Goal: Information Seeking & Learning: Learn about a topic

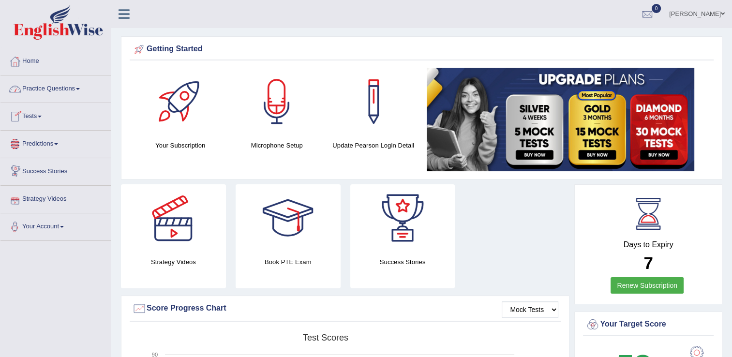
click at [77, 85] on link "Practice Questions" at bounding box center [55, 88] width 110 height 24
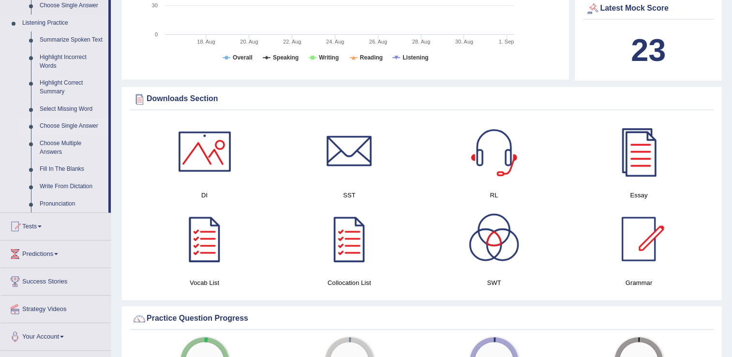
scroll to position [484, 0]
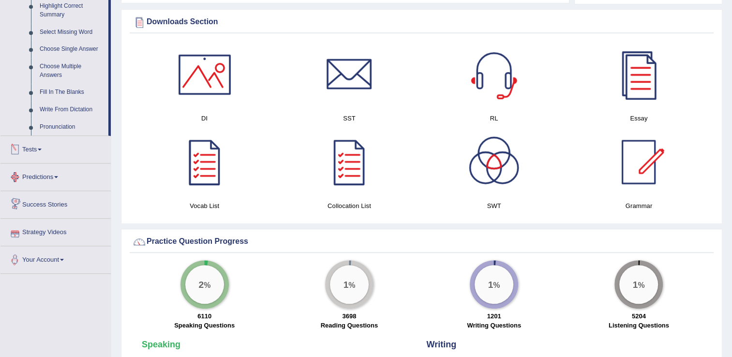
click at [47, 148] on link "Tests" at bounding box center [55, 148] width 110 height 24
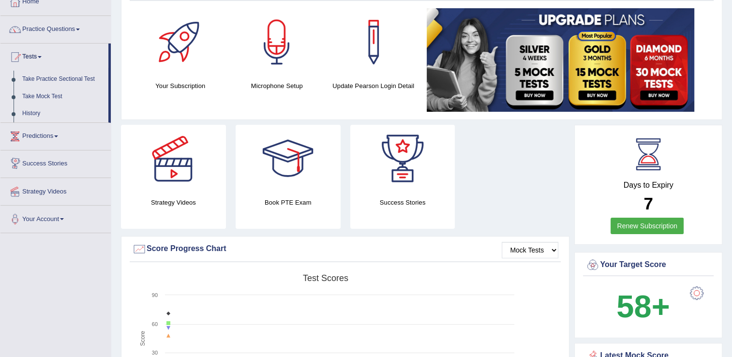
scroll to position [59, 0]
click at [44, 96] on link "Take Mock Test" at bounding box center [63, 97] width 91 height 17
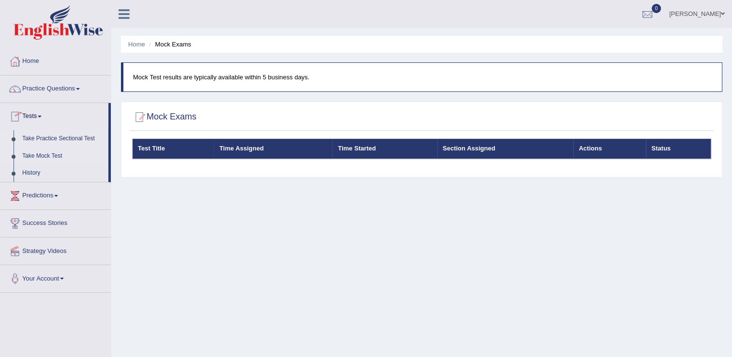
click at [58, 135] on link "Take Practice Sectional Test" at bounding box center [63, 138] width 91 height 17
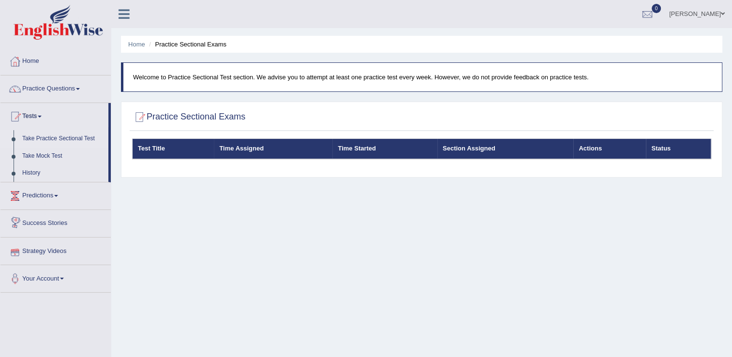
click at [47, 244] on link "Strategy Videos" at bounding box center [55, 250] width 110 height 24
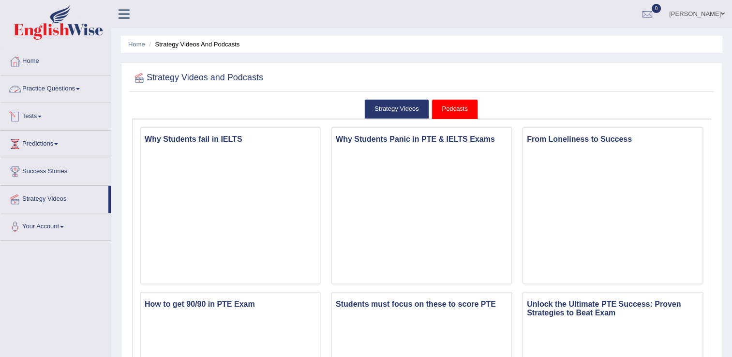
click at [69, 89] on link "Practice Questions" at bounding box center [55, 88] width 110 height 24
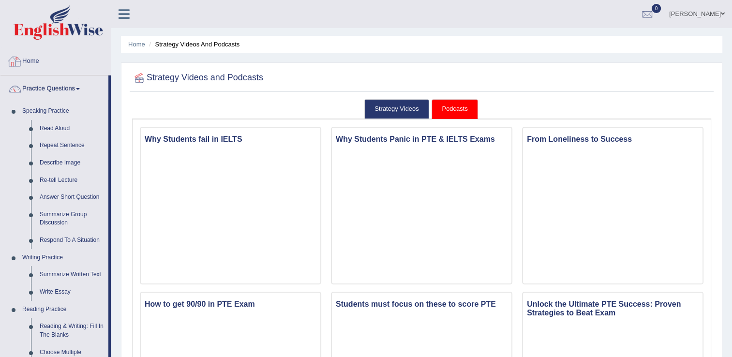
click at [36, 58] on link "Home" at bounding box center [55, 60] width 110 height 24
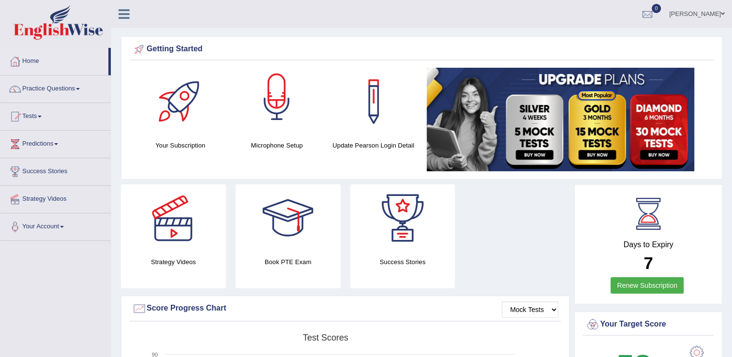
click at [263, 112] on div at bounding box center [277, 102] width 68 height 68
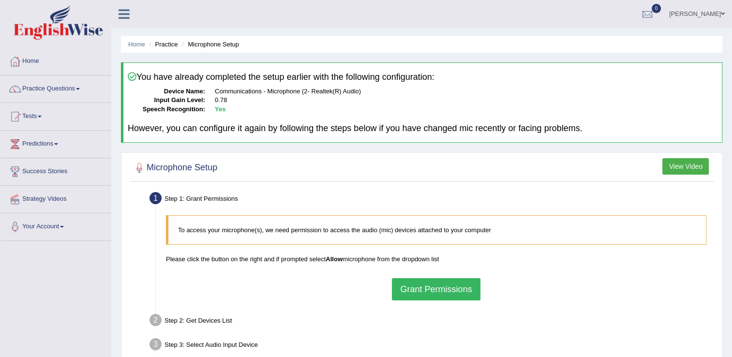
click at [457, 289] on button "Grant Permissions" at bounding box center [436, 289] width 88 height 22
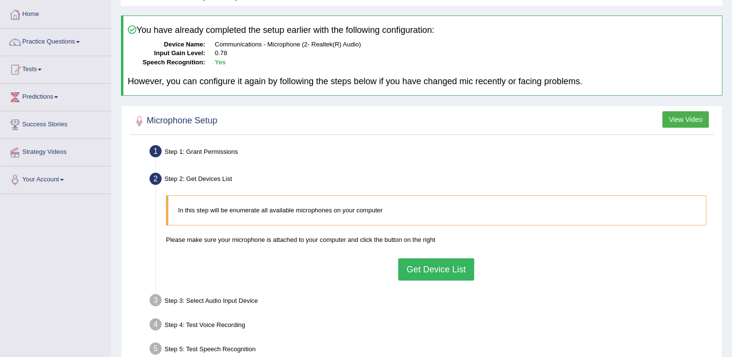
scroll to position [48, 0]
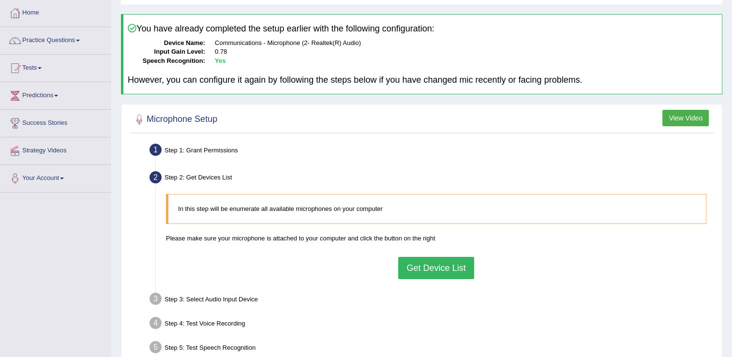
click at [426, 268] on button "Get Device List" at bounding box center [436, 268] width 76 height 22
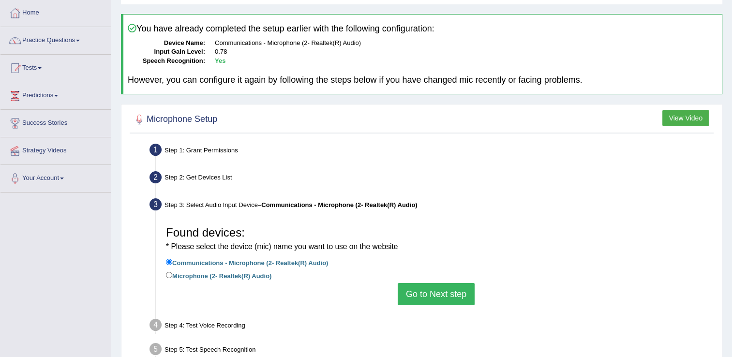
click at [428, 291] on button "Go to Next step" at bounding box center [436, 294] width 77 height 22
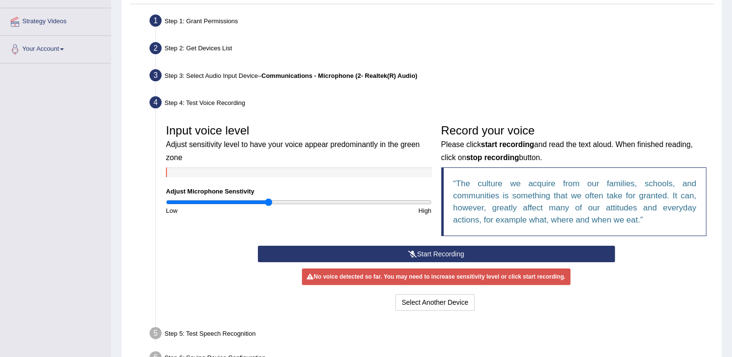
scroll to position [194, 0]
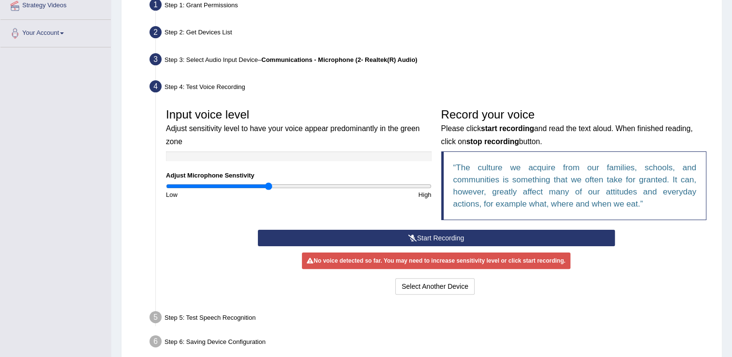
click at [441, 239] on button "Start Recording" at bounding box center [436, 238] width 357 height 16
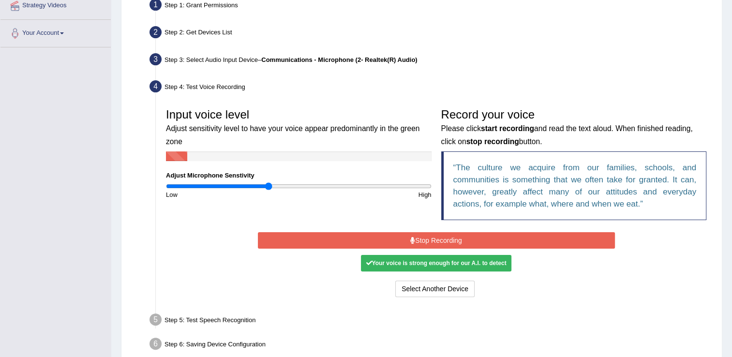
click at [488, 238] on button "Stop Recording" at bounding box center [436, 240] width 357 height 16
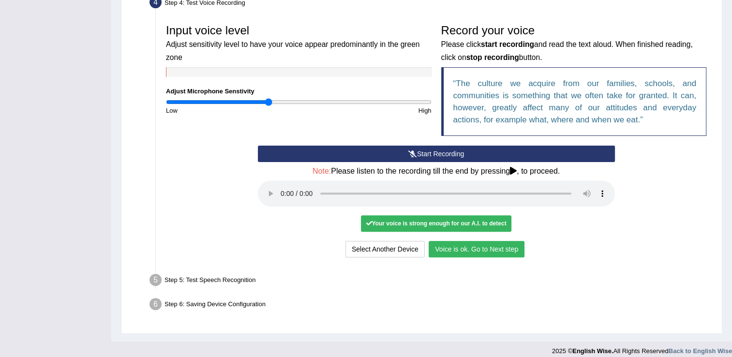
scroll to position [285, 0]
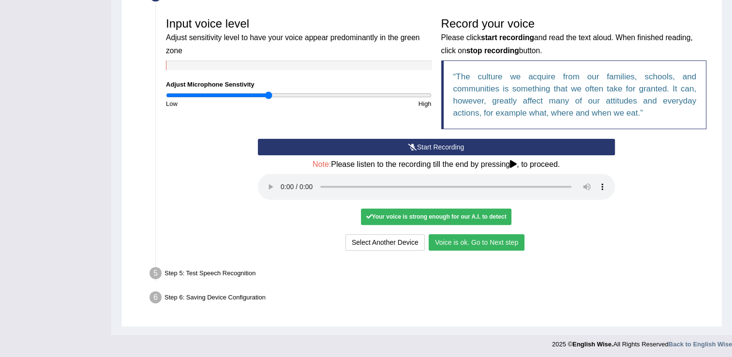
click at [452, 235] on button "Voice is ok. Go to Next step" at bounding box center [477, 242] width 96 height 16
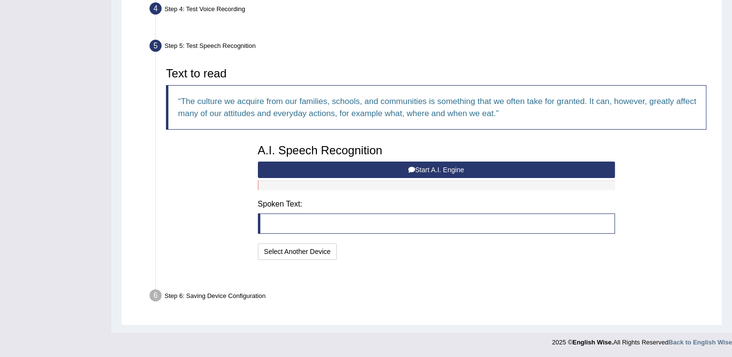
scroll to position [246, 0]
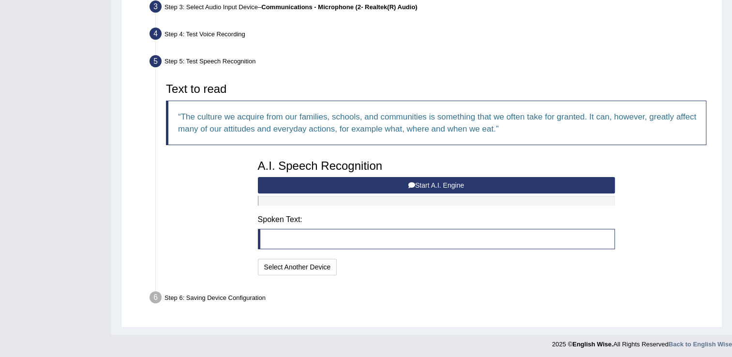
click at [436, 181] on button "Start A.I. Engine" at bounding box center [436, 185] width 357 height 16
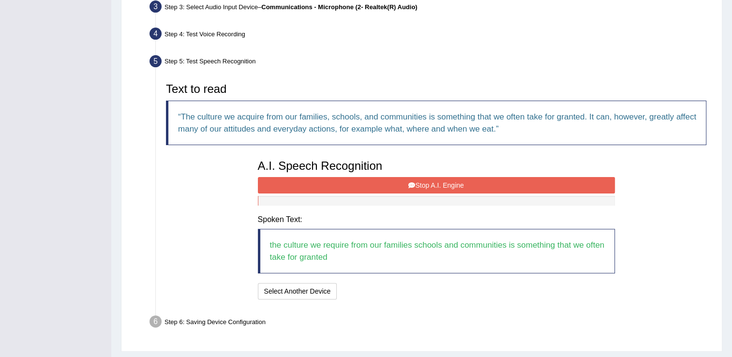
click at [401, 183] on button "Stop A.I. Engine" at bounding box center [436, 185] width 357 height 16
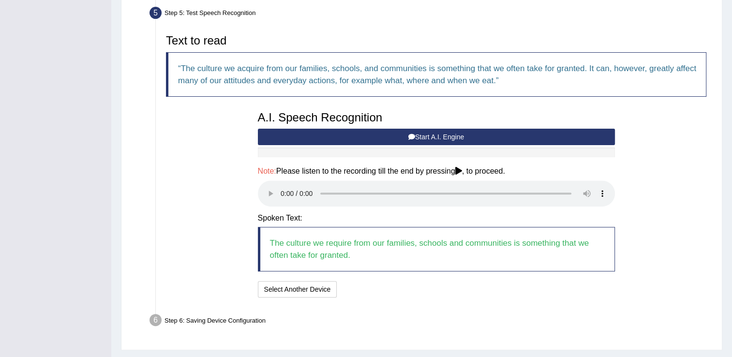
scroll to position [318, 0]
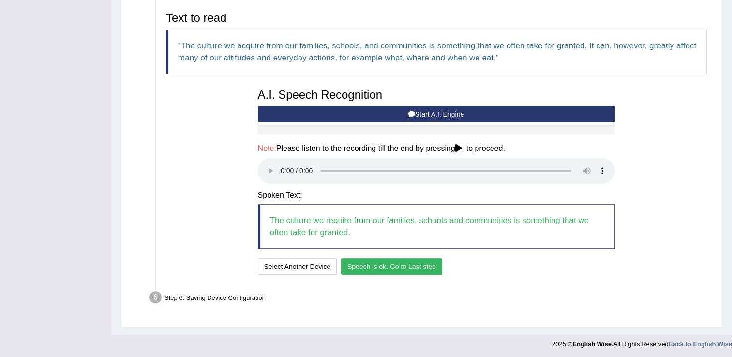
click at [404, 265] on button "Speech is ok. Go to Last step" at bounding box center [391, 267] width 101 height 16
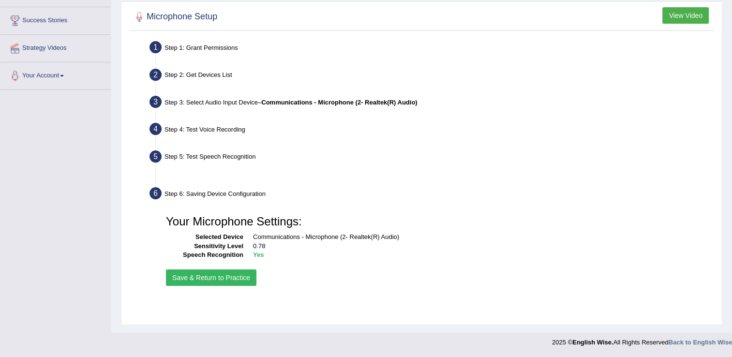
scroll to position [151, 0]
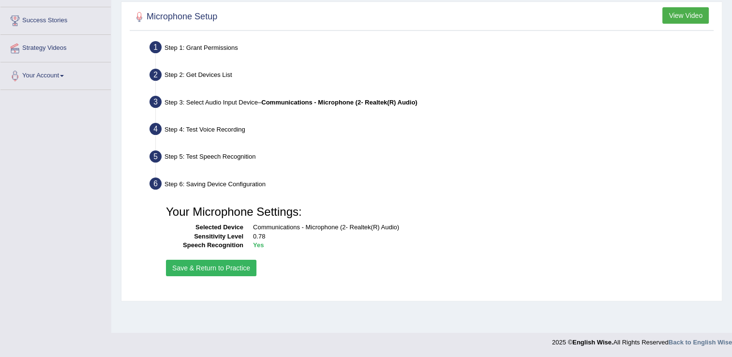
click at [227, 268] on button "Save & Return to Practice" at bounding box center [211, 268] width 91 height 16
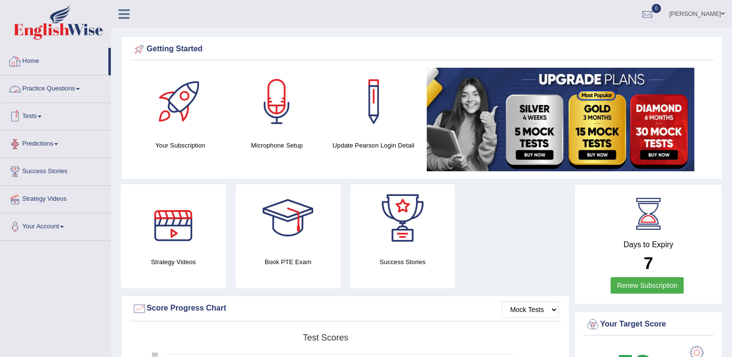
click at [75, 87] on link "Practice Questions" at bounding box center [55, 88] width 110 height 24
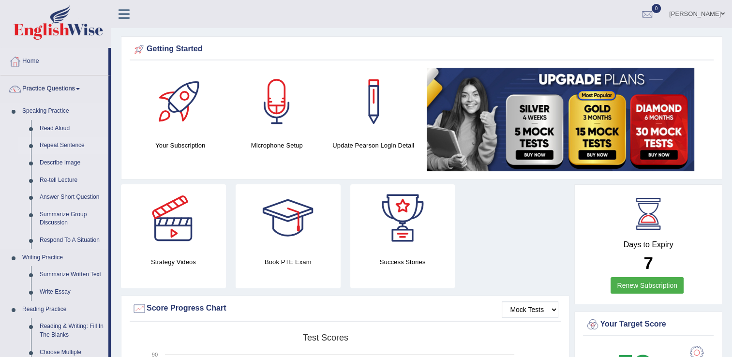
click at [74, 144] on link "Repeat Sentence" at bounding box center [71, 145] width 73 height 17
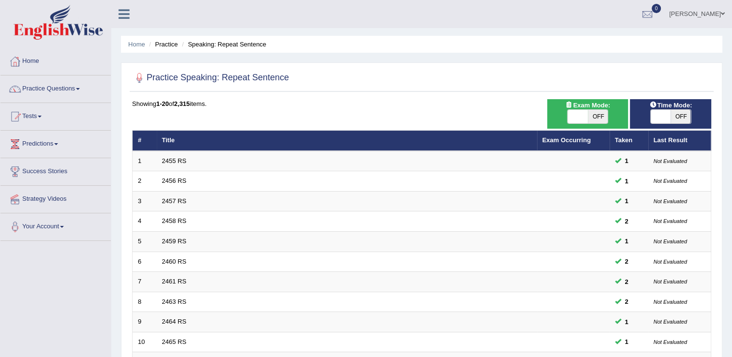
scroll to position [281, 0]
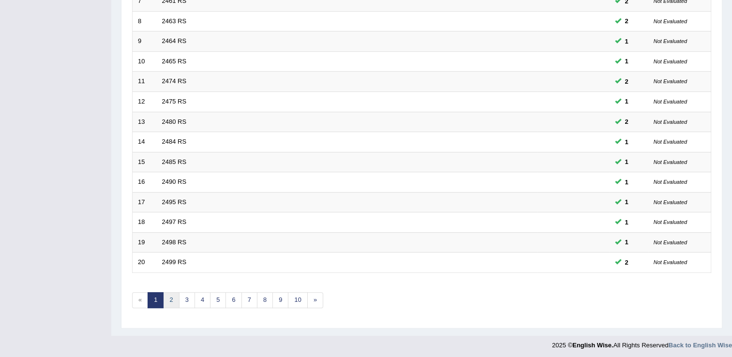
click at [171, 292] on link "2" at bounding box center [171, 300] width 16 height 16
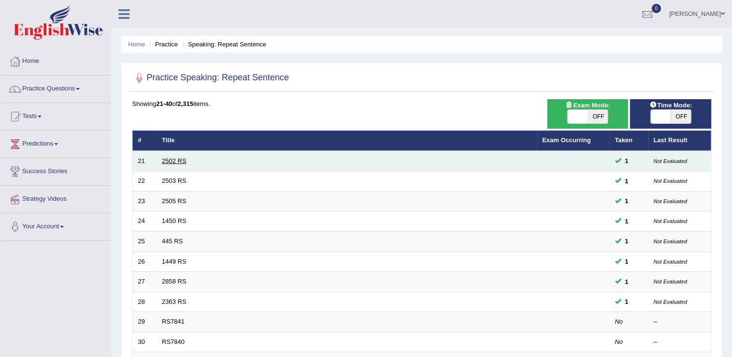
click at [165, 157] on link "2502 RS" at bounding box center [174, 160] width 25 height 7
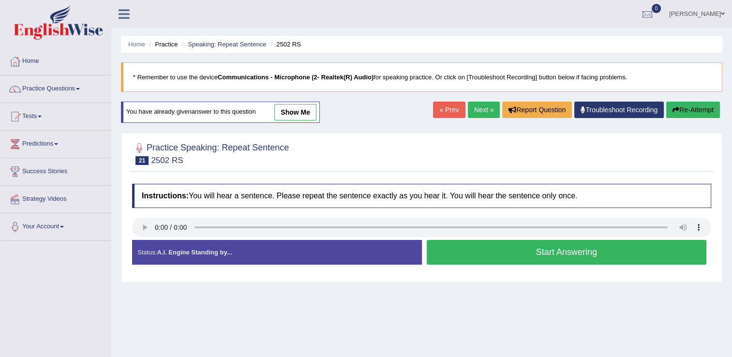
click at [456, 258] on button "Start Answering" at bounding box center [567, 252] width 280 height 25
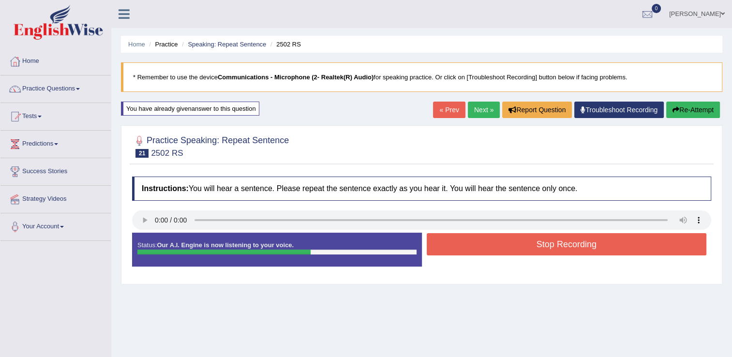
click at [507, 240] on button "Stop Recording" at bounding box center [567, 244] width 280 height 22
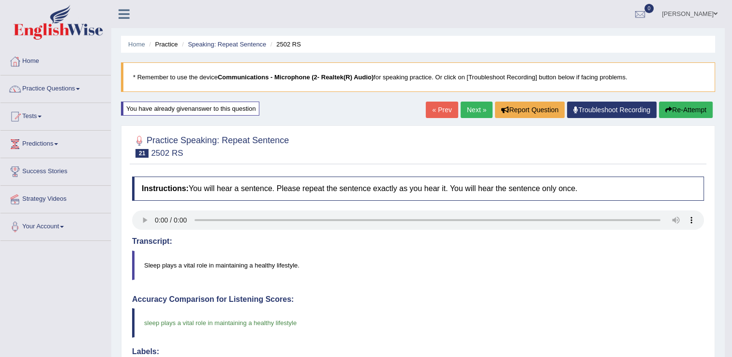
click at [473, 106] on link "Next »" at bounding box center [477, 110] width 32 height 16
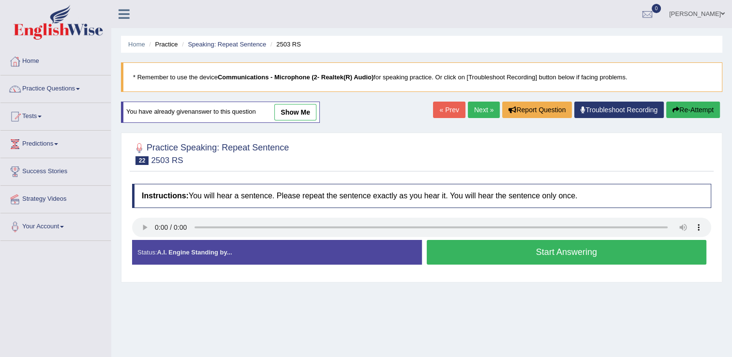
click at [467, 253] on button "Start Answering" at bounding box center [567, 252] width 280 height 25
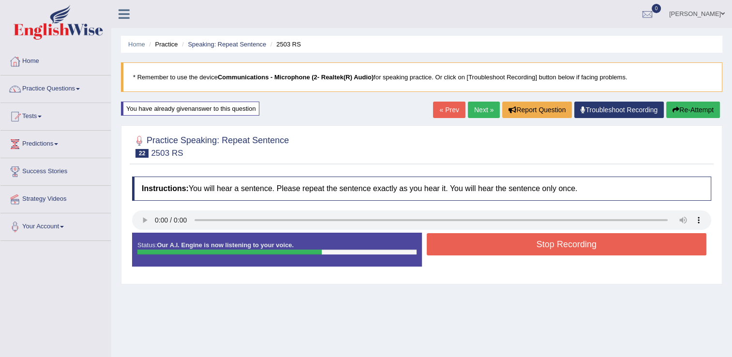
click at [492, 245] on button "Stop Recording" at bounding box center [567, 244] width 280 height 22
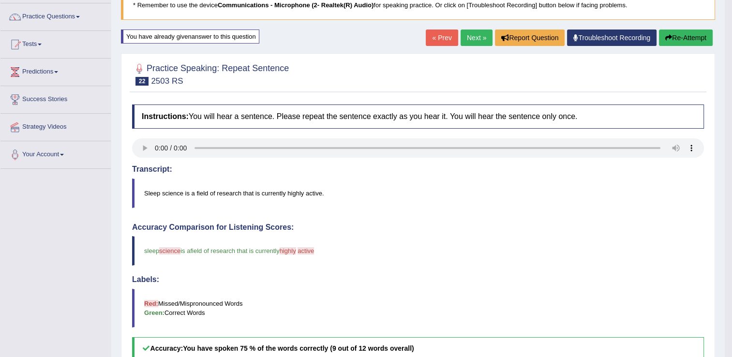
scroll to position [48, 0]
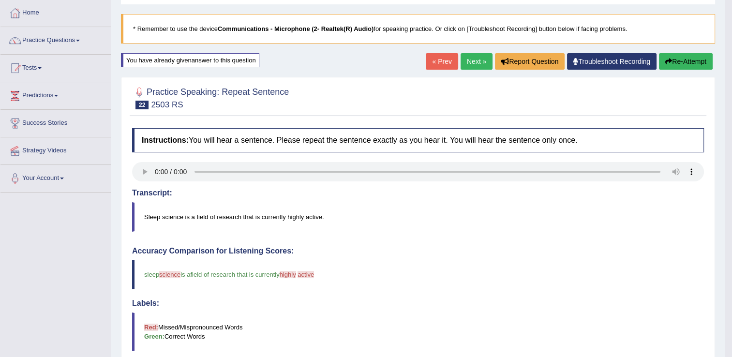
click at [461, 64] on link "Next »" at bounding box center [477, 61] width 32 height 16
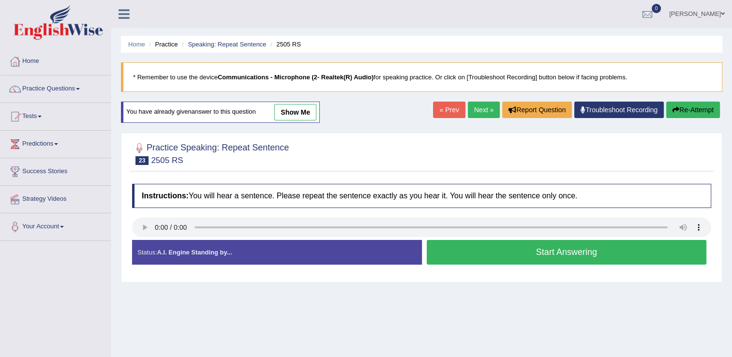
click at [458, 255] on button "Start Answering" at bounding box center [567, 252] width 280 height 25
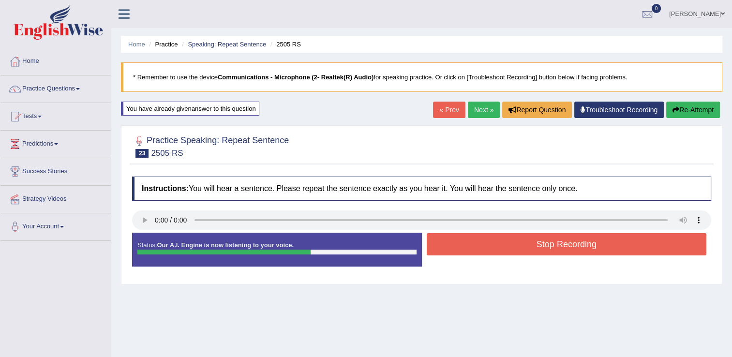
click at [521, 246] on button "Stop Recording" at bounding box center [567, 244] width 280 height 22
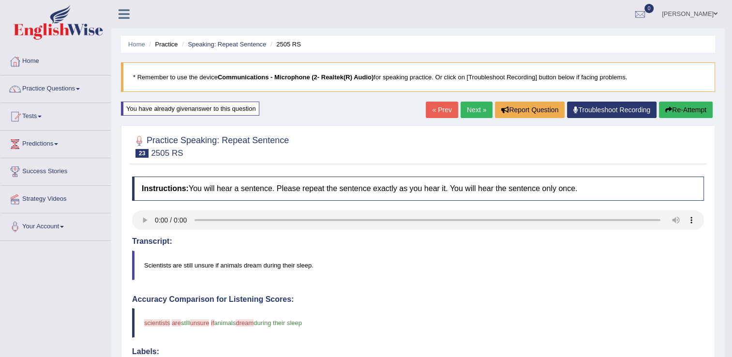
click at [474, 108] on link "Next »" at bounding box center [477, 110] width 32 height 16
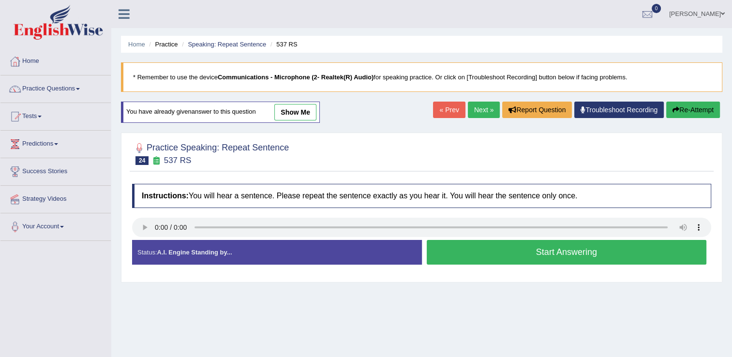
click at [517, 247] on button "Start Answering" at bounding box center [567, 252] width 280 height 25
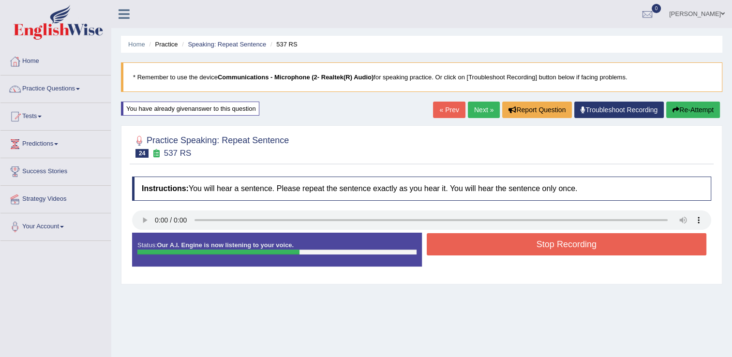
click at [499, 245] on button "Stop Recording" at bounding box center [567, 244] width 280 height 22
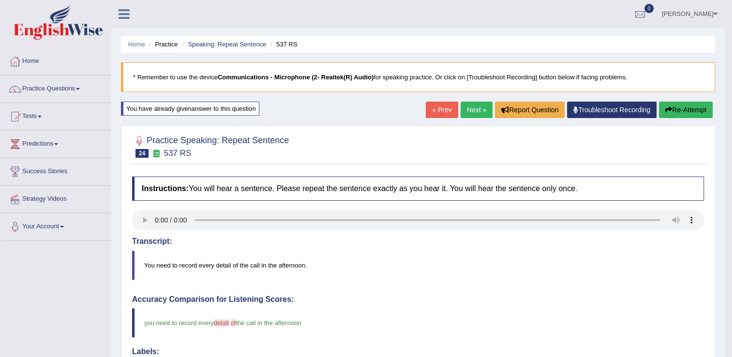
click at [477, 113] on link "Next »" at bounding box center [477, 110] width 32 height 16
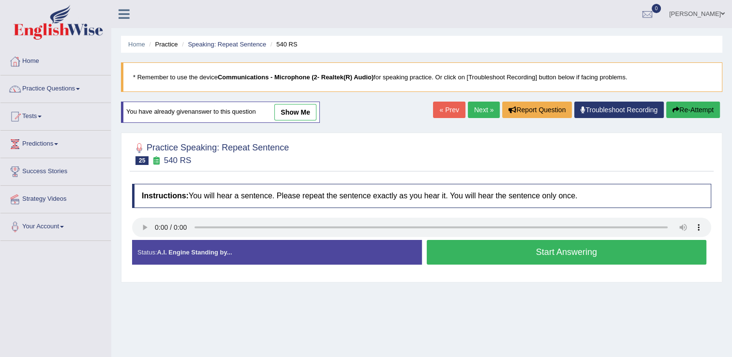
click at [476, 254] on button "Start Answering" at bounding box center [567, 252] width 280 height 25
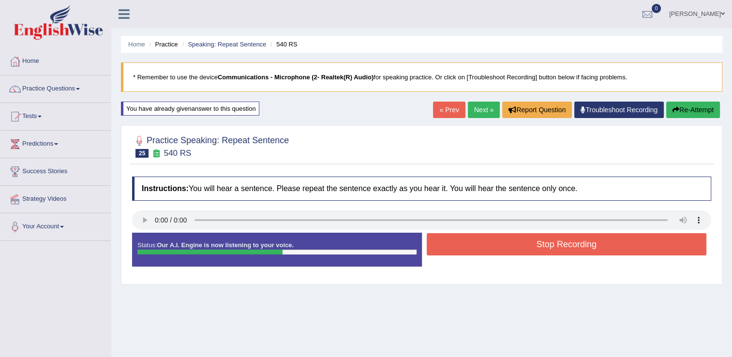
click at [481, 243] on button "Stop Recording" at bounding box center [567, 244] width 280 height 22
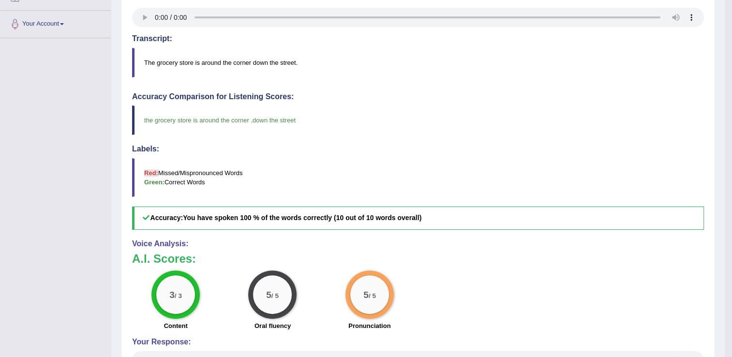
scroll to position [10, 0]
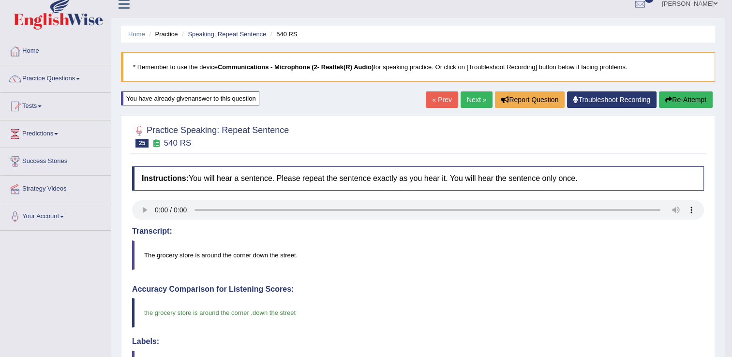
click at [475, 104] on link "Next »" at bounding box center [477, 99] width 32 height 16
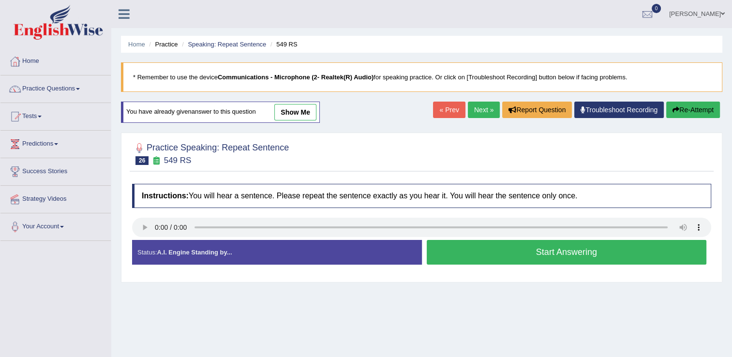
click at [587, 252] on button "Start Answering" at bounding box center [567, 252] width 280 height 25
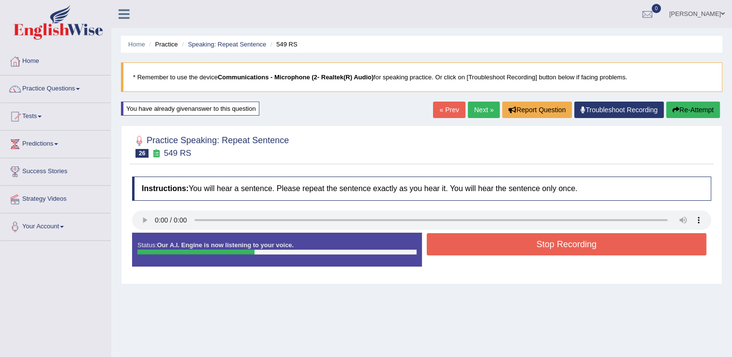
click at [482, 240] on button "Stop Recording" at bounding box center [567, 244] width 280 height 22
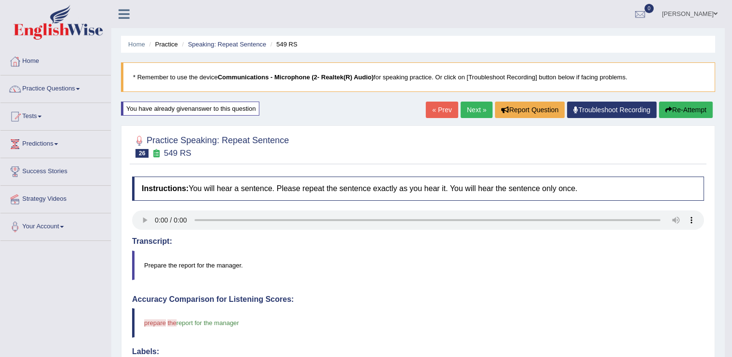
click at [485, 108] on link "Next »" at bounding box center [477, 110] width 32 height 16
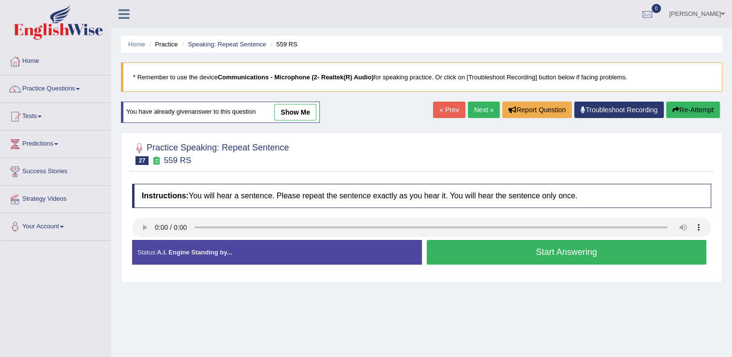
click at [476, 253] on button "Start Answering" at bounding box center [567, 252] width 280 height 25
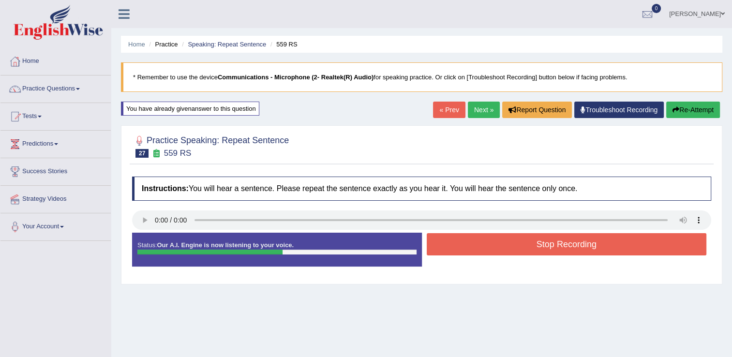
click at [490, 244] on button "Stop Recording" at bounding box center [567, 244] width 280 height 22
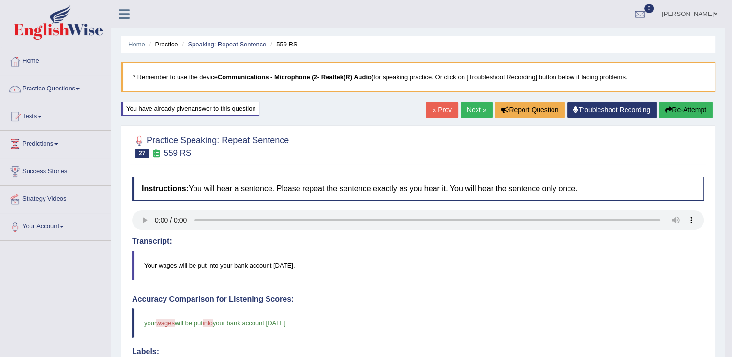
click at [465, 107] on link "Next »" at bounding box center [477, 110] width 32 height 16
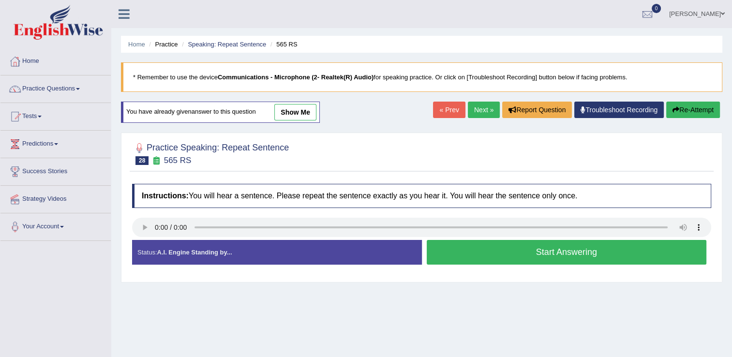
click at [516, 255] on button "Start Answering" at bounding box center [567, 252] width 280 height 25
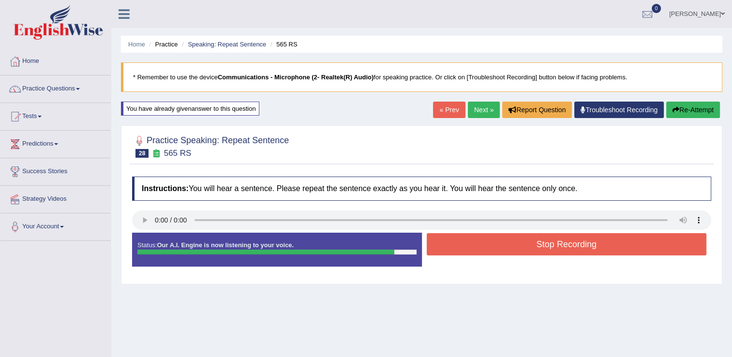
click at [488, 247] on button "Stop Recording" at bounding box center [567, 244] width 280 height 22
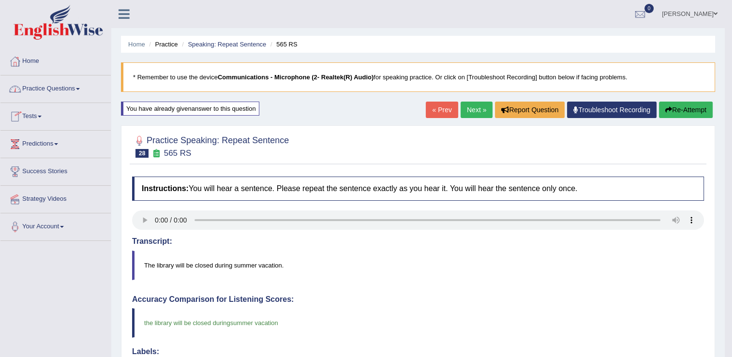
click at [39, 90] on link "Practice Questions" at bounding box center [55, 88] width 110 height 24
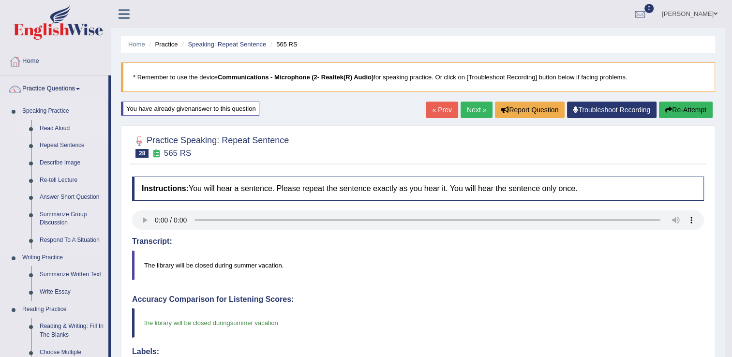
click at [60, 126] on link "Read Aloud" at bounding box center [71, 128] width 73 height 17
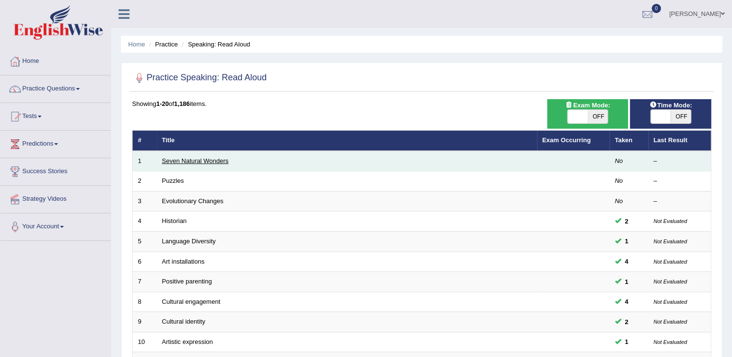
click at [178, 162] on link "Seven Natural Wonders" at bounding box center [195, 160] width 67 height 7
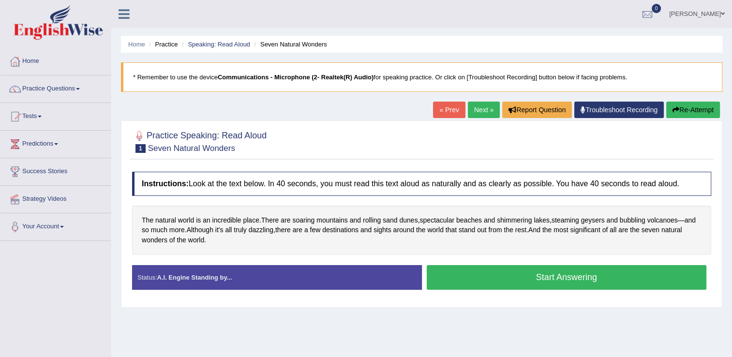
click at [578, 270] on button "Start Answering" at bounding box center [567, 277] width 280 height 25
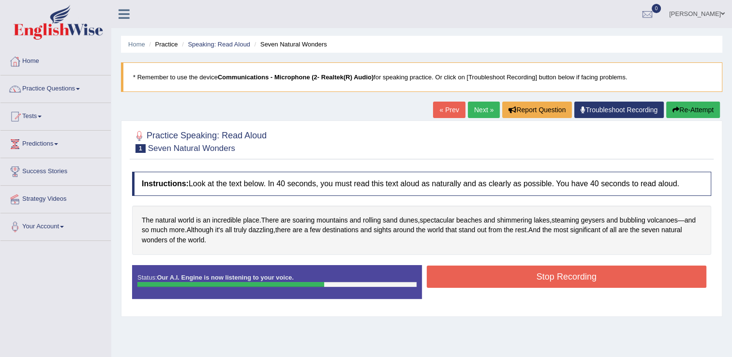
click at [525, 277] on button "Stop Recording" at bounding box center [567, 277] width 280 height 22
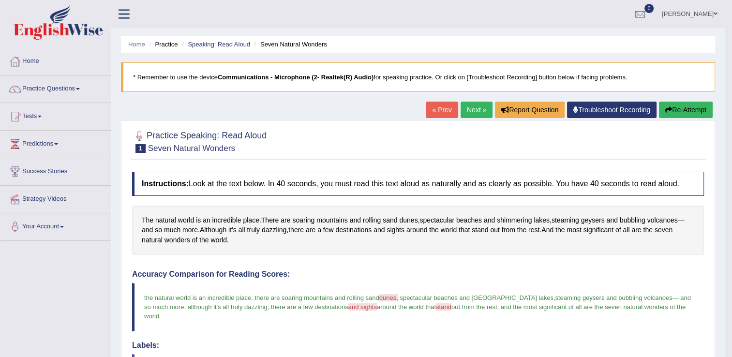
click at [462, 113] on link "Next »" at bounding box center [477, 110] width 32 height 16
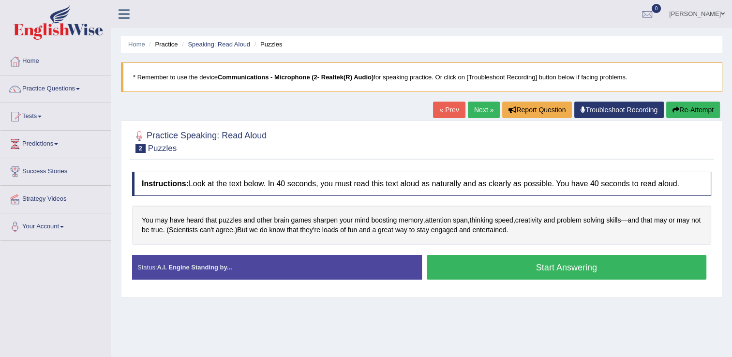
click at [441, 271] on button "Start Answering" at bounding box center [567, 267] width 280 height 25
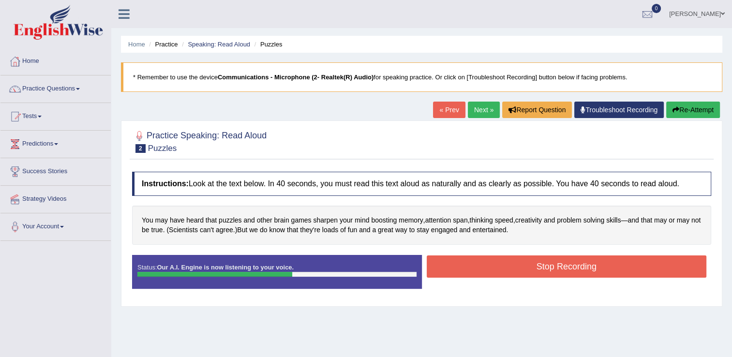
click at [512, 264] on button "Stop Recording" at bounding box center [567, 267] width 280 height 22
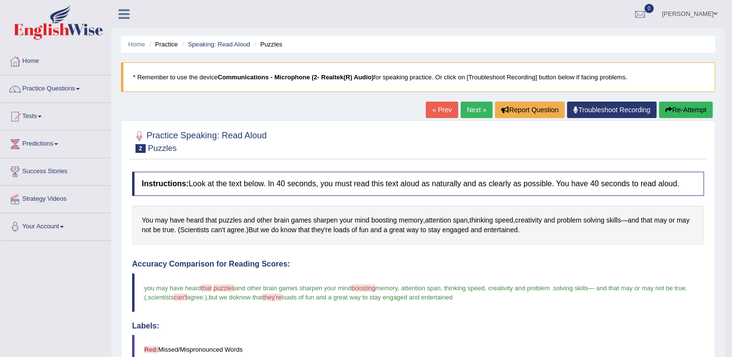
click at [478, 107] on link "Next »" at bounding box center [477, 110] width 32 height 16
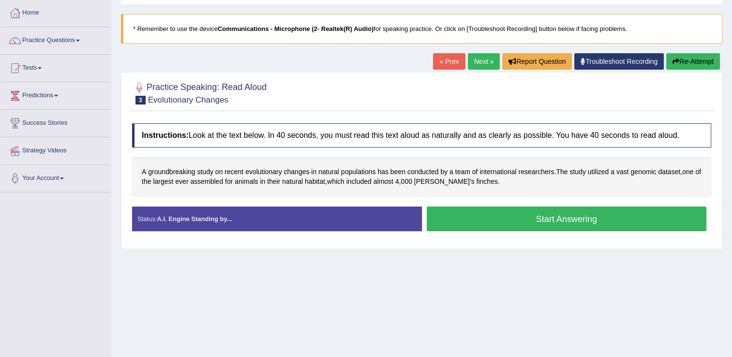
click at [591, 214] on button "Start Answering" at bounding box center [567, 219] width 280 height 25
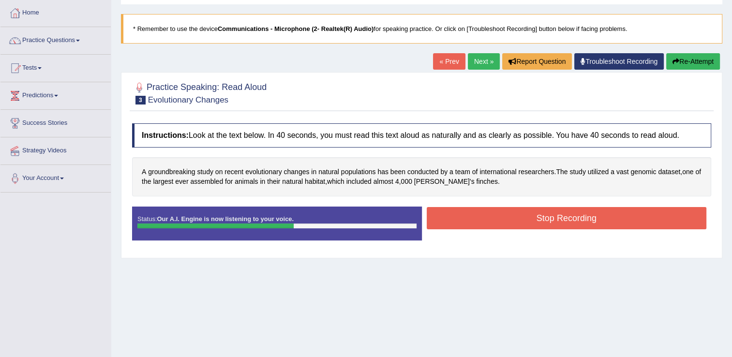
click at [492, 219] on button "Stop Recording" at bounding box center [567, 218] width 280 height 22
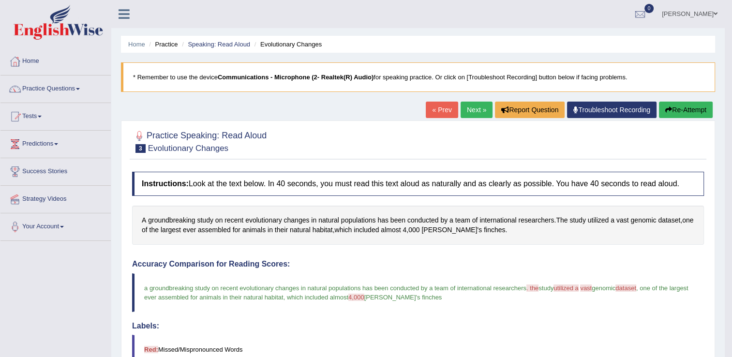
click at [468, 110] on link "Next »" at bounding box center [477, 110] width 32 height 16
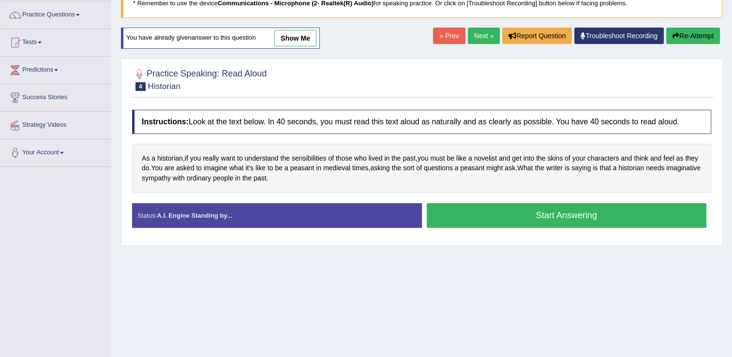
scroll to position [97, 0]
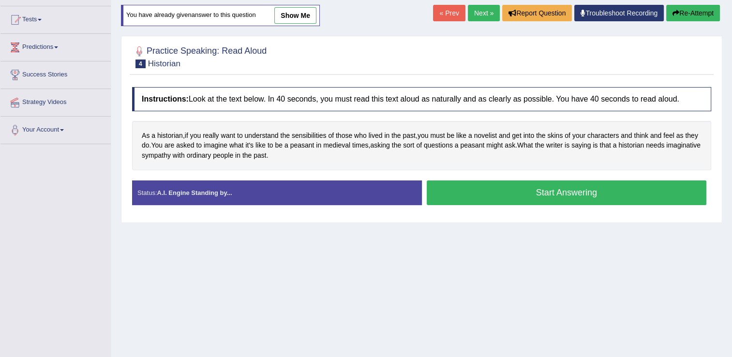
click at [468, 196] on button "Start Answering" at bounding box center [567, 193] width 280 height 25
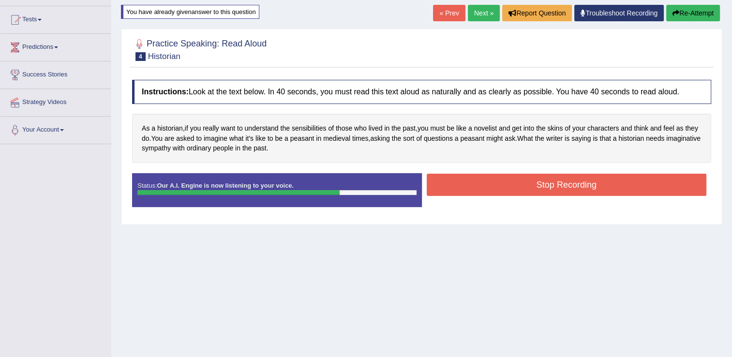
click at [498, 185] on button "Stop Recording" at bounding box center [567, 185] width 280 height 22
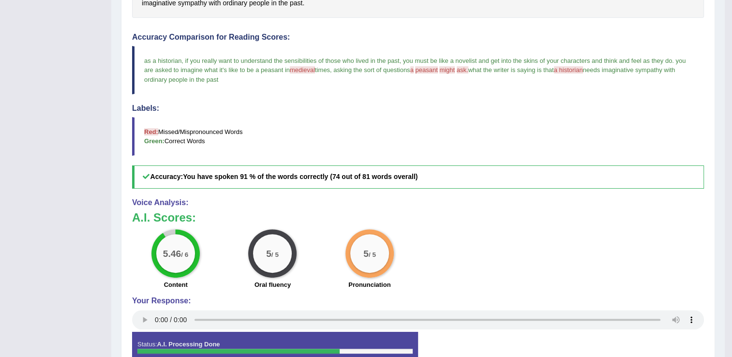
scroll to position [0, 0]
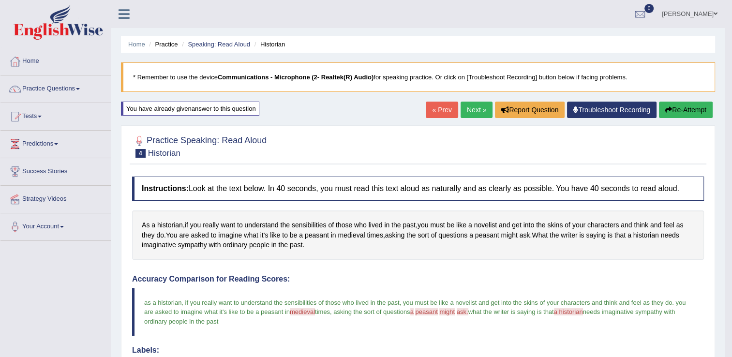
click at [473, 104] on link "Next »" at bounding box center [477, 110] width 32 height 16
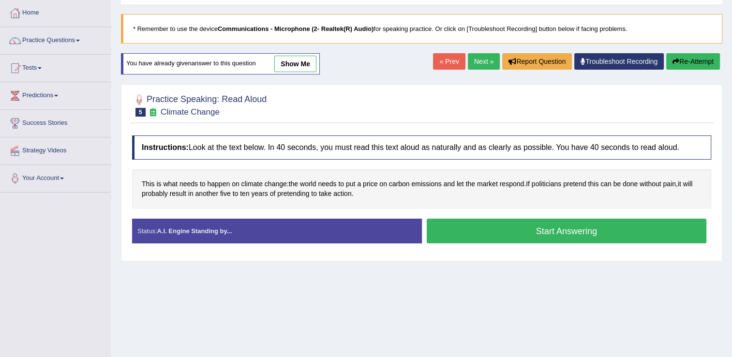
click at [463, 228] on button "Start Answering" at bounding box center [567, 231] width 280 height 25
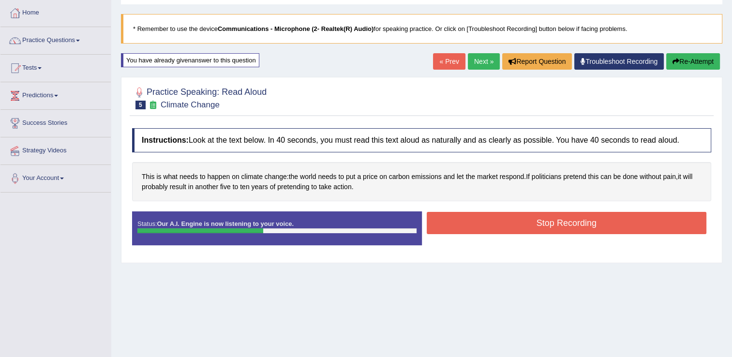
click at [588, 221] on button "Stop Recording" at bounding box center [567, 223] width 280 height 22
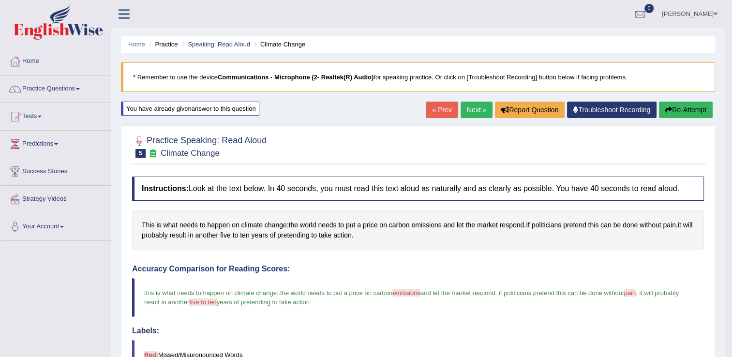
click at [480, 107] on link "Next »" at bounding box center [477, 110] width 32 height 16
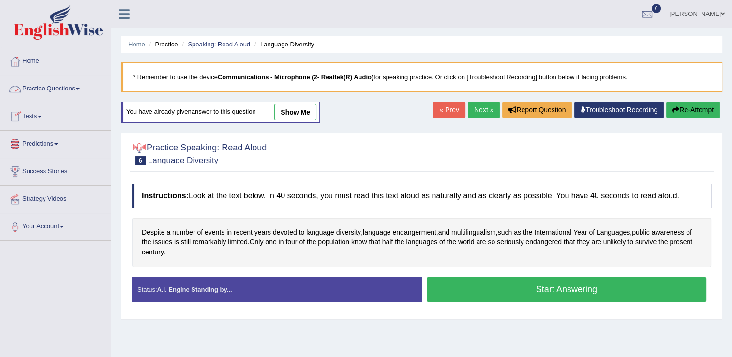
click at [84, 91] on link "Practice Questions" at bounding box center [55, 88] width 110 height 24
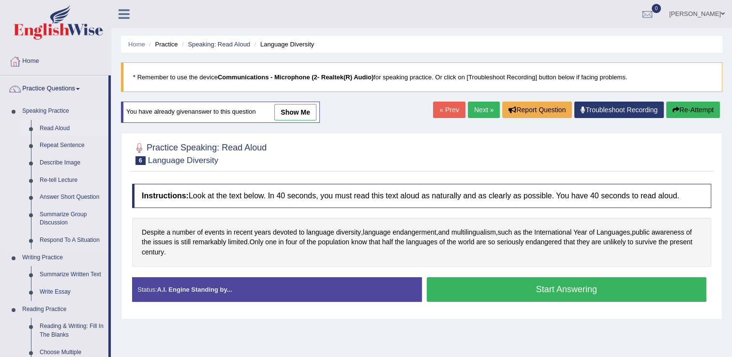
click at [64, 128] on link "Read Aloud" at bounding box center [71, 128] width 73 height 17
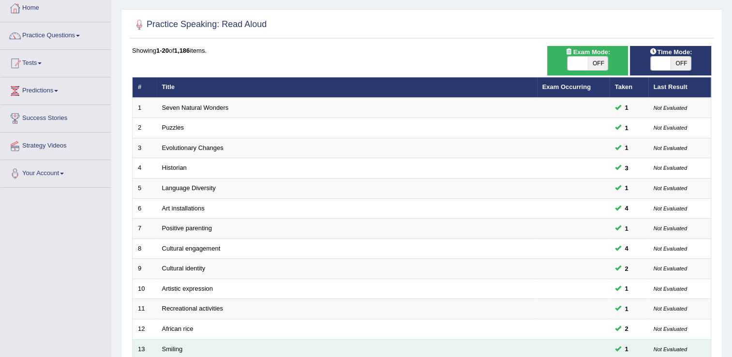
scroll to position [281, 0]
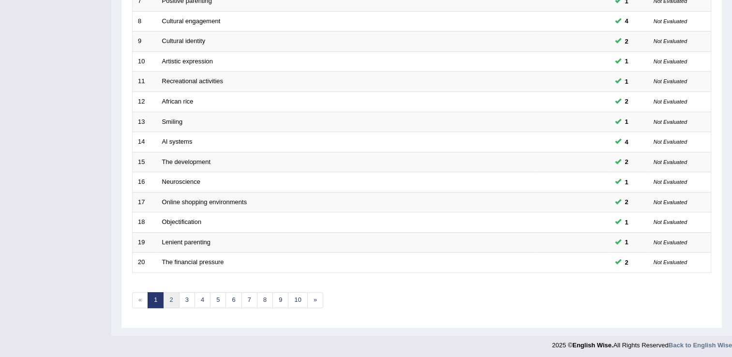
click at [167, 299] on link "2" at bounding box center [171, 300] width 16 height 16
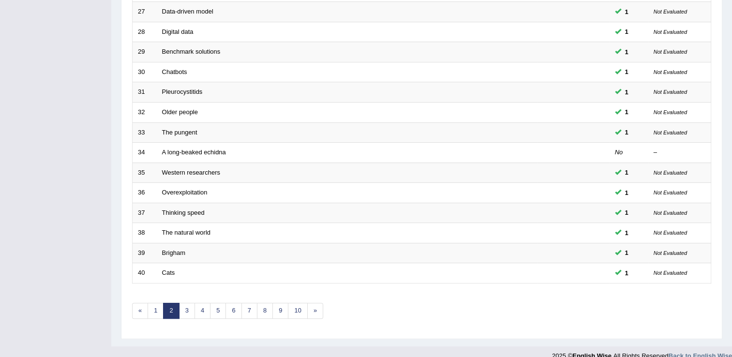
scroll to position [281, 0]
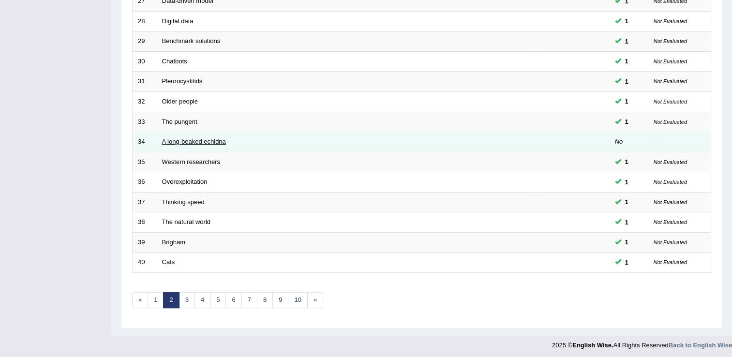
click at [188, 138] on link "A long-beaked echidna" at bounding box center [194, 141] width 64 height 7
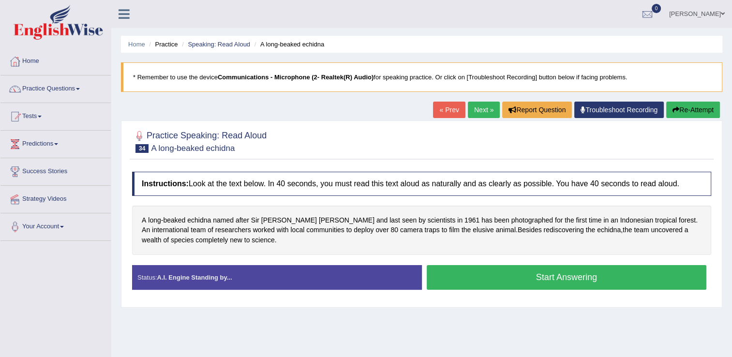
click at [519, 276] on button "Start Answering" at bounding box center [567, 277] width 280 height 25
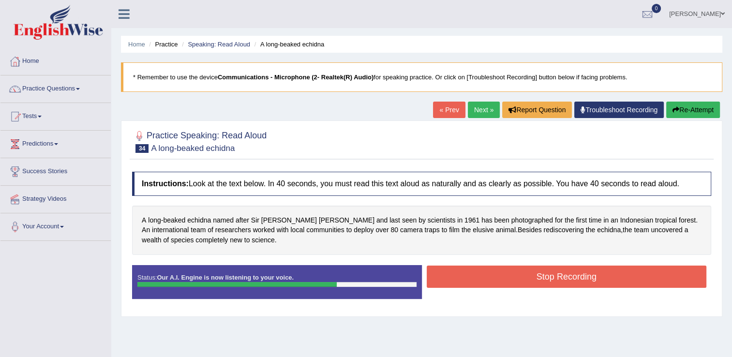
click at [503, 278] on button "Stop Recording" at bounding box center [567, 277] width 280 height 22
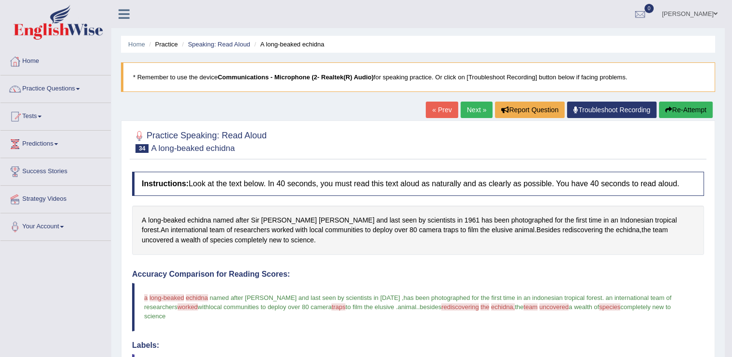
click at [471, 109] on link "Next »" at bounding box center [477, 110] width 32 height 16
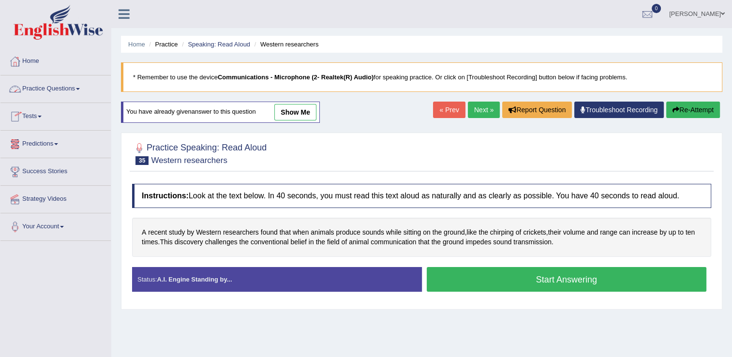
click at [78, 92] on link "Practice Questions" at bounding box center [55, 88] width 110 height 24
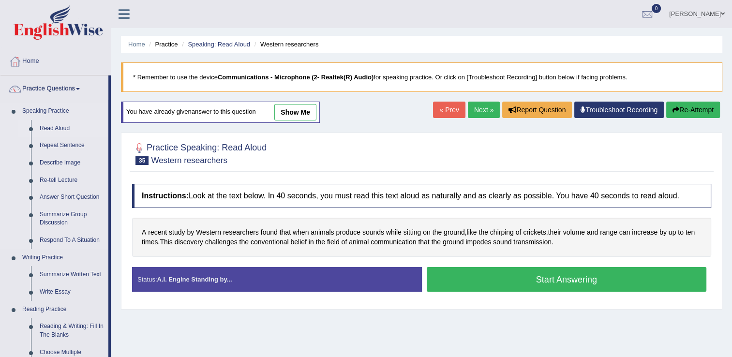
click at [61, 127] on link "Read Aloud" at bounding box center [71, 128] width 73 height 17
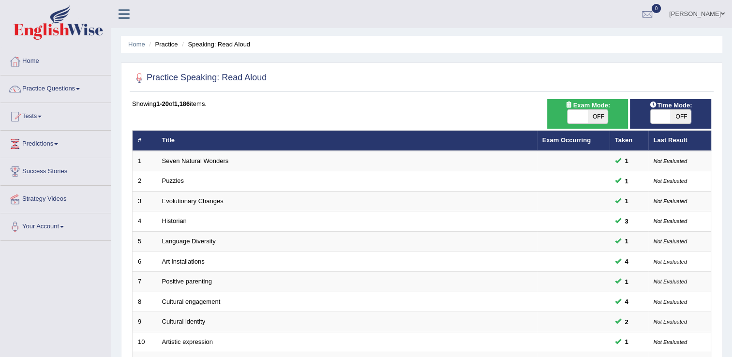
scroll to position [281, 0]
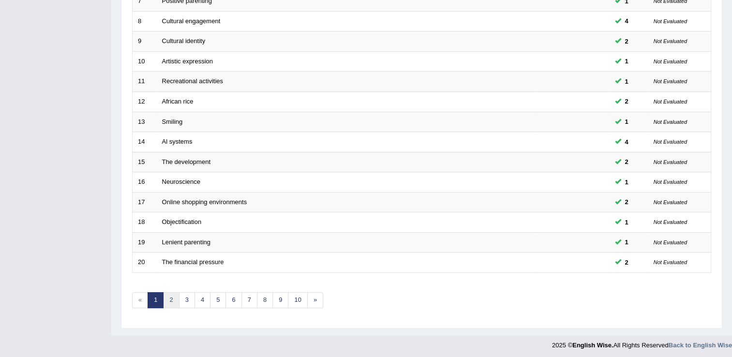
click at [168, 300] on link "2" at bounding box center [171, 300] width 16 height 16
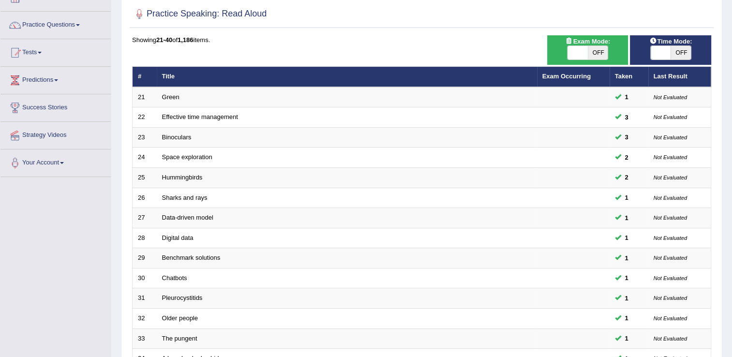
scroll to position [281, 0]
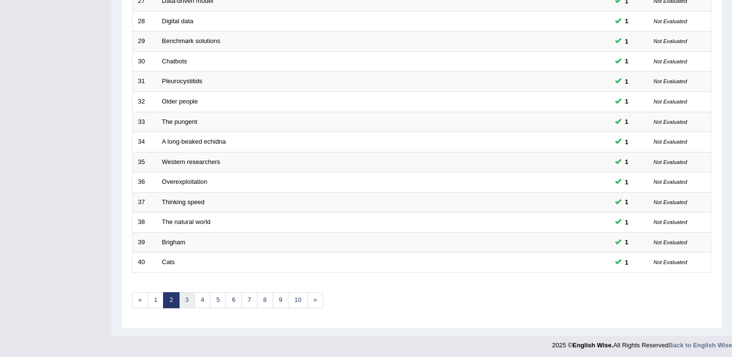
click at [187, 301] on link "3" at bounding box center [187, 300] width 16 height 16
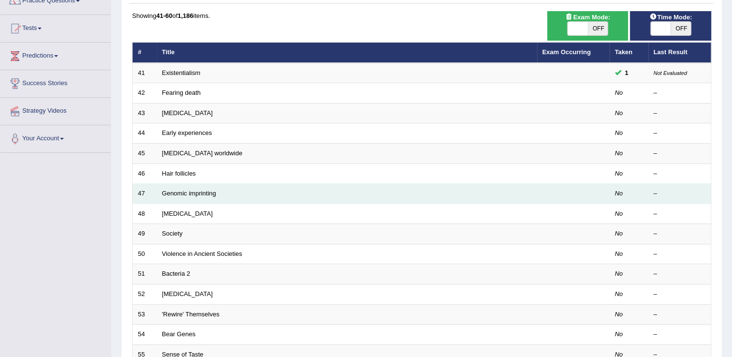
scroll to position [39, 0]
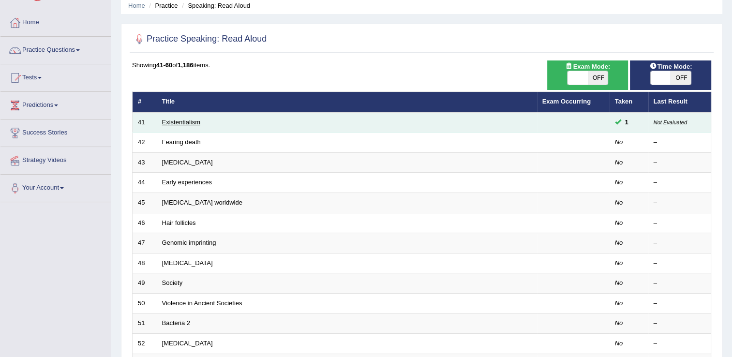
click at [176, 122] on link "Existentialism" at bounding box center [181, 122] width 38 height 7
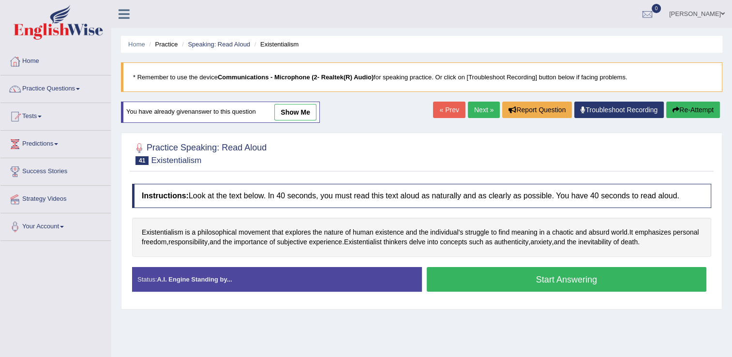
click at [489, 279] on button "Start Answering" at bounding box center [567, 279] width 280 height 25
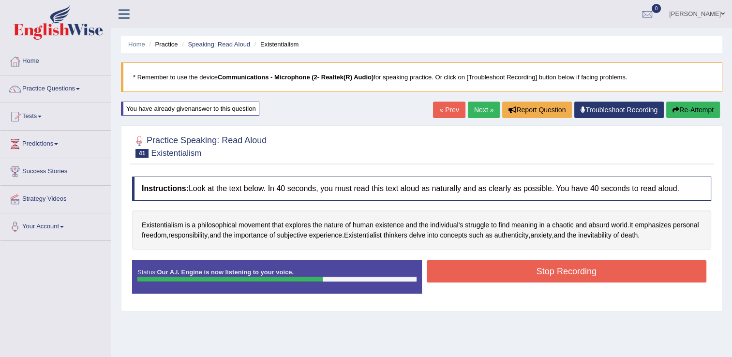
click at [533, 277] on button "Stop Recording" at bounding box center [567, 271] width 280 height 22
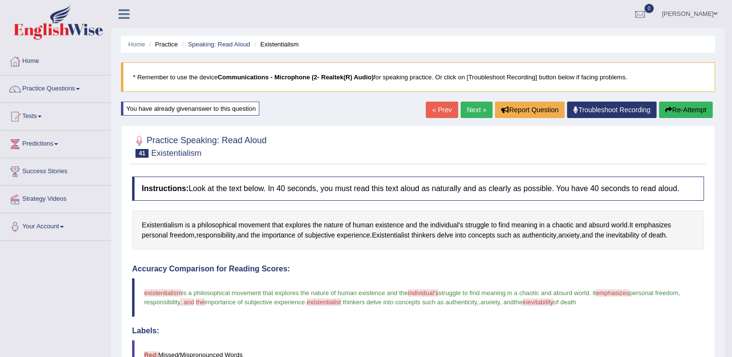
click at [464, 106] on link "Next »" at bounding box center [477, 110] width 32 height 16
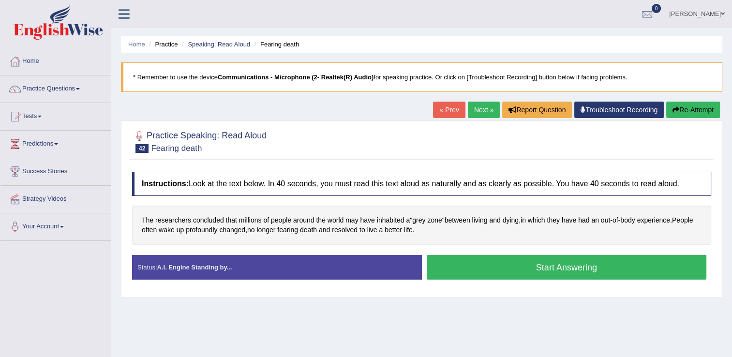
click at [503, 266] on button "Start Answering" at bounding box center [567, 267] width 280 height 25
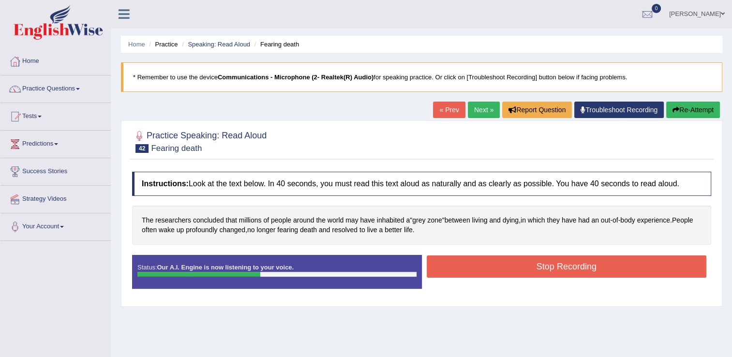
click at [505, 266] on button "Stop Recording" at bounding box center [567, 267] width 280 height 22
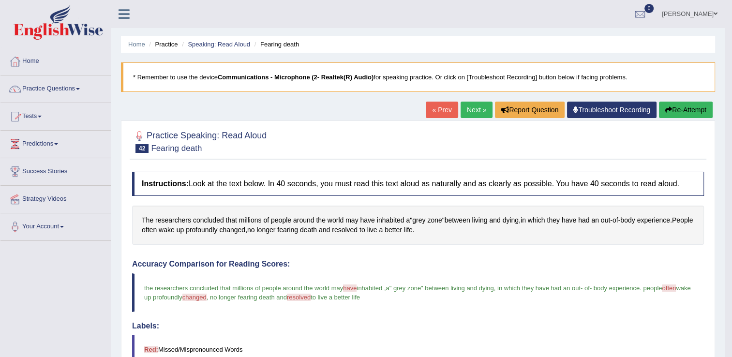
click at [482, 113] on link "Next »" at bounding box center [477, 110] width 32 height 16
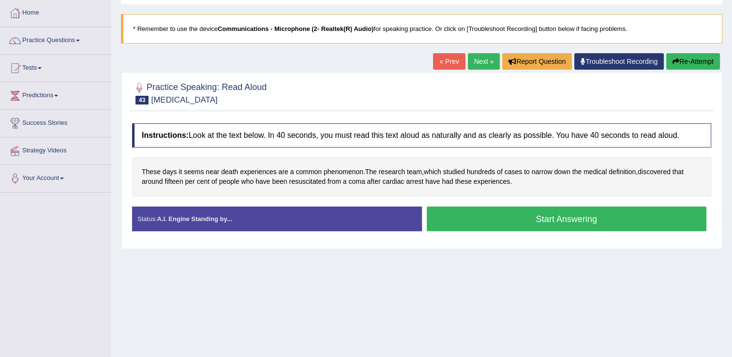
click at [534, 216] on button "Start Answering" at bounding box center [567, 219] width 280 height 25
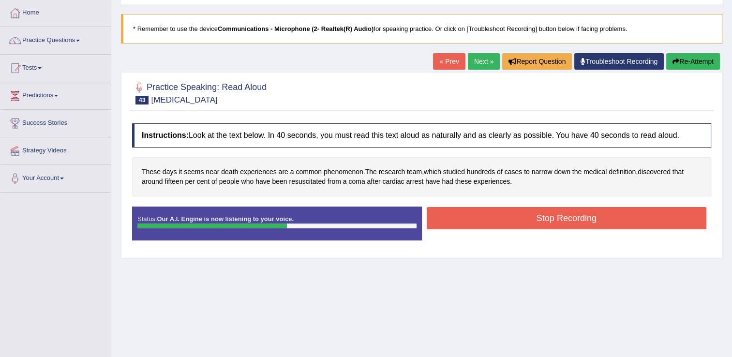
click at [528, 218] on button "Stop Recording" at bounding box center [567, 218] width 280 height 22
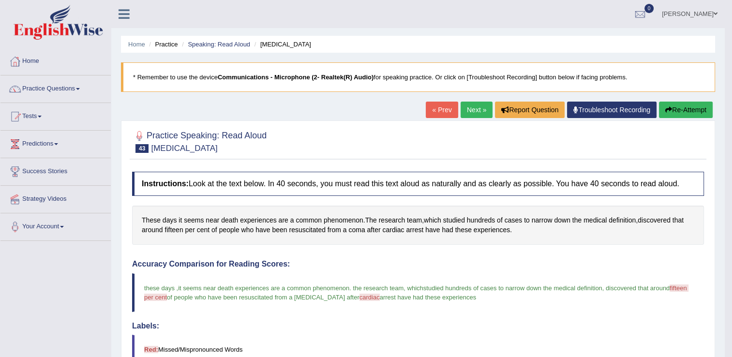
click at [476, 107] on link "Next »" at bounding box center [477, 110] width 32 height 16
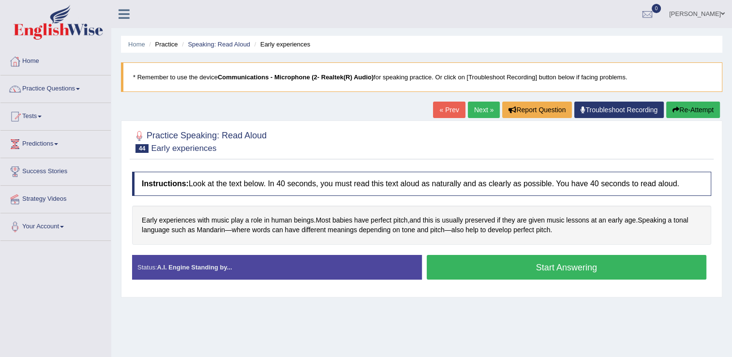
click at [563, 266] on button "Start Answering" at bounding box center [567, 267] width 280 height 25
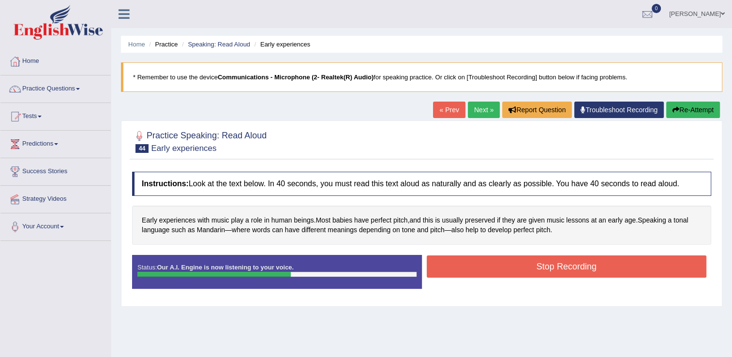
click at [555, 268] on button "Stop Recording" at bounding box center [567, 267] width 280 height 22
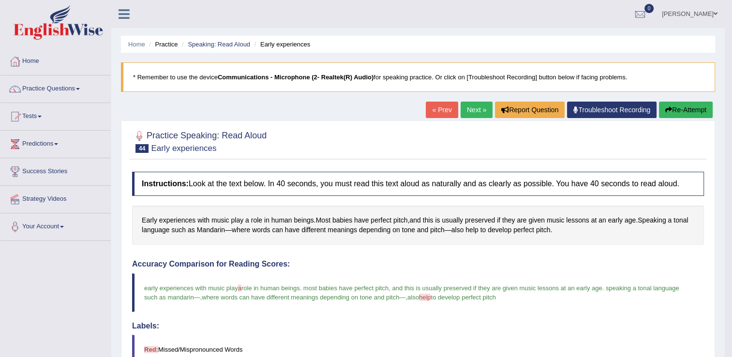
click at [473, 109] on link "Next »" at bounding box center [477, 110] width 32 height 16
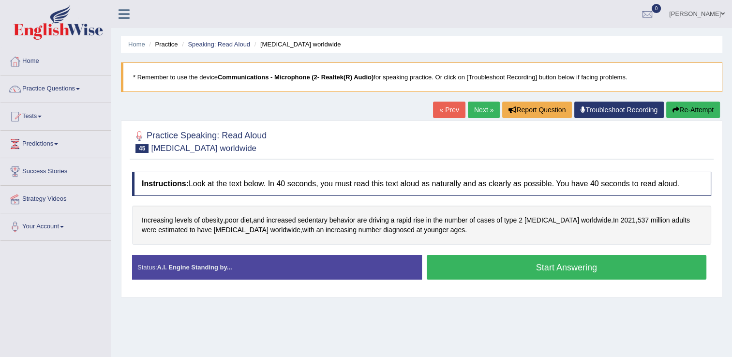
click at [559, 268] on button "Start Answering" at bounding box center [567, 267] width 280 height 25
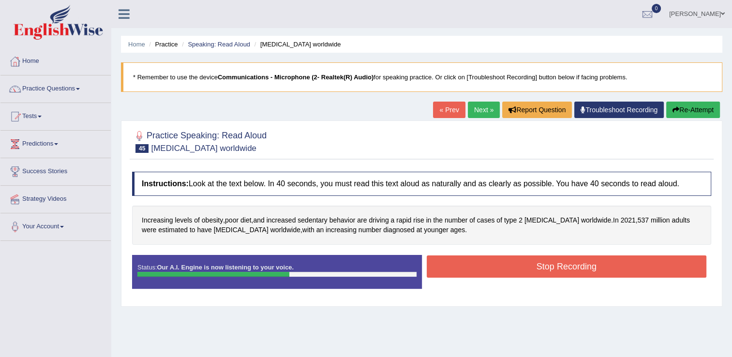
click at [561, 261] on button "Stop Recording" at bounding box center [567, 267] width 280 height 22
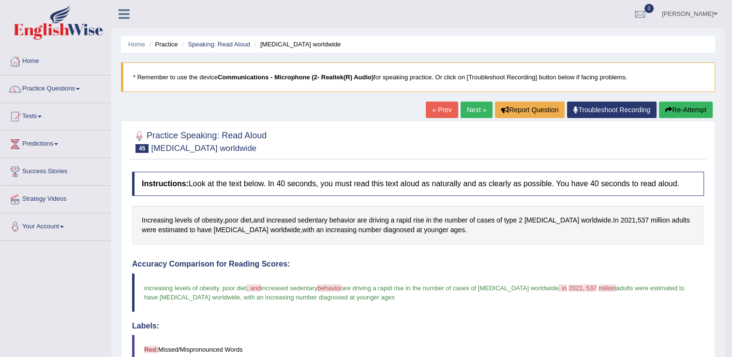
click at [478, 117] on link "Next »" at bounding box center [477, 110] width 32 height 16
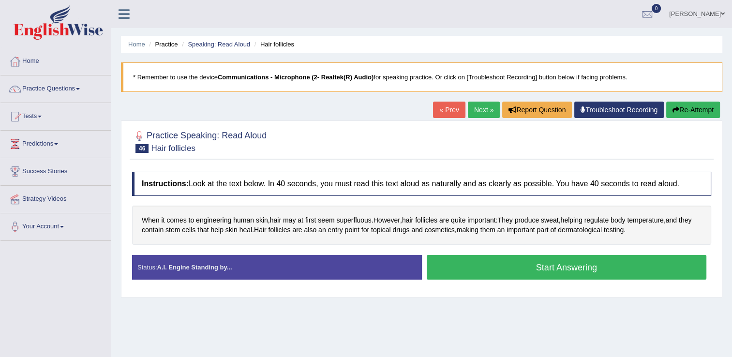
click at [451, 265] on button "Start Answering" at bounding box center [567, 267] width 280 height 25
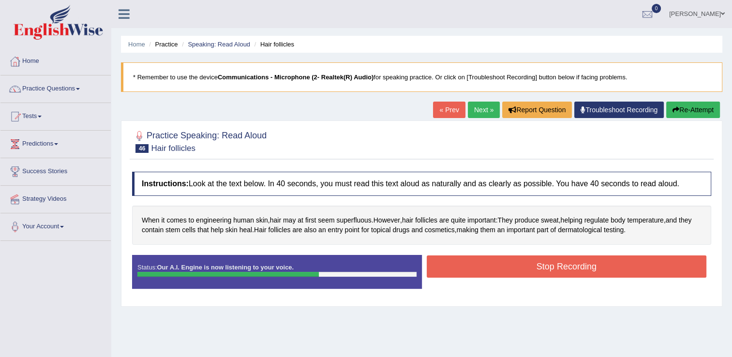
click at [593, 272] on button "Stop Recording" at bounding box center [567, 267] width 280 height 22
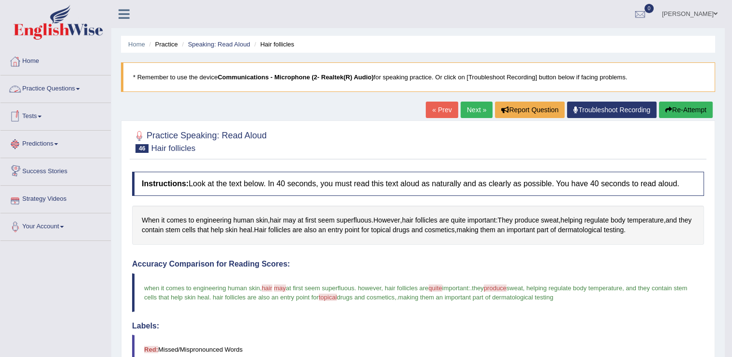
click at [66, 96] on link "Practice Questions" at bounding box center [55, 88] width 110 height 24
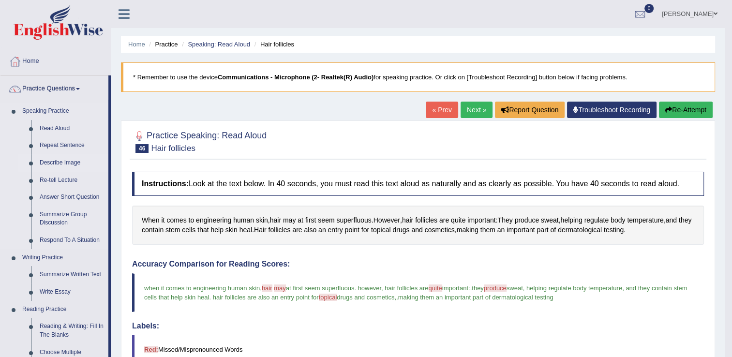
click at [66, 164] on link "Describe Image" at bounding box center [71, 162] width 73 height 17
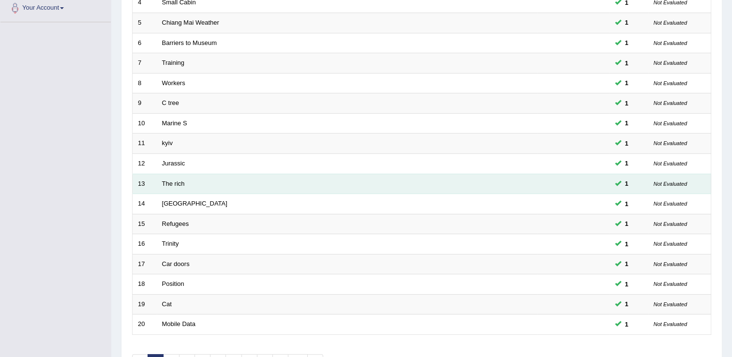
scroll to position [281, 0]
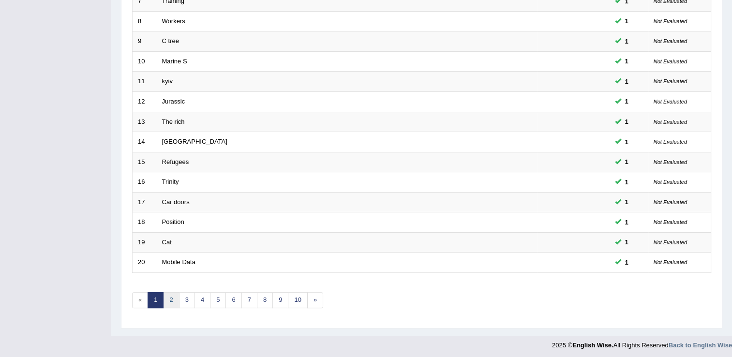
click at [170, 300] on link "2" at bounding box center [171, 300] width 16 height 16
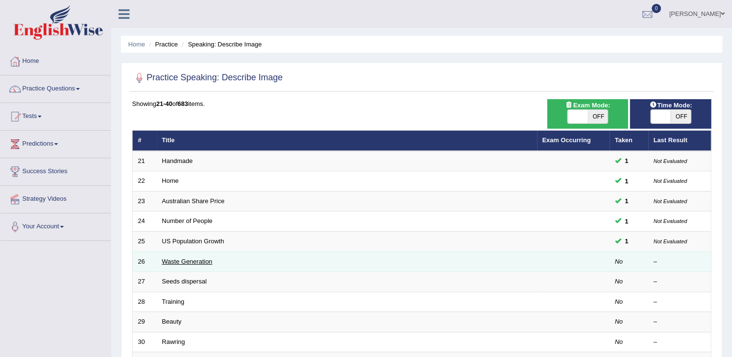
click at [199, 262] on link "Waste Generation" at bounding box center [187, 261] width 50 height 7
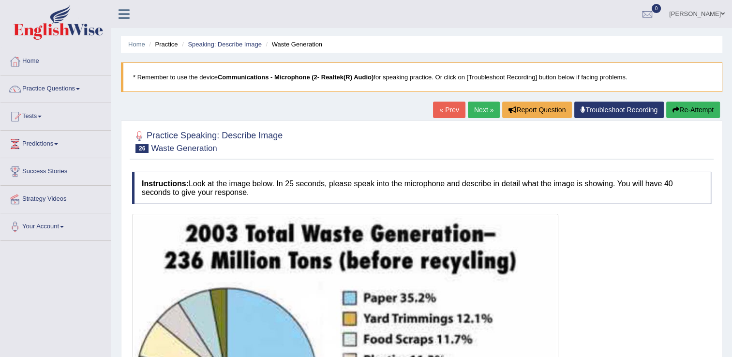
scroll to position [198, 0]
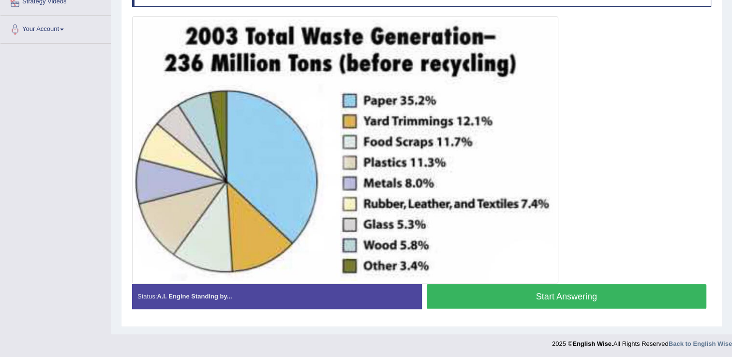
click at [521, 290] on button "Start Answering" at bounding box center [567, 296] width 280 height 25
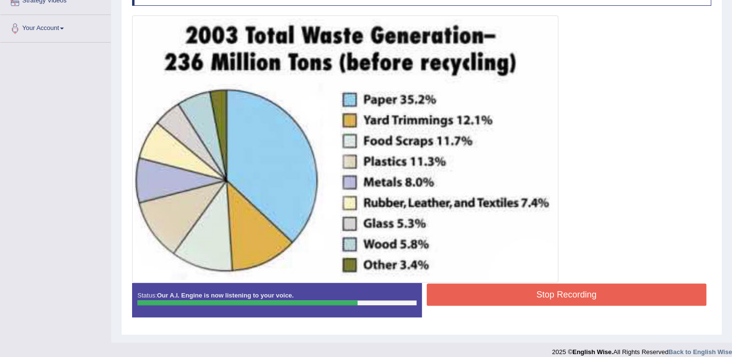
scroll to position [207, 0]
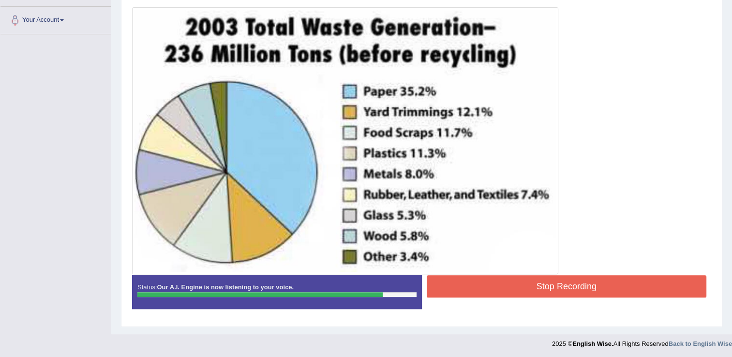
click at [567, 282] on button "Stop Recording" at bounding box center [567, 286] width 280 height 22
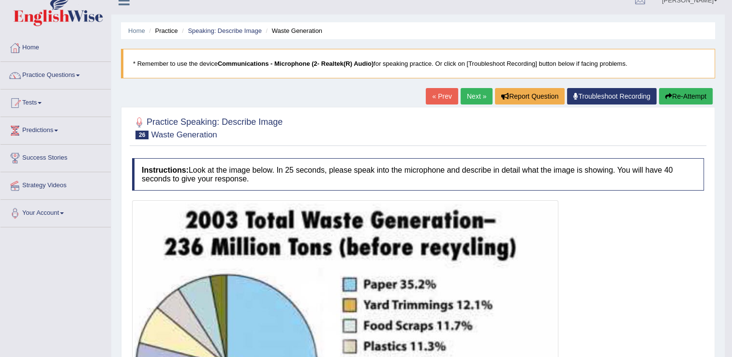
scroll to position [13, 0]
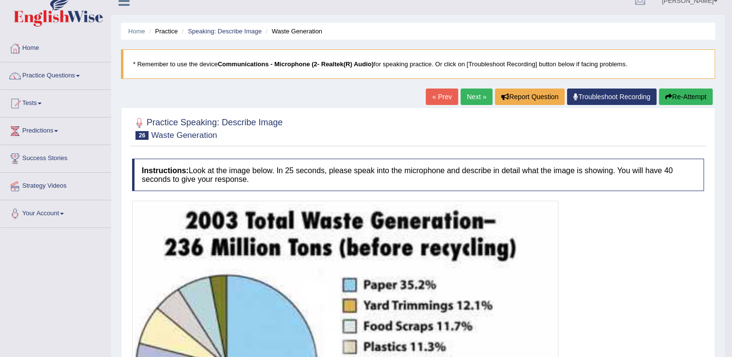
click at [478, 95] on link "Next »" at bounding box center [477, 97] width 32 height 16
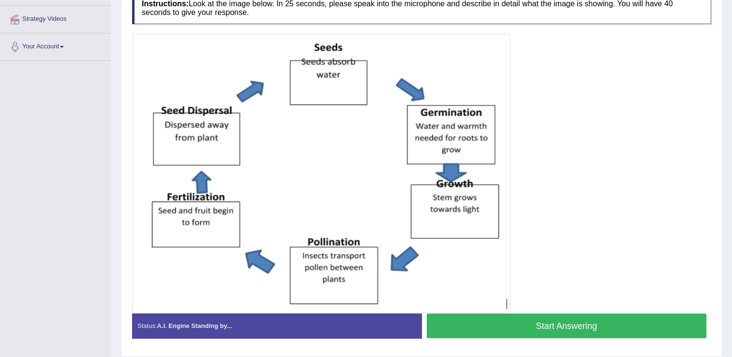
scroll to position [194, 0]
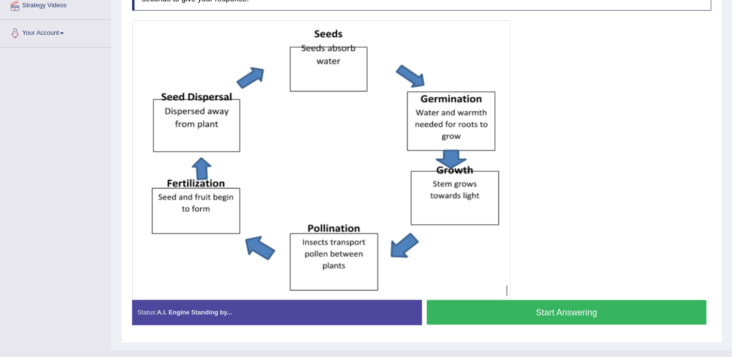
click at [481, 312] on button "Start Answering" at bounding box center [567, 312] width 280 height 25
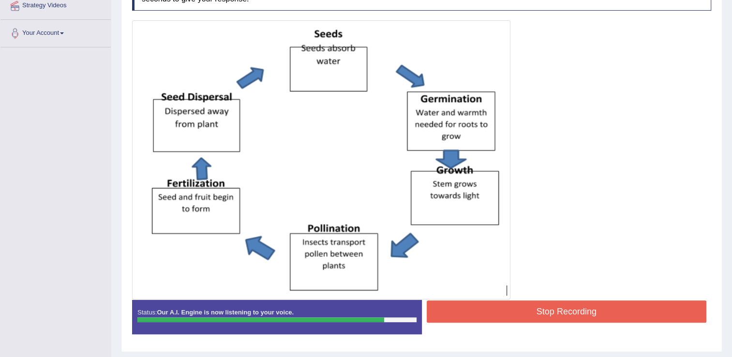
click at [549, 308] on button "Stop Recording" at bounding box center [567, 312] width 280 height 22
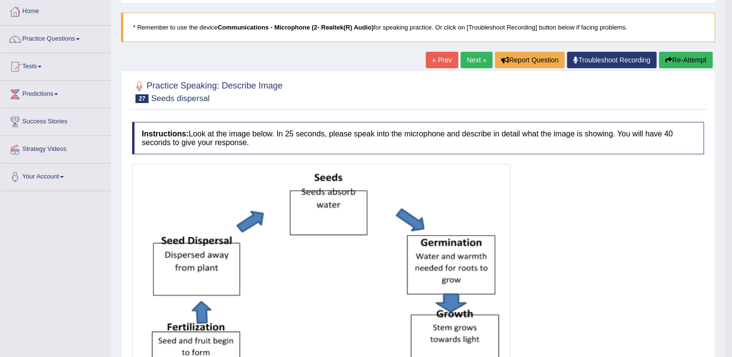
scroll to position [48, 0]
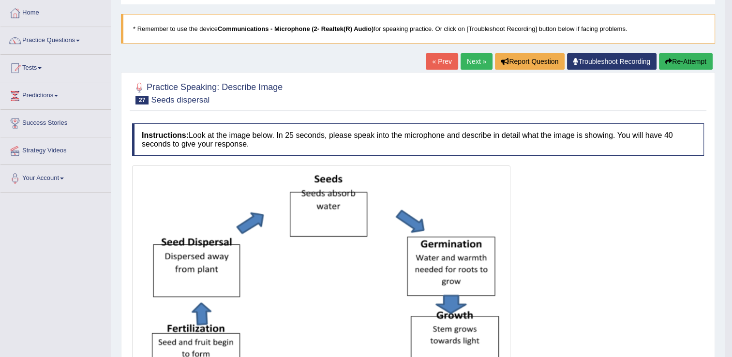
drag, startPoint x: 471, startPoint y: 59, endPoint x: 465, endPoint y: 59, distance: 5.3
click at [470, 59] on link "Next »" at bounding box center [477, 61] width 32 height 16
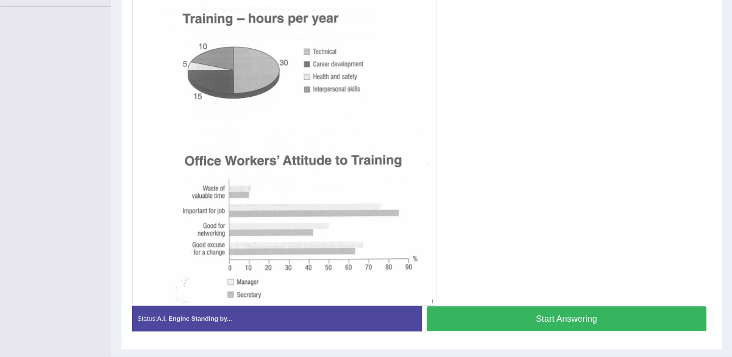
scroll to position [257, 0]
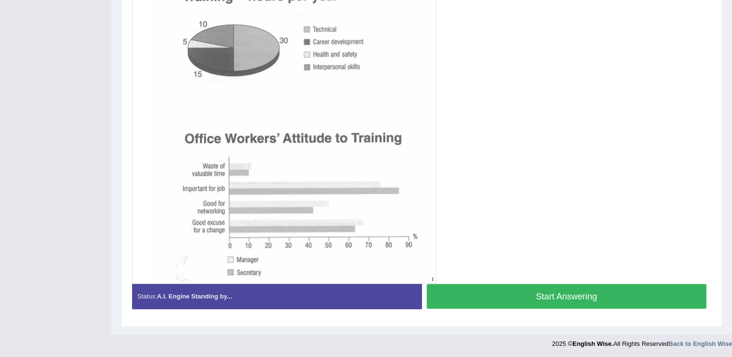
click at [516, 303] on button "Start Answering" at bounding box center [567, 296] width 280 height 25
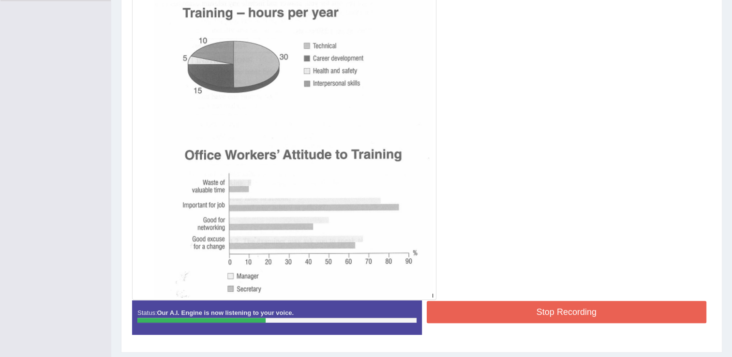
scroll to position [266, 0]
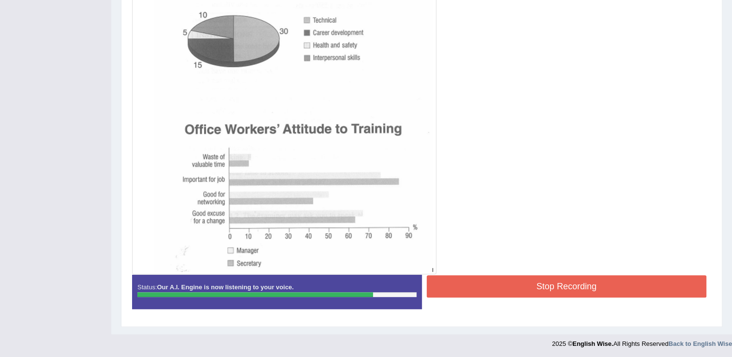
click at [530, 284] on button "Stop Recording" at bounding box center [567, 286] width 280 height 22
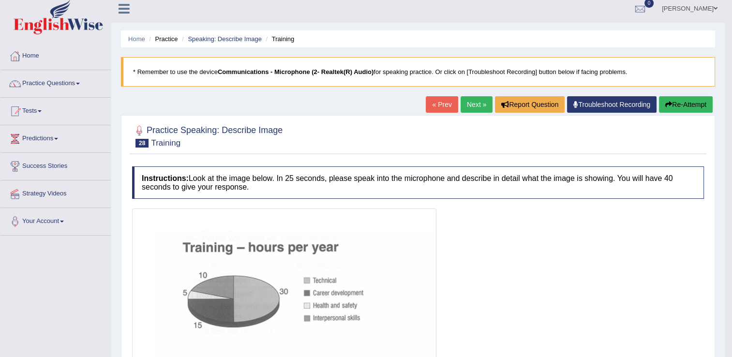
scroll to position [0, 0]
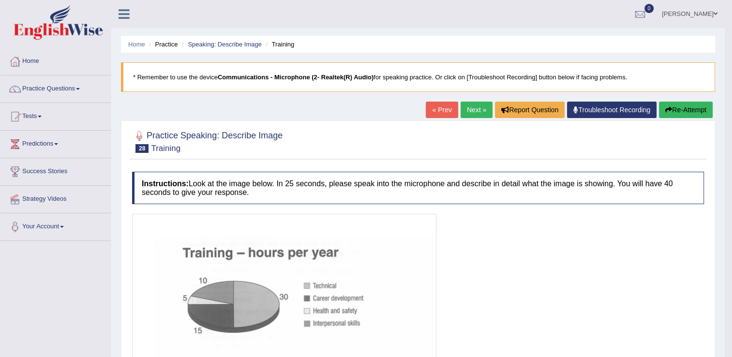
click at [473, 113] on link "Next »" at bounding box center [477, 110] width 32 height 16
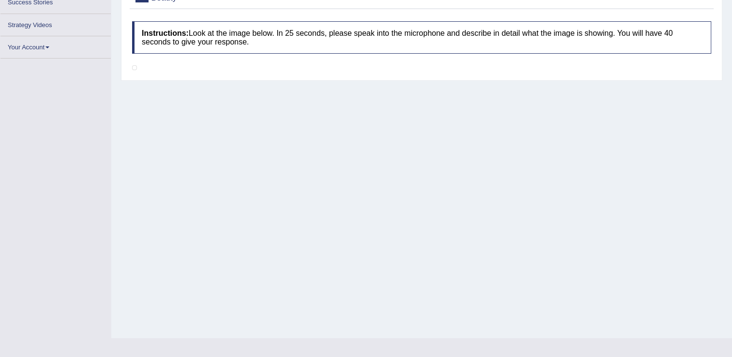
scroll to position [151, 0]
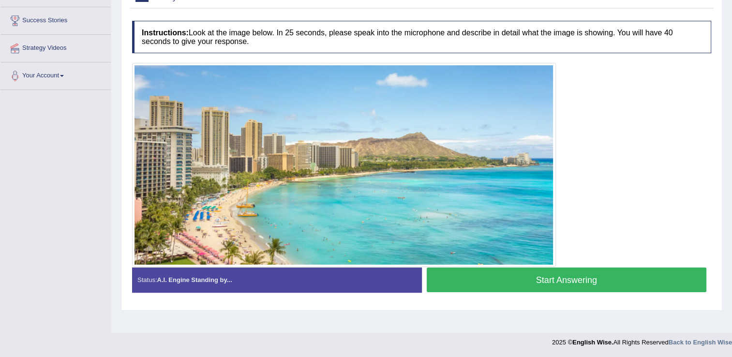
click at [547, 276] on button "Start Answering" at bounding box center [567, 280] width 280 height 25
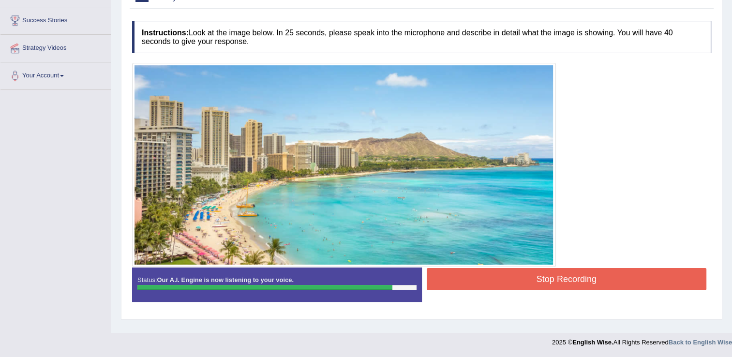
click at [501, 280] on button "Stop Recording" at bounding box center [567, 279] width 280 height 22
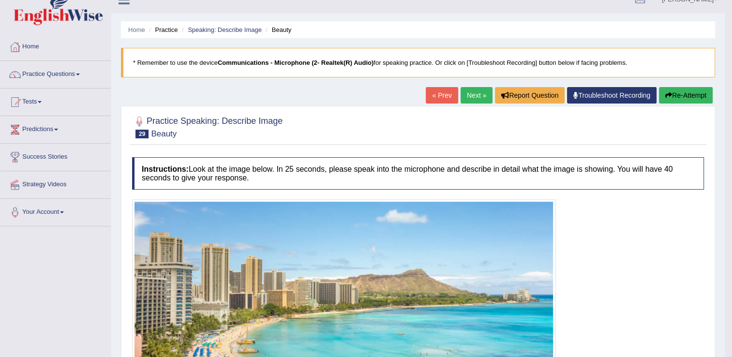
scroll to position [0, 0]
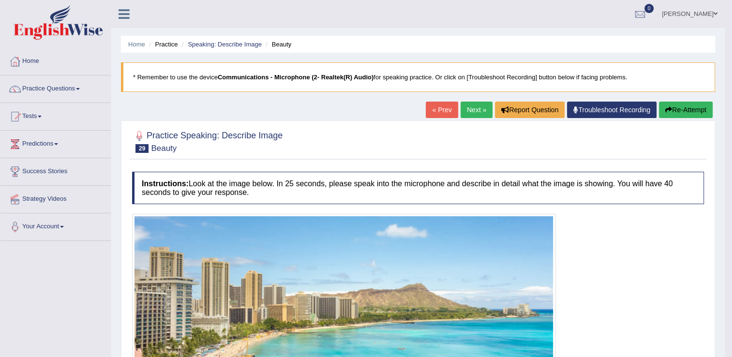
click at [691, 111] on button "Re-Attempt" at bounding box center [686, 110] width 54 height 16
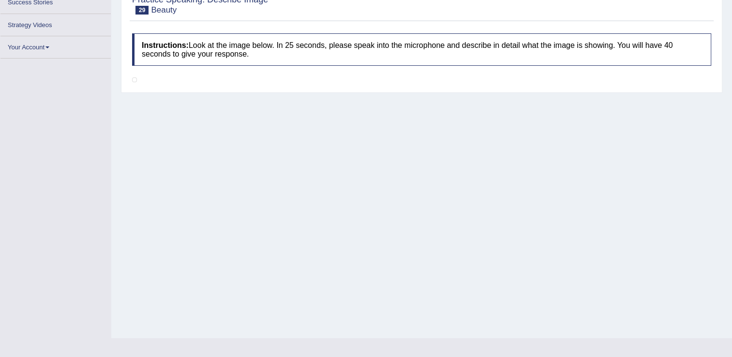
scroll to position [151, 0]
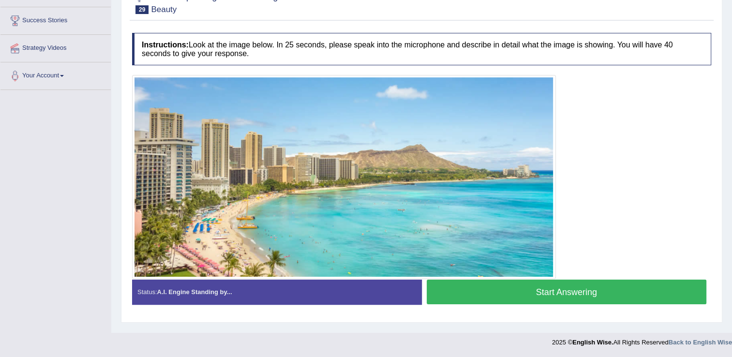
click at [518, 295] on button "Start Answering" at bounding box center [567, 292] width 280 height 25
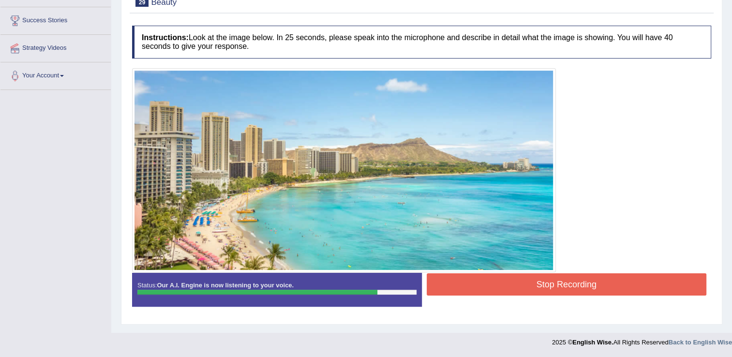
click at [461, 283] on button "Stop Recording" at bounding box center [567, 285] width 280 height 22
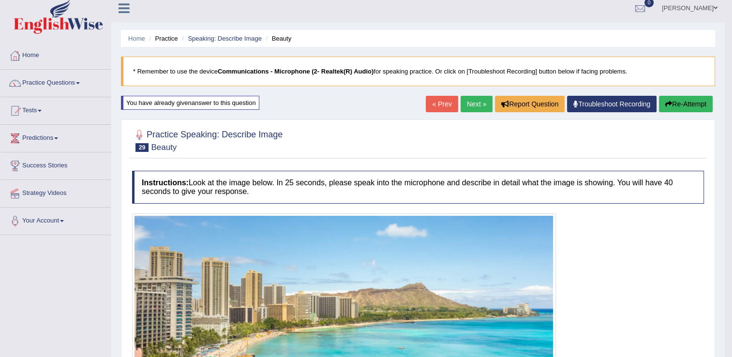
scroll to position [0, 0]
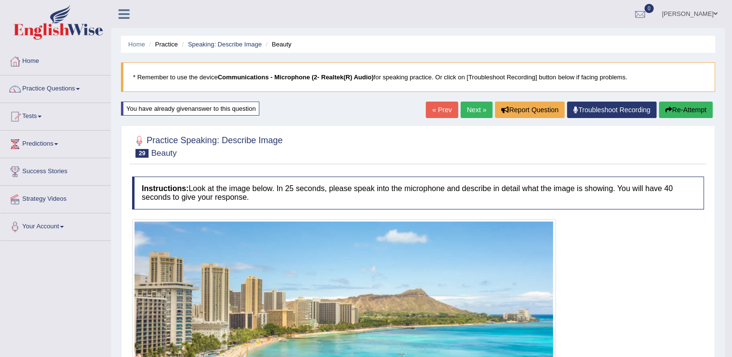
click at [482, 109] on link "Next »" at bounding box center [477, 110] width 32 height 16
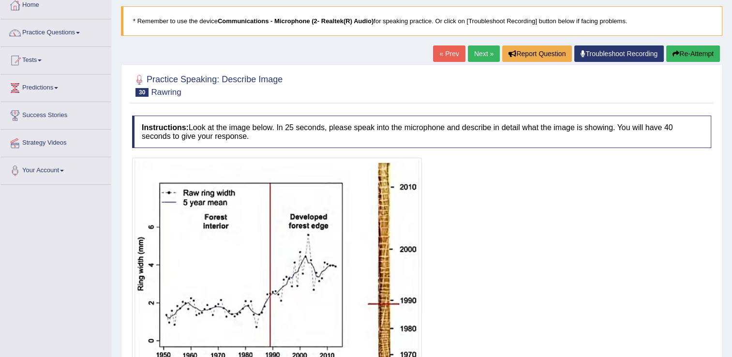
scroll to position [162, 0]
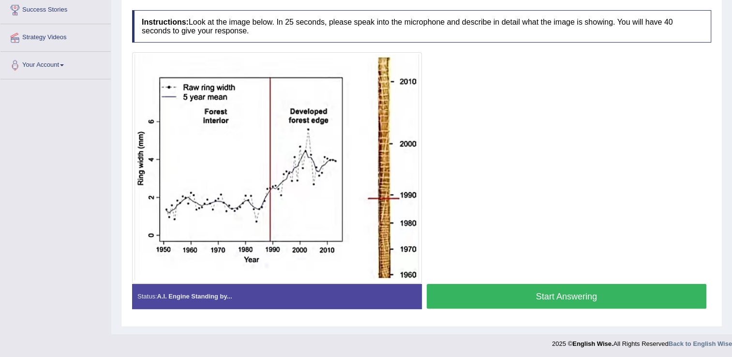
click at [478, 293] on button "Start Answering" at bounding box center [567, 296] width 280 height 25
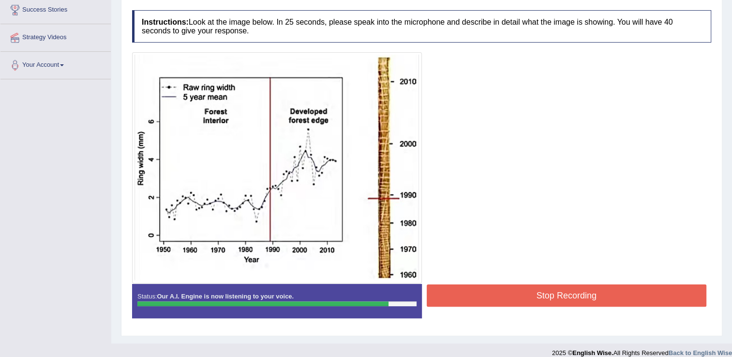
click at [539, 293] on button "Stop Recording" at bounding box center [567, 296] width 280 height 22
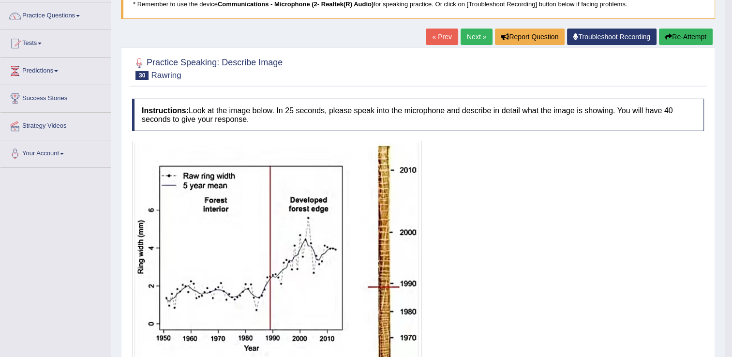
scroll to position [16, 0]
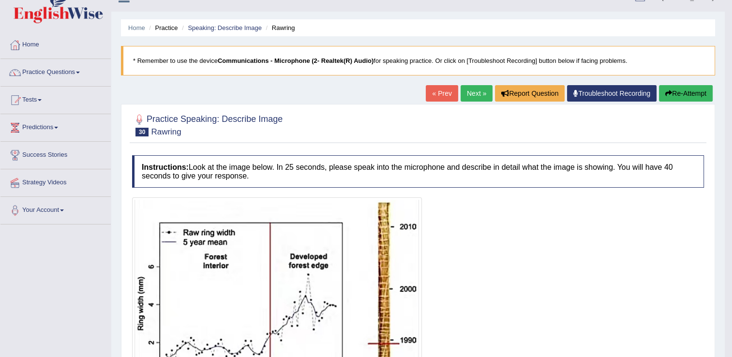
click at [476, 96] on link "Next »" at bounding box center [477, 93] width 32 height 16
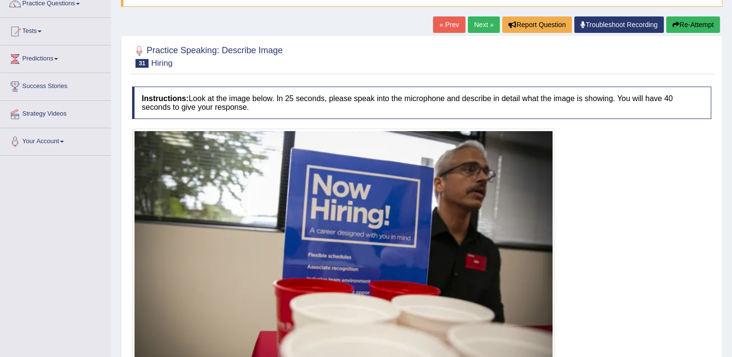
scroll to position [145, 0]
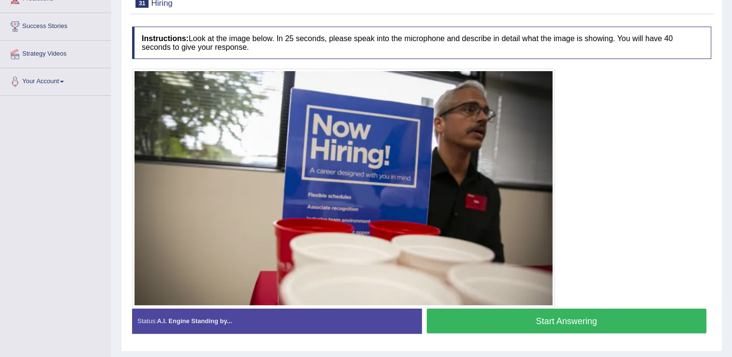
click at [563, 317] on button "Start Answering" at bounding box center [567, 321] width 280 height 25
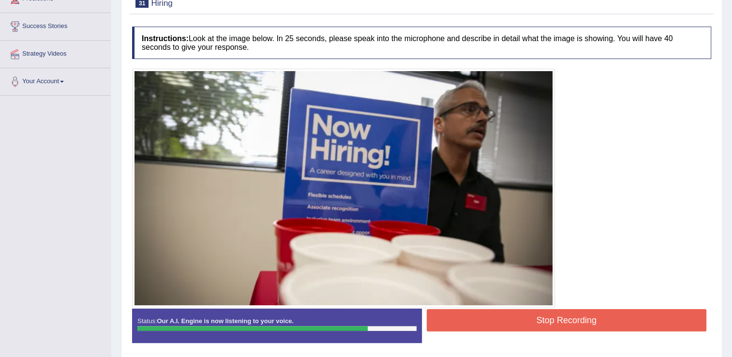
click at [579, 319] on button "Stop Recording" at bounding box center [567, 320] width 280 height 22
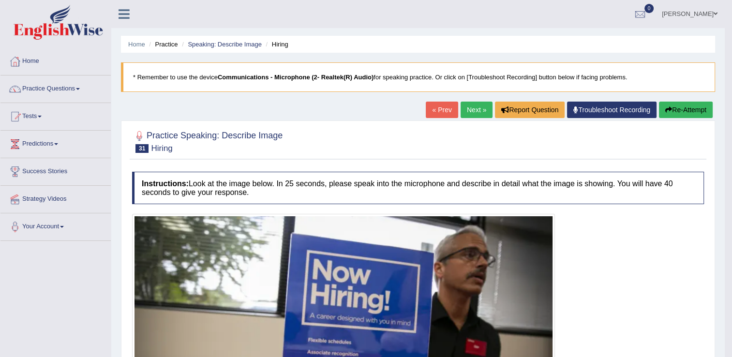
scroll to position [0, 0]
click at [474, 107] on link "Next »" at bounding box center [477, 110] width 32 height 16
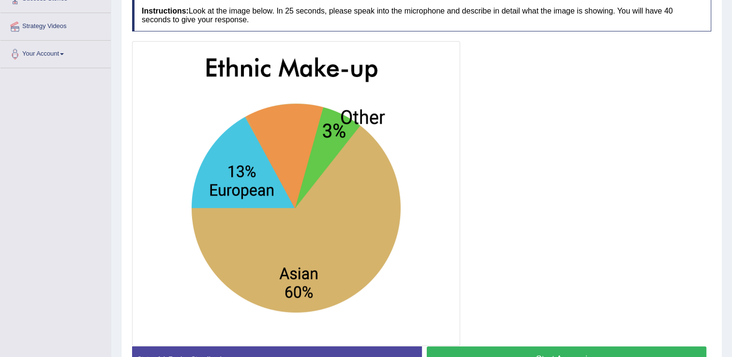
scroll to position [194, 0]
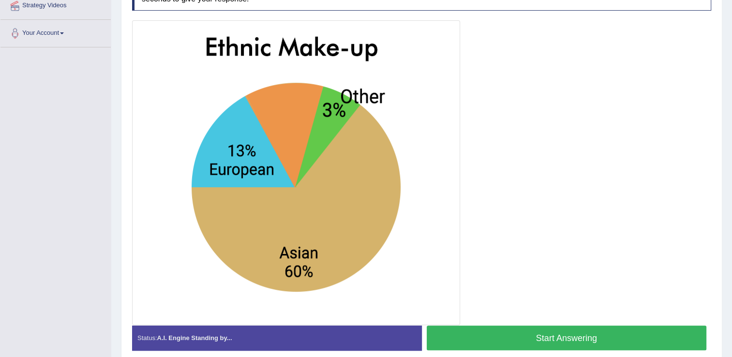
click at [531, 335] on button "Start Answering" at bounding box center [567, 338] width 280 height 25
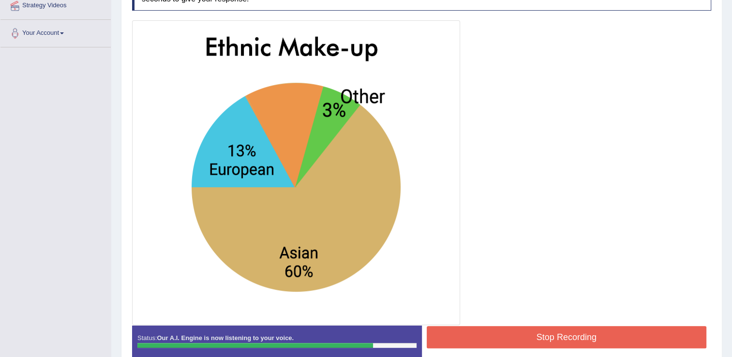
click at [505, 338] on button "Stop Recording" at bounding box center [567, 337] width 280 height 22
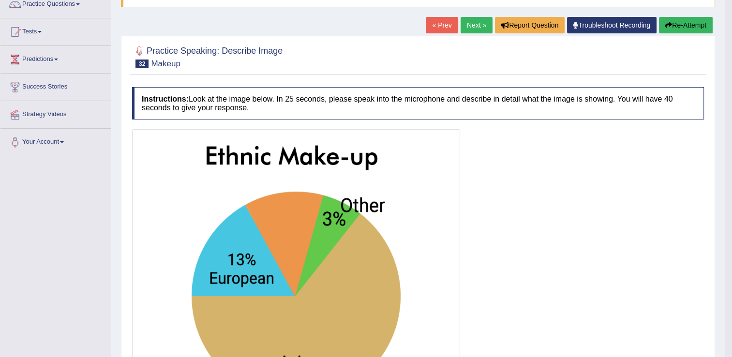
scroll to position [0, 0]
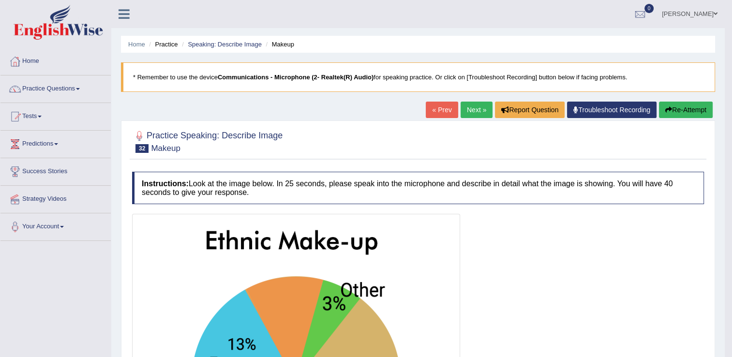
click at [472, 110] on link "Next »" at bounding box center [477, 110] width 32 height 16
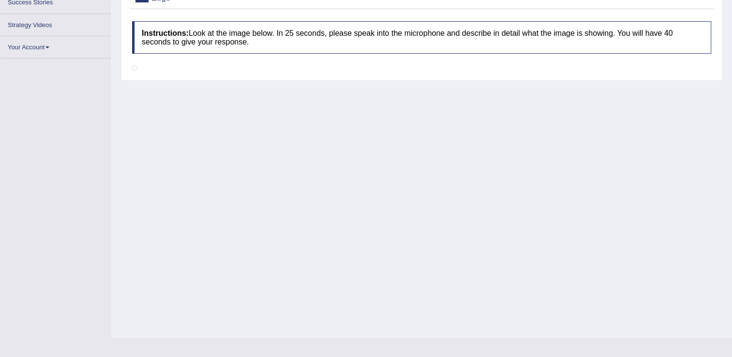
scroll to position [151, 0]
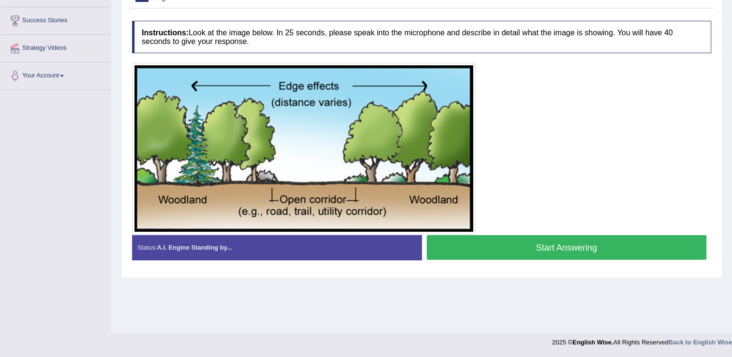
click at [507, 247] on button "Start Answering" at bounding box center [567, 247] width 280 height 25
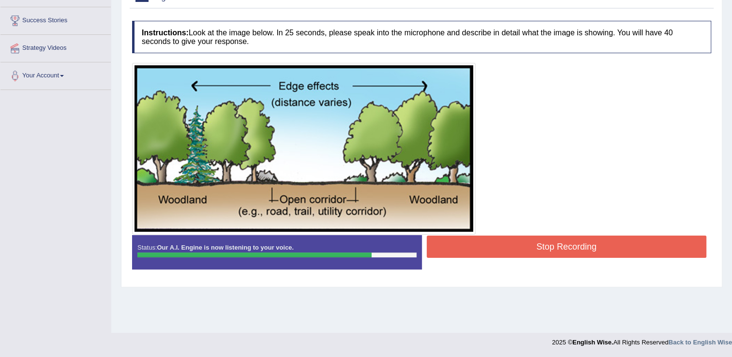
click at [578, 246] on button "Stop Recording" at bounding box center [567, 247] width 280 height 22
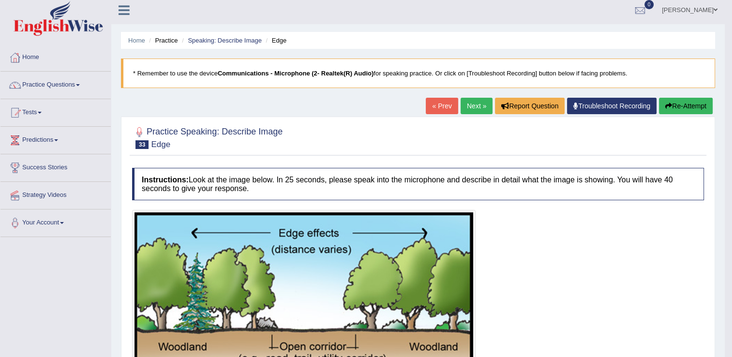
scroll to position [0, 0]
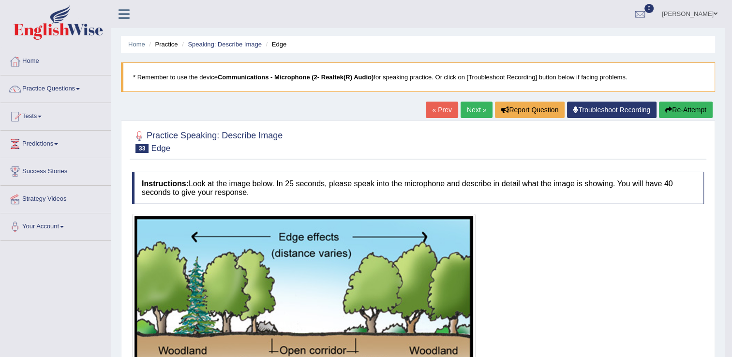
click at [468, 110] on link "Next »" at bounding box center [477, 110] width 32 height 16
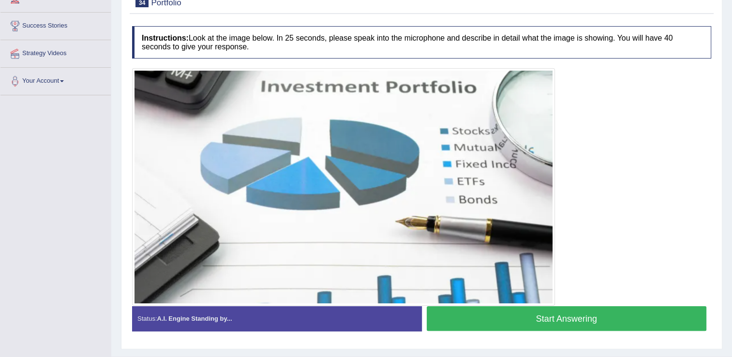
scroll to position [168, 0]
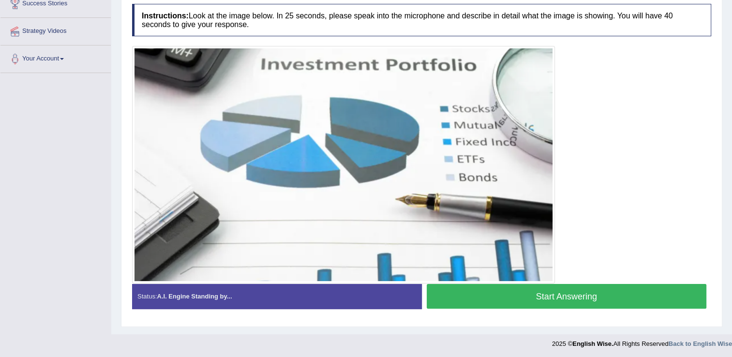
click at [532, 296] on button "Start Answering" at bounding box center [567, 296] width 280 height 25
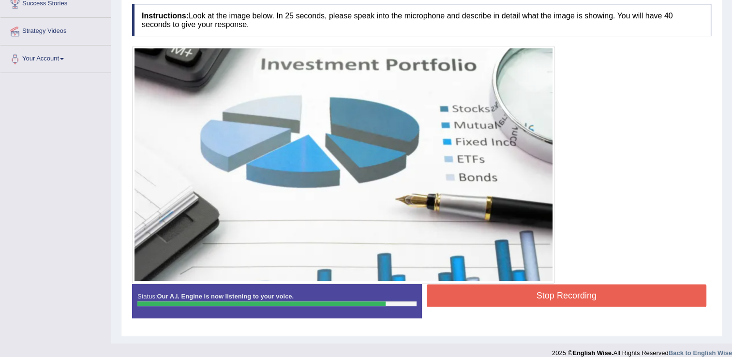
click at [533, 295] on button "Stop Recording" at bounding box center [567, 296] width 280 height 22
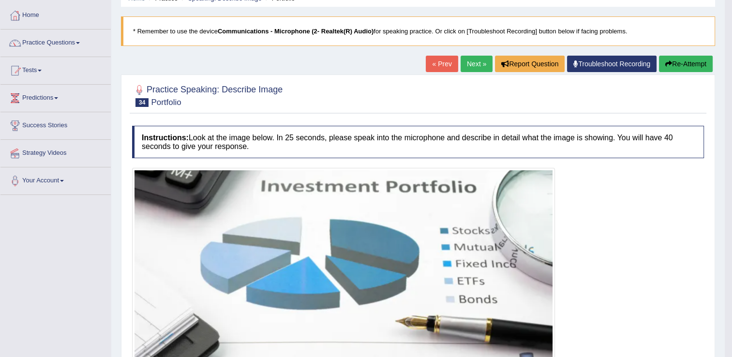
scroll to position [41, 0]
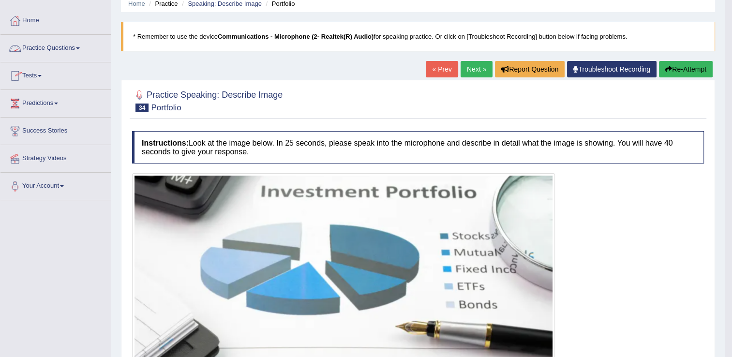
click at [78, 51] on link "Practice Questions" at bounding box center [55, 47] width 110 height 24
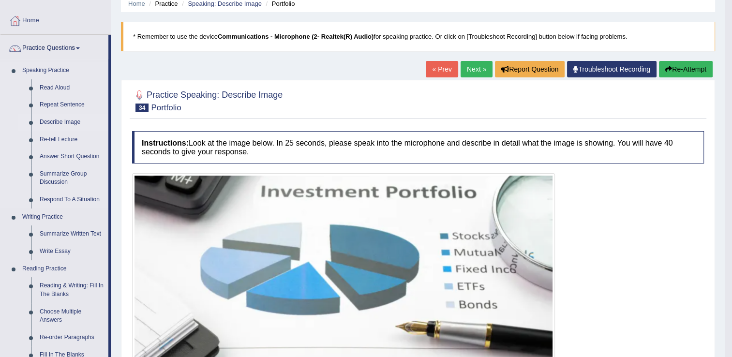
click at [68, 118] on link "Describe Image" at bounding box center [71, 122] width 73 height 17
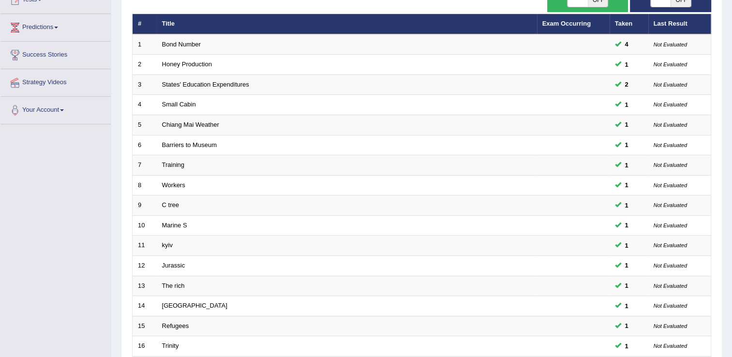
scroll to position [87, 0]
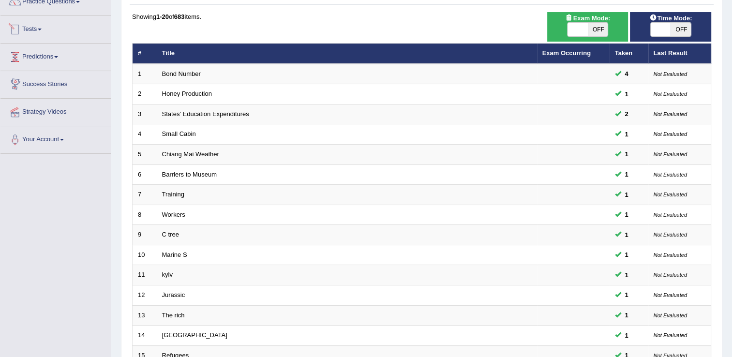
click at [46, 27] on link "Tests" at bounding box center [55, 28] width 110 height 24
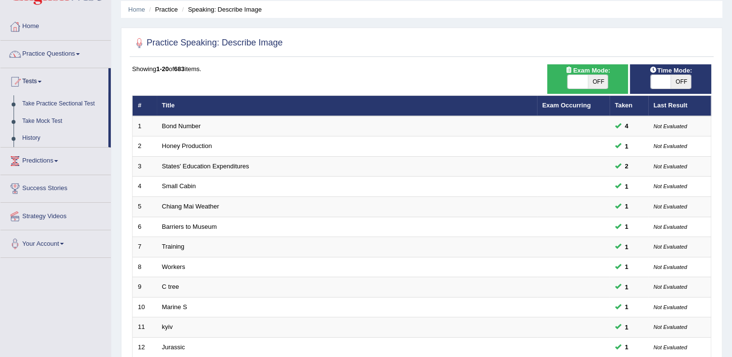
scroll to position [0, 0]
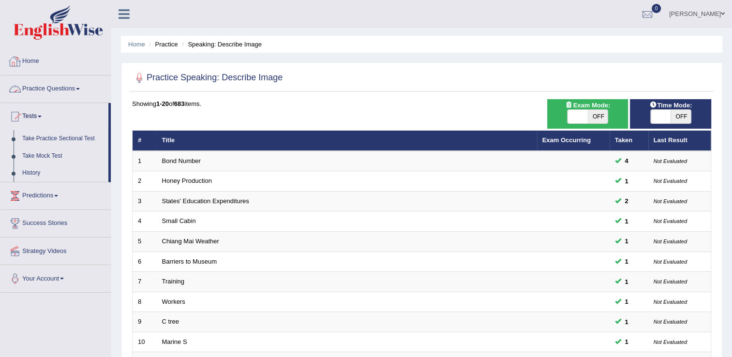
click at [68, 88] on link "Practice Questions" at bounding box center [55, 88] width 110 height 24
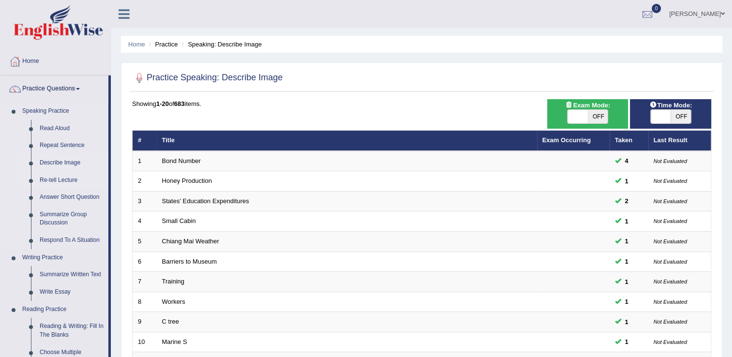
click at [63, 177] on link "Re-tell Lecture" at bounding box center [71, 180] width 73 height 17
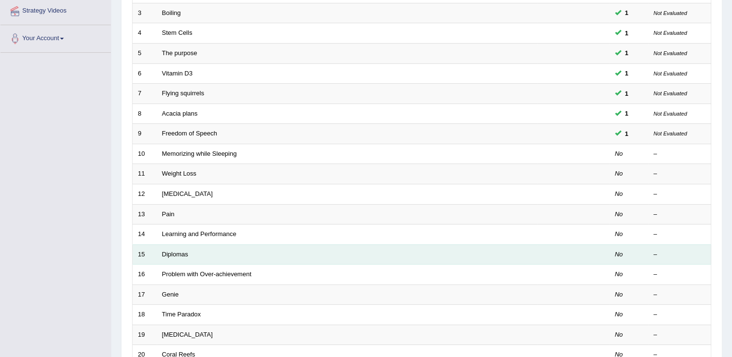
scroll to position [194, 0]
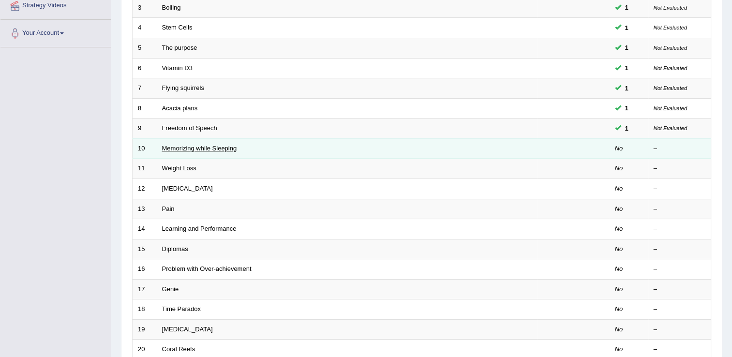
click at [194, 146] on link "Memorizing while Sleeping" at bounding box center [199, 148] width 75 height 7
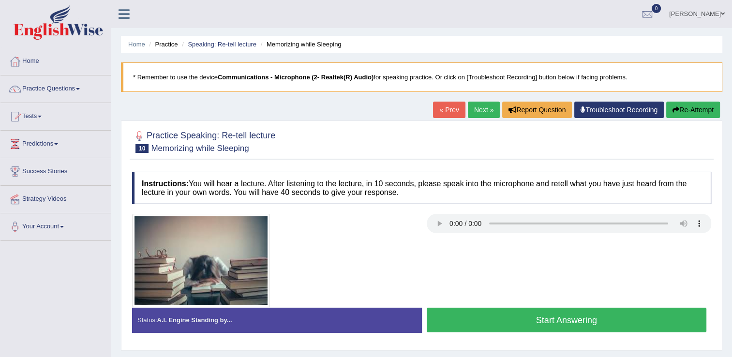
click at [579, 316] on button "Start Answering" at bounding box center [567, 320] width 280 height 25
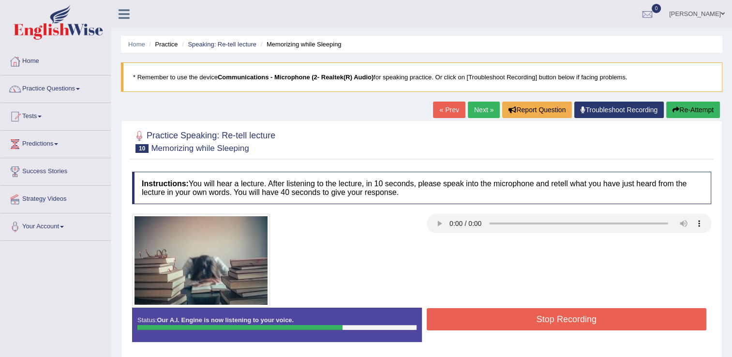
click at [651, 330] on div "Stop Recording" at bounding box center [567, 320] width 290 height 25
click at [642, 313] on button "Stop Recording" at bounding box center [567, 319] width 280 height 22
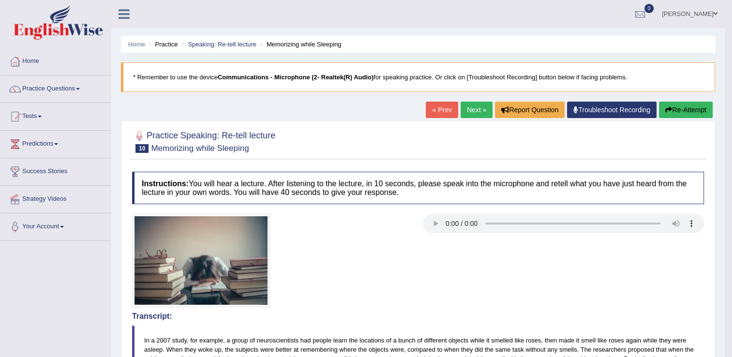
click at [476, 106] on link "Next »" at bounding box center [477, 110] width 32 height 16
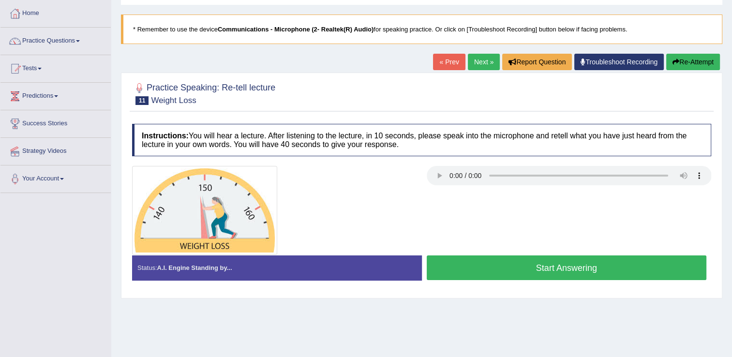
scroll to position [48, 0]
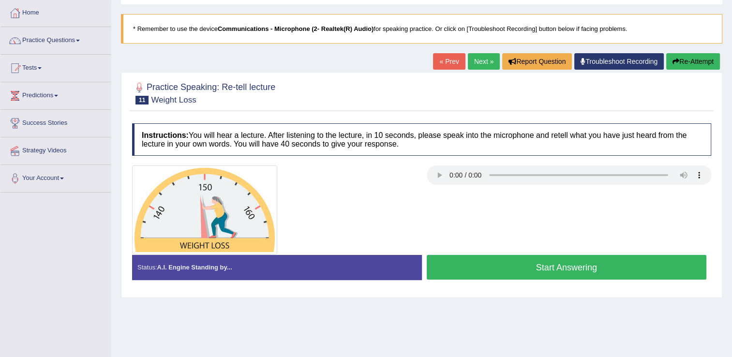
click at [492, 274] on button "Start Answering" at bounding box center [567, 267] width 280 height 25
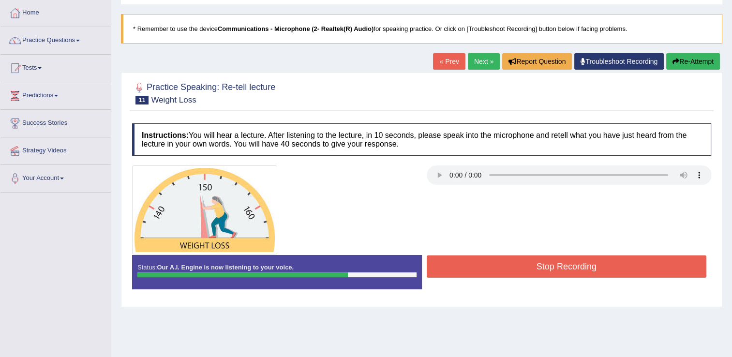
click at [636, 264] on button "Stop Recording" at bounding box center [567, 267] width 280 height 22
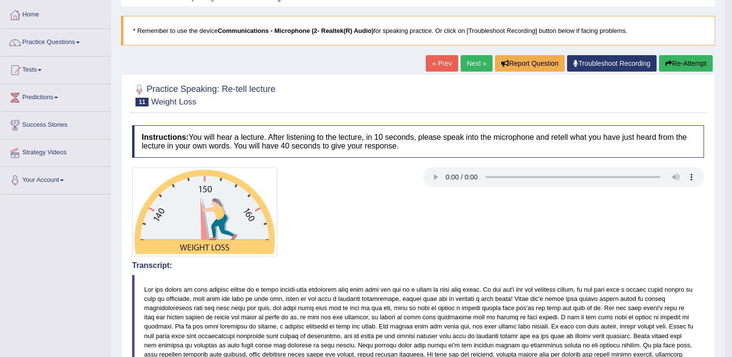
scroll to position [46, 0]
click at [476, 62] on link "Next »" at bounding box center [477, 64] width 32 height 16
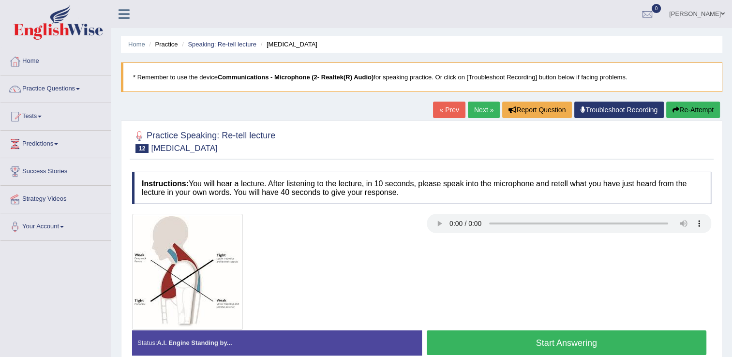
click at [583, 348] on button "Start Answering" at bounding box center [567, 343] width 280 height 25
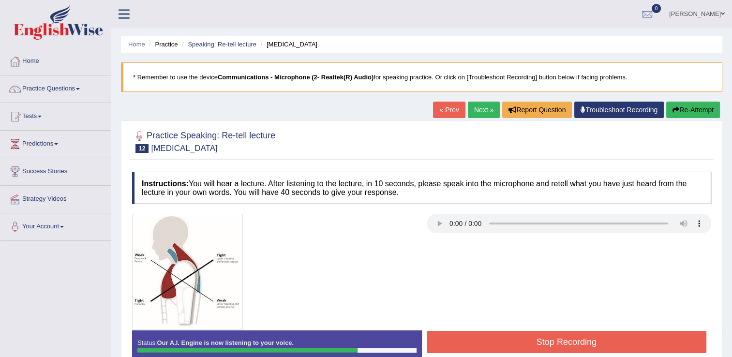
click at [635, 339] on button "Stop Recording" at bounding box center [567, 342] width 280 height 22
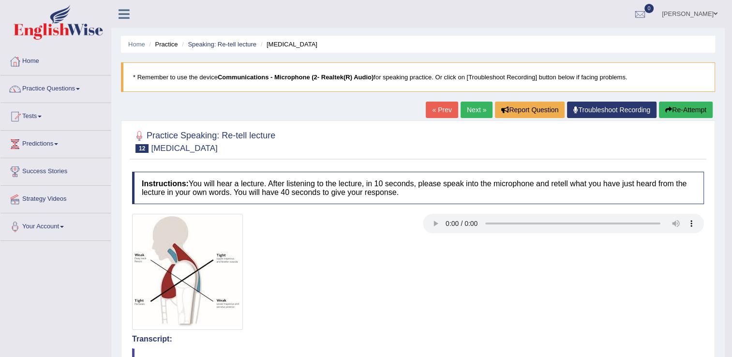
click at [470, 109] on link "Next »" at bounding box center [477, 110] width 32 height 16
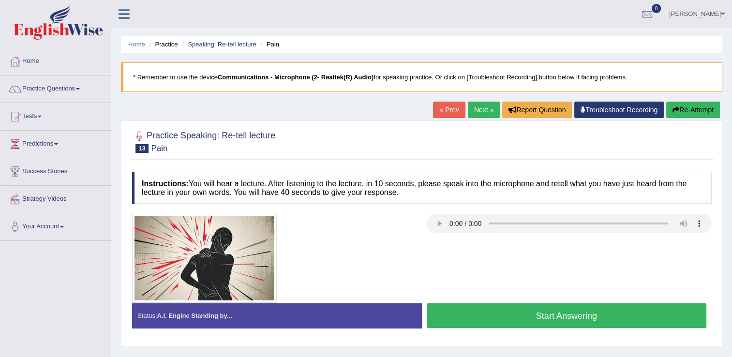
click at [487, 315] on button "Start Answering" at bounding box center [567, 316] width 280 height 25
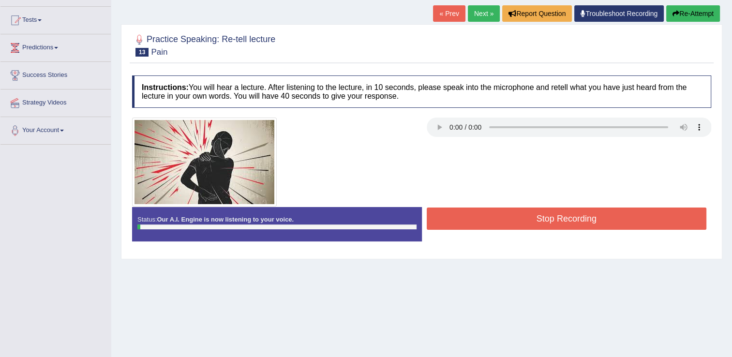
scroll to position [97, 0]
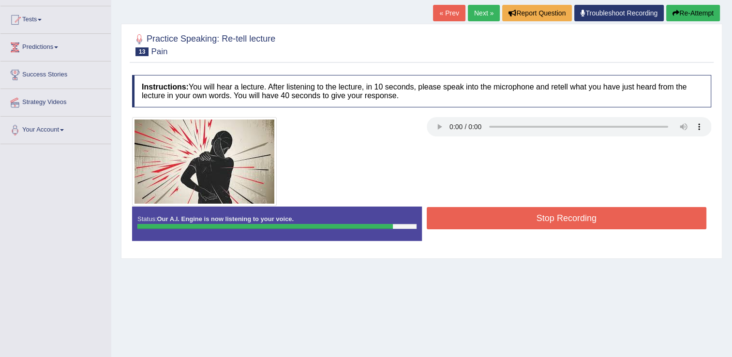
drag, startPoint x: 623, startPoint y: 220, endPoint x: 616, endPoint y: 215, distance: 8.3
click at [621, 219] on button "Stop Recording" at bounding box center [567, 218] width 280 height 22
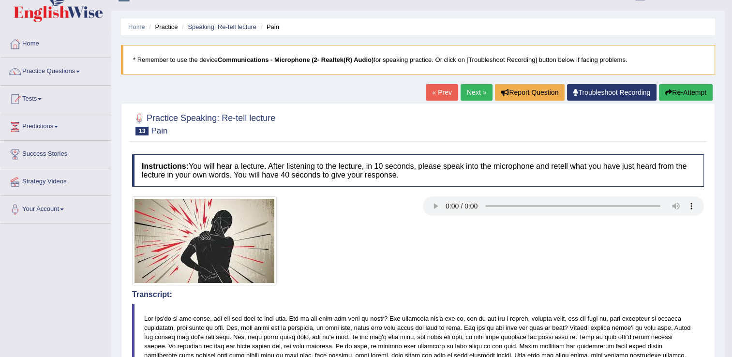
scroll to position [0, 0]
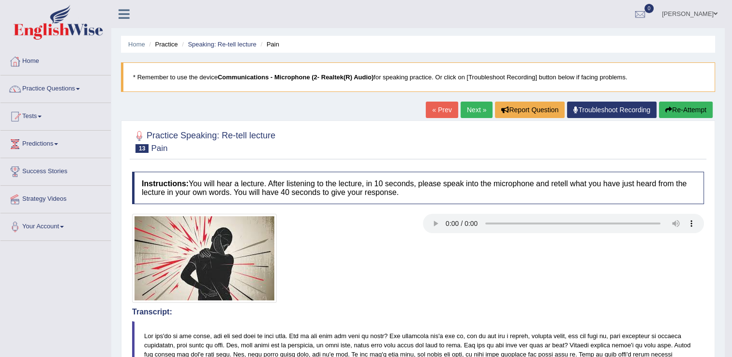
click at [467, 109] on link "Next »" at bounding box center [477, 110] width 32 height 16
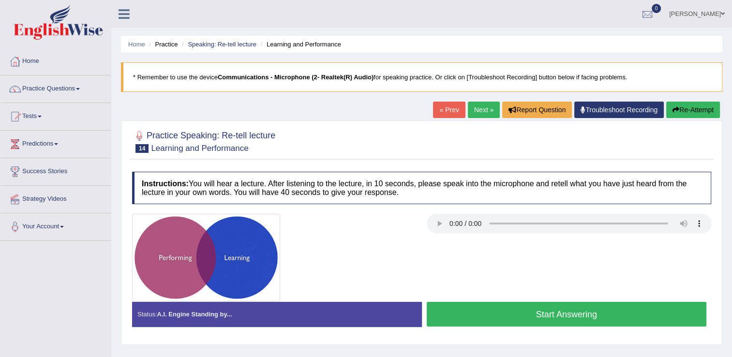
click at [581, 315] on button "Start Answering" at bounding box center [567, 314] width 280 height 25
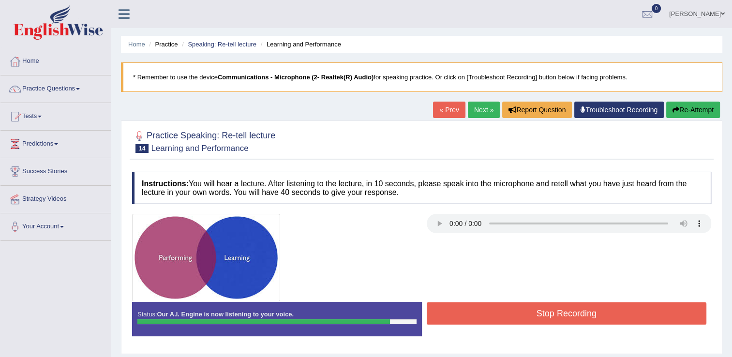
click at [591, 309] on button "Stop Recording" at bounding box center [567, 314] width 280 height 22
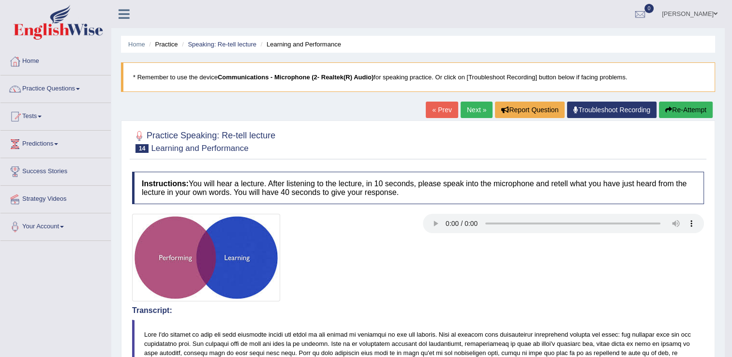
click at [476, 106] on link "Next »" at bounding box center [477, 110] width 32 height 16
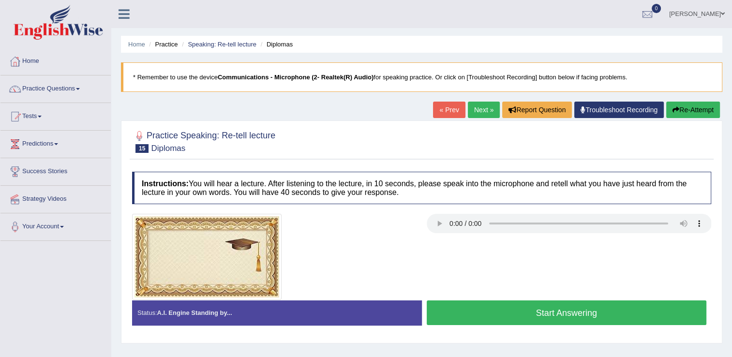
click at [570, 315] on button "Start Answering" at bounding box center [567, 313] width 280 height 25
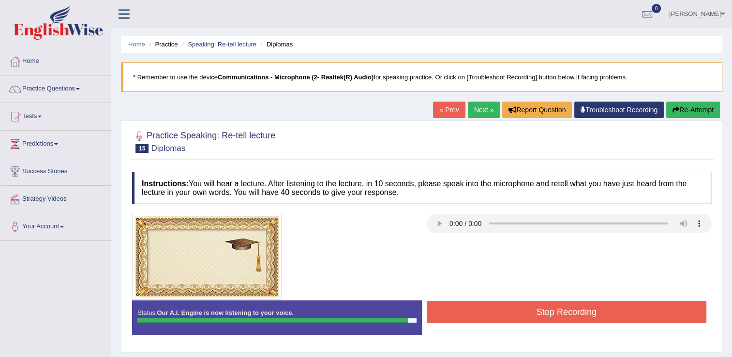
click at [511, 309] on button "Stop Recording" at bounding box center [567, 312] width 280 height 22
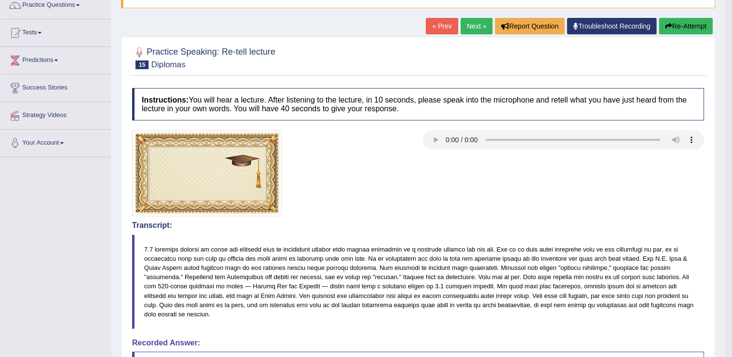
scroll to position [82, 0]
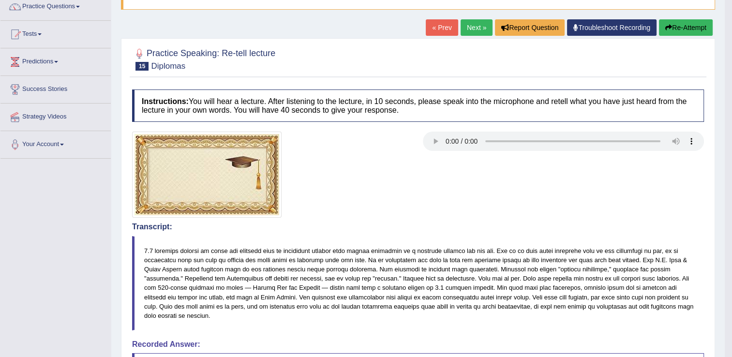
click at [474, 28] on link "Next »" at bounding box center [477, 27] width 32 height 16
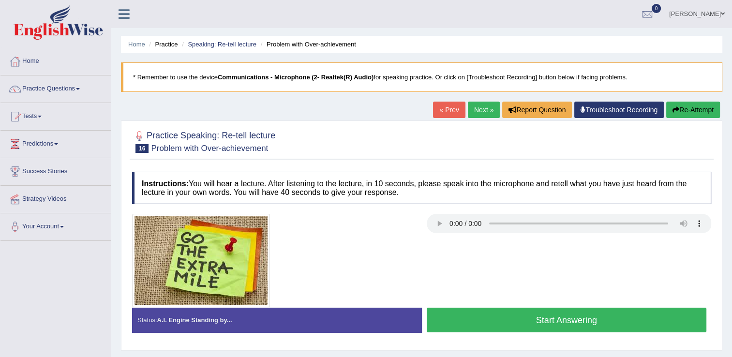
click at [513, 313] on button "Start Answering" at bounding box center [567, 320] width 280 height 25
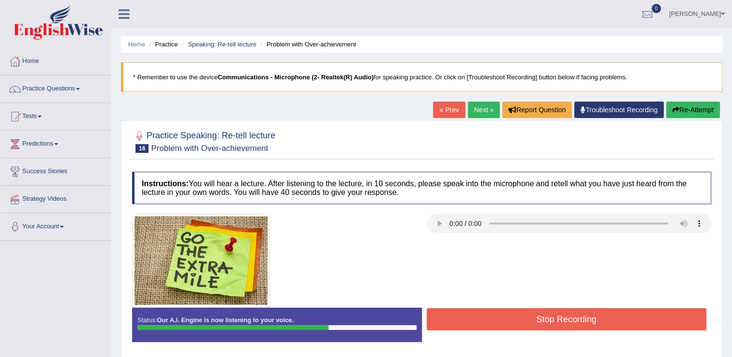
click at [608, 315] on button "Stop Recording" at bounding box center [567, 319] width 280 height 22
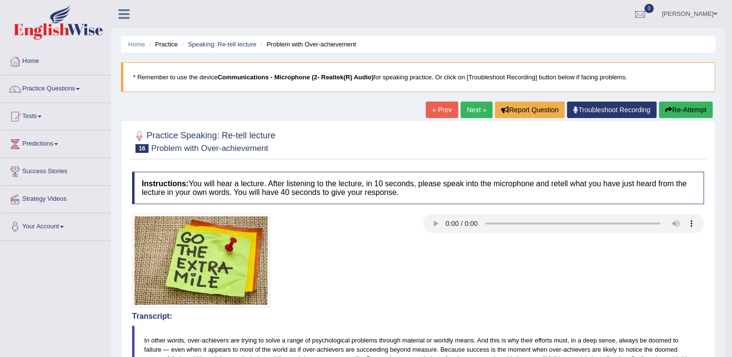
click at [474, 108] on link "Next »" at bounding box center [477, 110] width 32 height 16
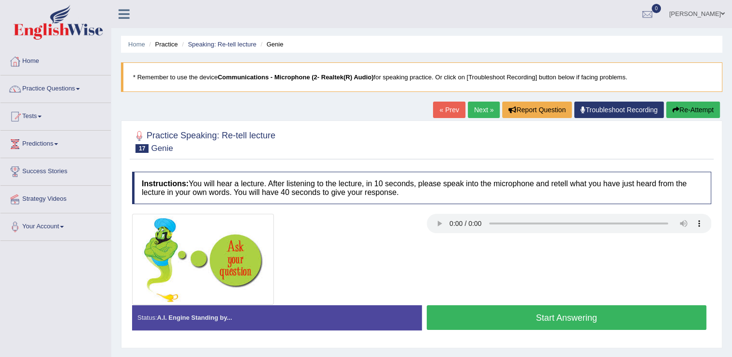
drag, startPoint x: 539, startPoint y: 311, endPoint x: 515, endPoint y: 307, distance: 24.0
click at [537, 311] on button "Start Answering" at bounding box center [567, 317] width 280 height 25
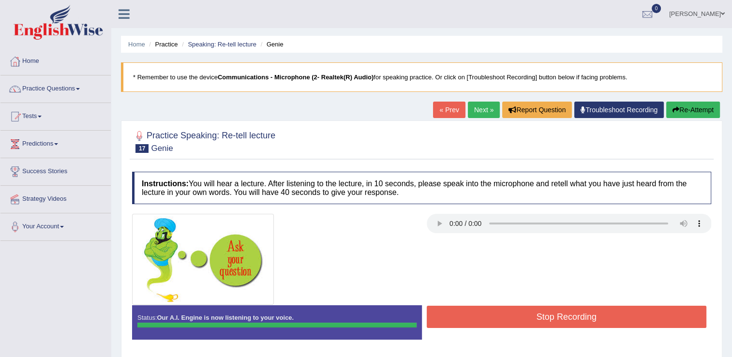
click at [585, 313] on button "Stop Recording" at bounding box center [567, 317] width 280 height 22
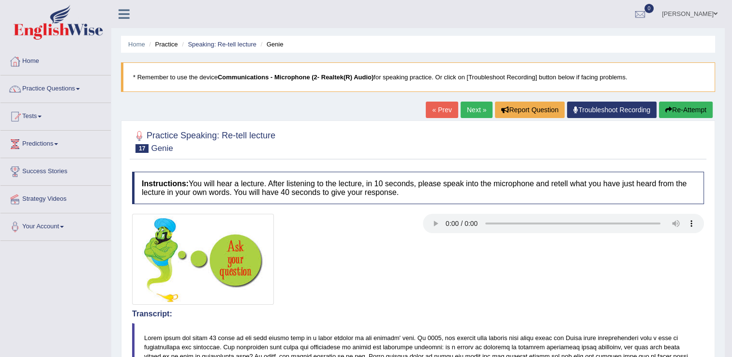
click at [471, 108] on link "Next »" at bounding box center [477, 110] width 32 height 16
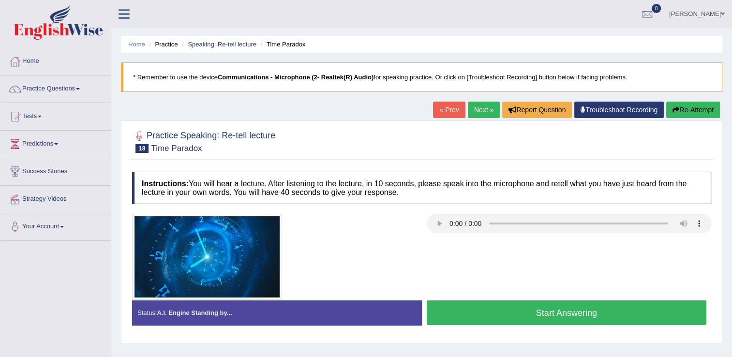
click at [481, 107] on link "Next »" at bounding box center [484, 110] width 32 height 16
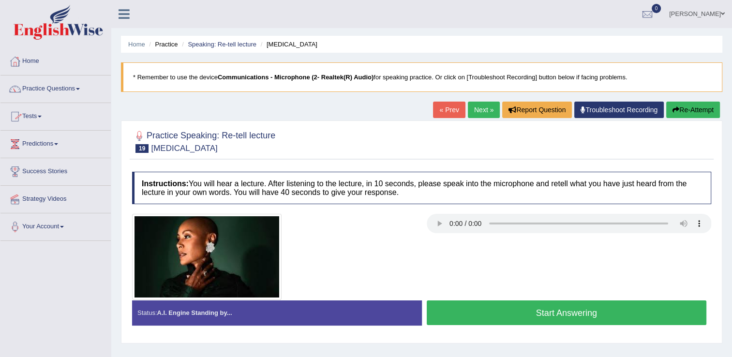
click at [452, 103] on link "« Prev" at bounding box center [449, 110] width 32 height 16
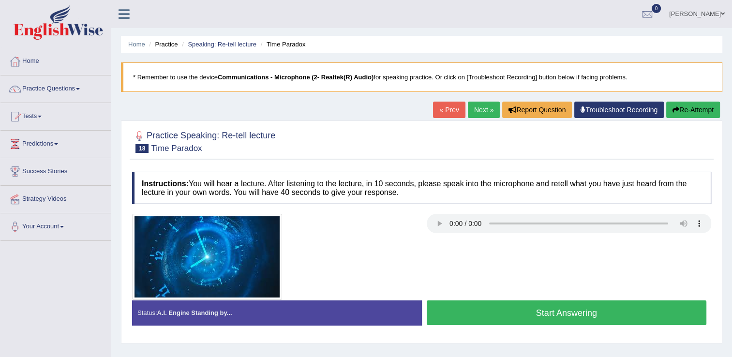
click at [557, 315] on button "Start Answering" at bounding box center [567, 313] width 280 height 25
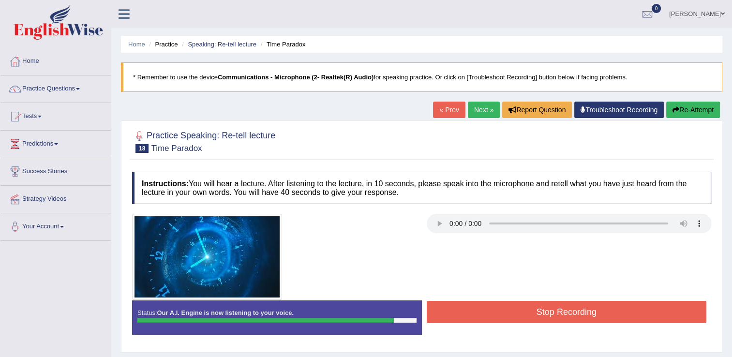
click at [602, 315] on button "Stop Recording" at bounding box center [567, 312] width 280 height 22
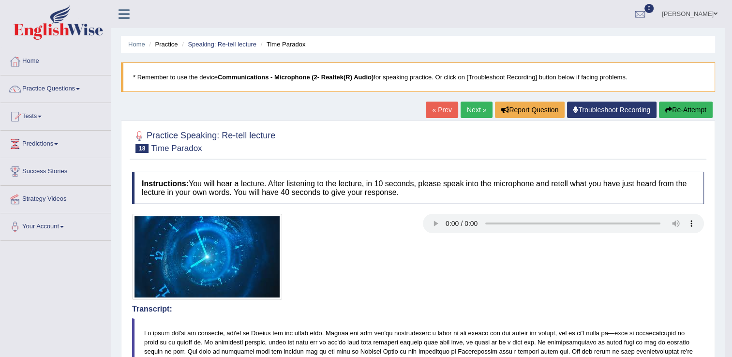
click at [481, 107] on link "Next »" at bounding box center [477, 110] width 32 height 16
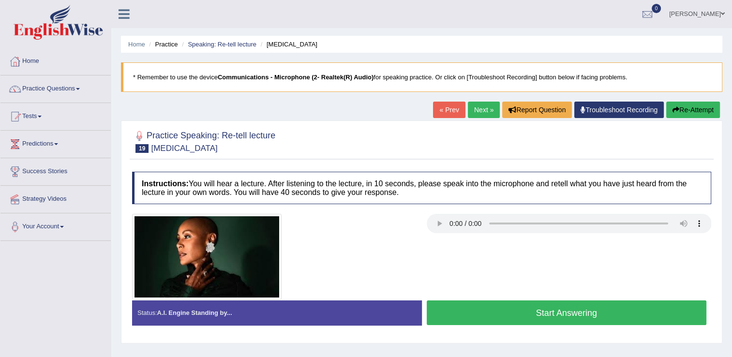
click at [612, 307] on button "Start Answering" at bounding box center [567, 313] width 280 height 25
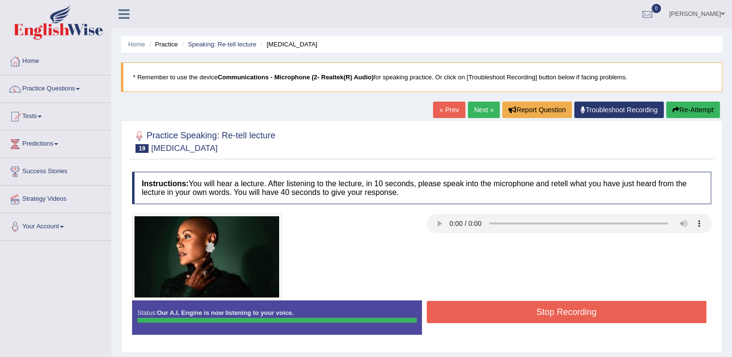
click at [567, 312] on button "Stop Recording" at bounding box center [567, 312] width 280 height 22
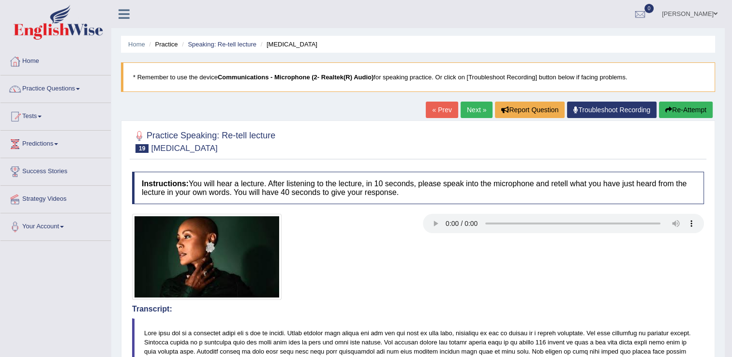
click at [474, 113] on link "Next »" at bounding box center [477, 110] width 32 height 16
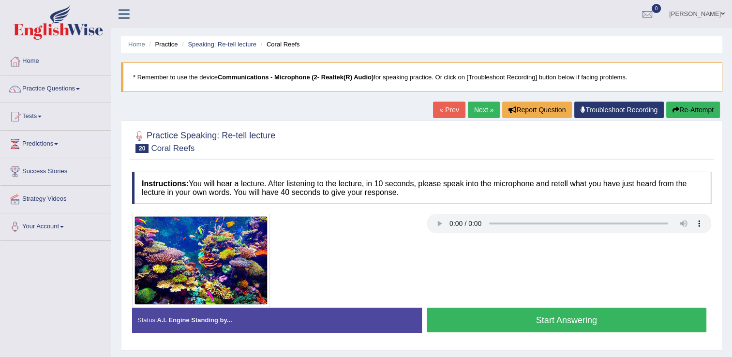
click at [464, 326] on button "Start Answering" at bounding box center [567, 320] width 280 height 25
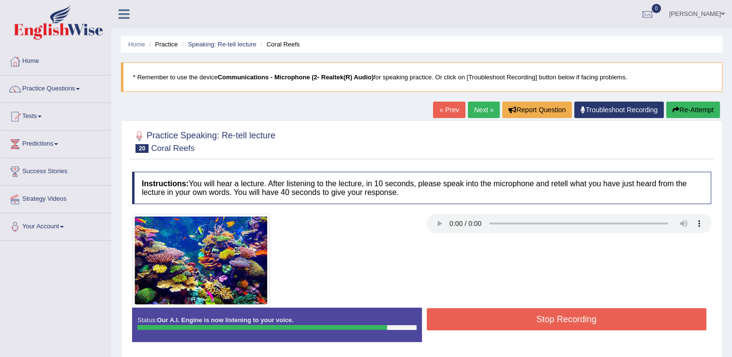
click at [631, 319] on button "Stop Recording" at bounding box center [567, 319] width 280 height 22
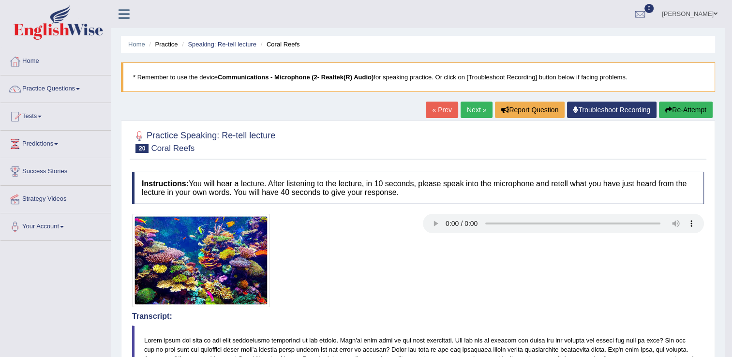
click at [469, 114] on link "Next »" at bounding box center [477, 110] width 32 height 16
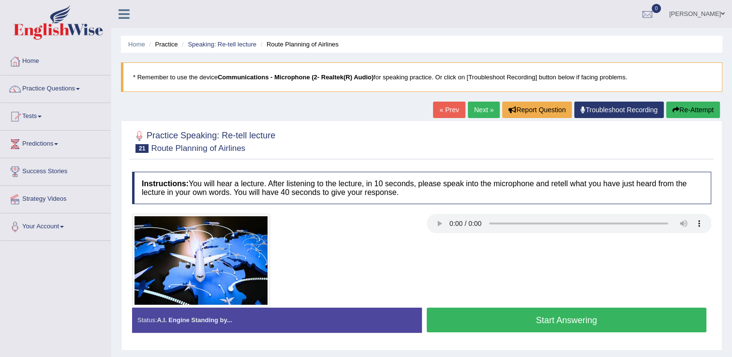
click at [473, 323] on button "Start Answering" at bounding box center [567, 320] width 280 height 25
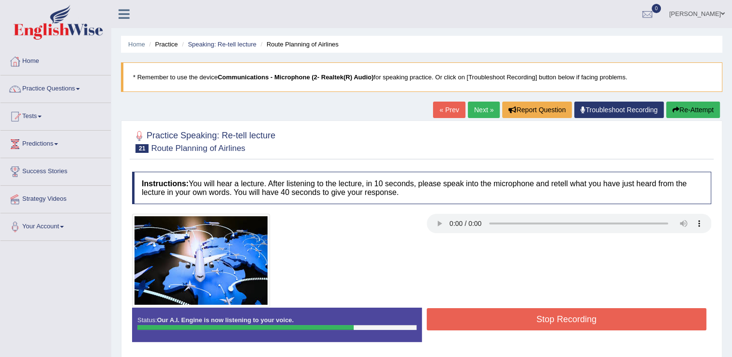
click at [539, 314] on button "Stop Recording" at bounding box center [567, 319] width 280 height 22
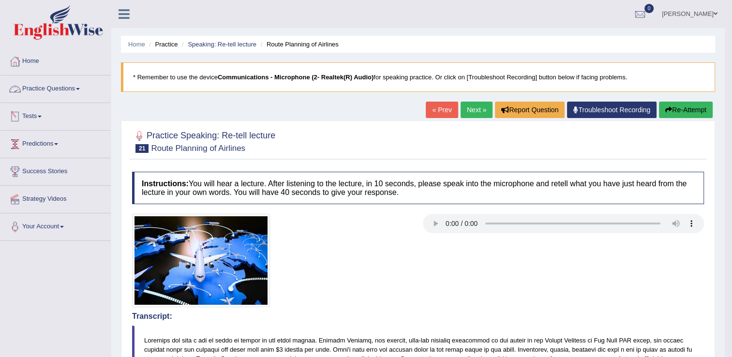
click at [77, 87] on link "Practice Questions" at bounding box center [55, 88] width 110 height 24
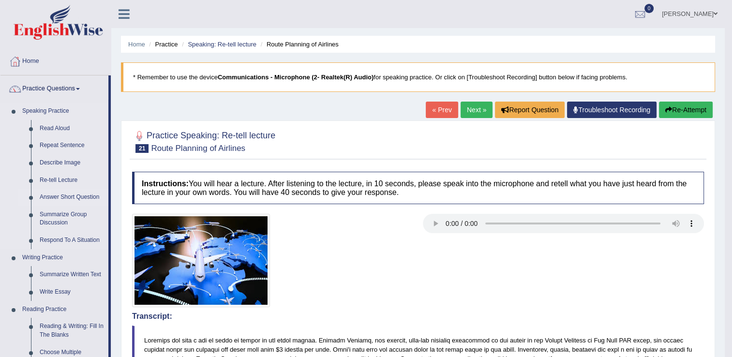
click at [70, 197] on link "Answer Short Question" at bounding box center [71, 197] width 73 height 17
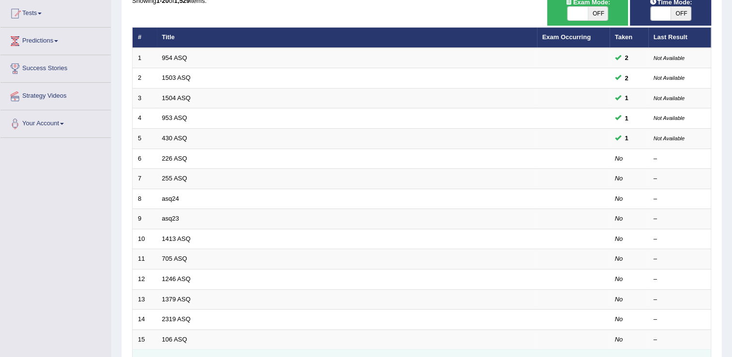
scroll to position [87, 0]
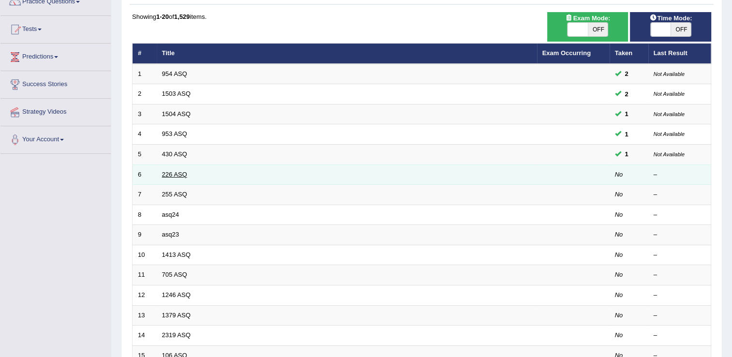
click at [170, 171] on link "226 ASQ" at bounding box center [174, 174] width 25 height 7
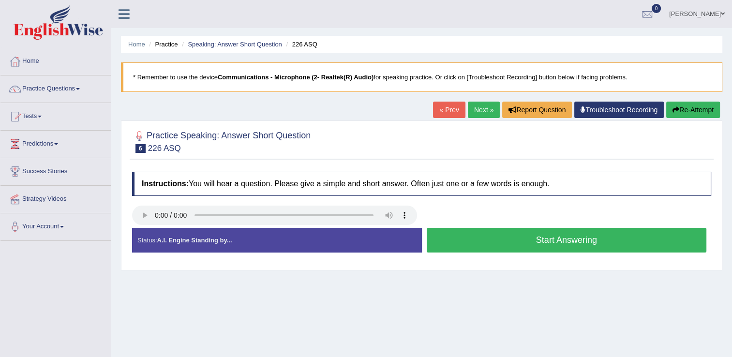
click at [472, 246] on button "Start Answering" at bounding box center [567, 240] width 280 height 25
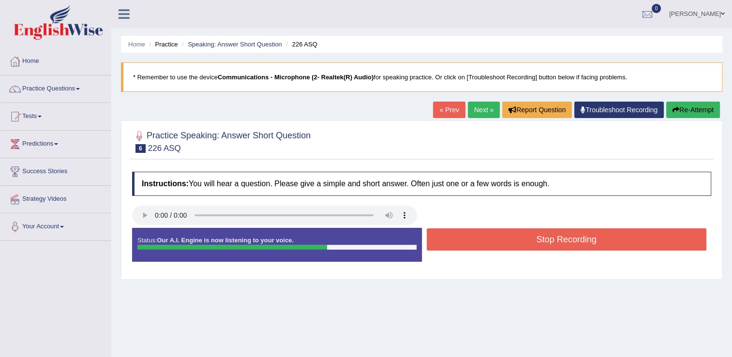
click at [473, 237] on button "Stop Recording" at bounding box center [567, 239] width 280 height 22
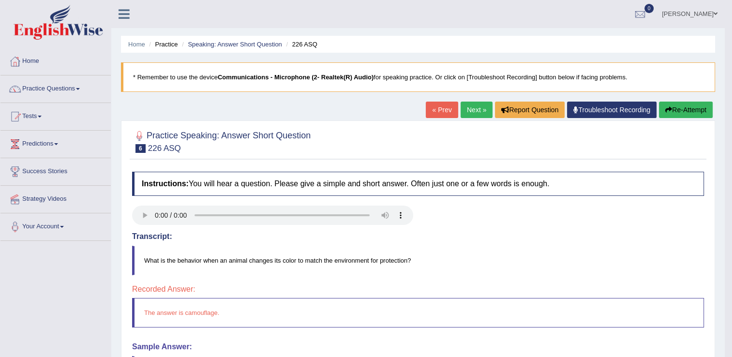
click at [471, 112] on link "Next »" at bounding box center [477, 110] width 32 height 16
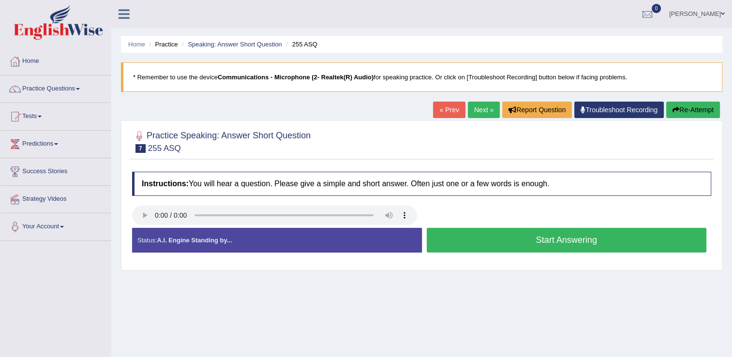
click at [502, 242] on button "Start Answering" at bounding box center [567, 240] width 280 height 25
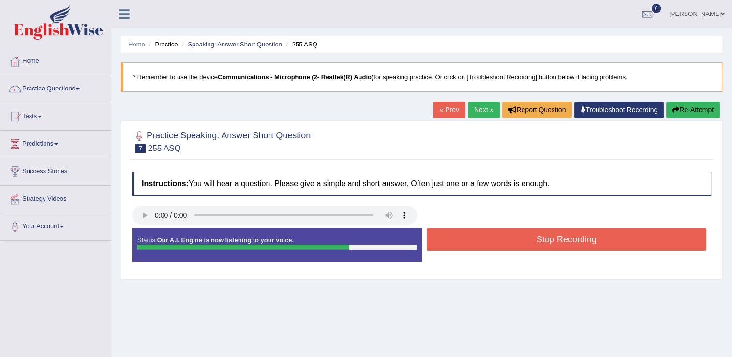
click at [502, 242] on button "Stop Recording" at bounding box center [567, 239] width 280 height 22
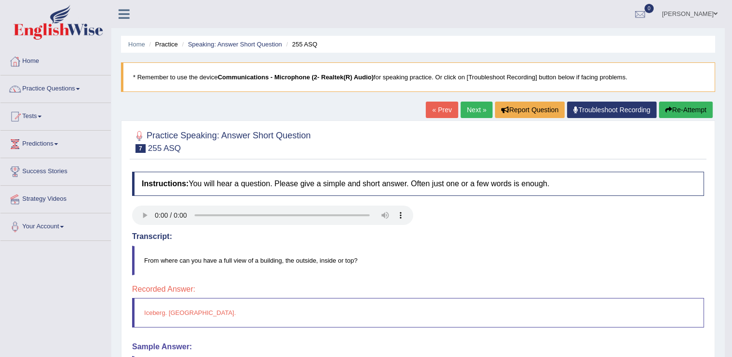
click at [462, 111] on link "Next »" at bounding box center [477, 110] width 32 height 16
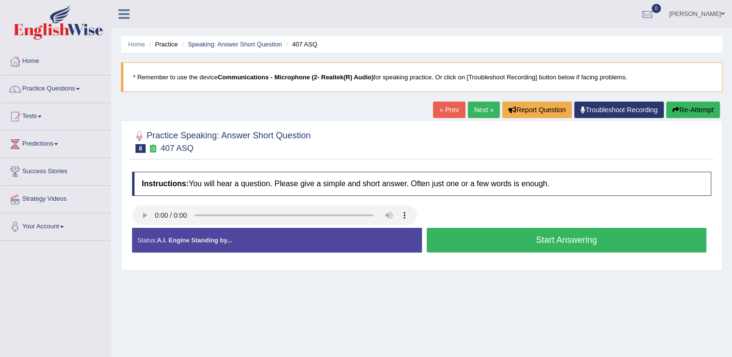
click at [569, 245] on button "Start Answering" at bounding box center [567, 240] width 280 height 25
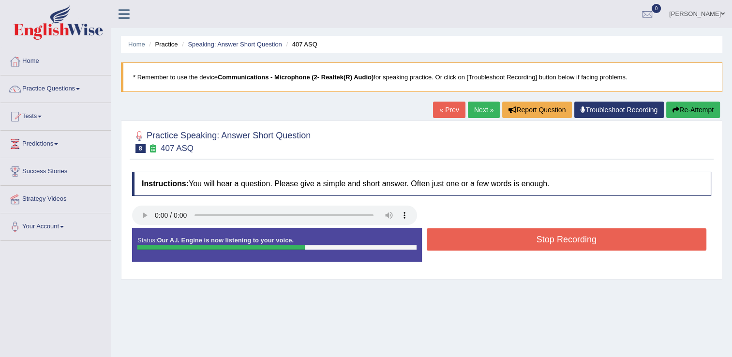
click at [457, 236] on button "Stop Recording" at bounding box center [567, 239] width 280 height 22
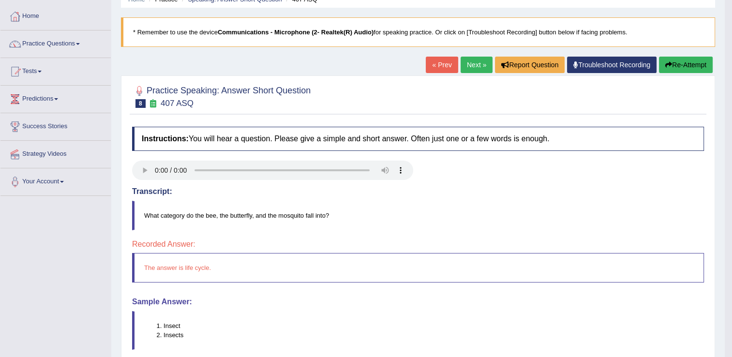
scroll to position [48, 0]
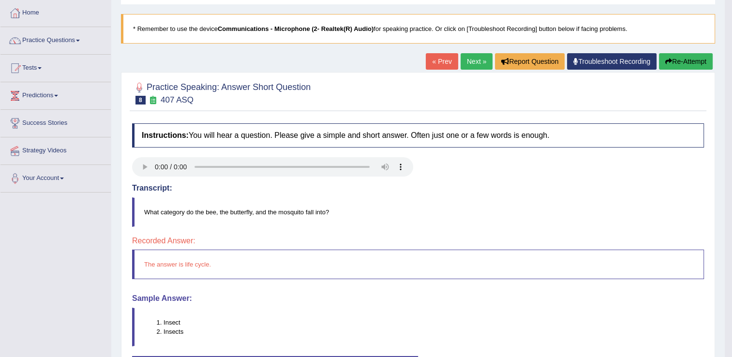
click at [474, 61] on link "Next »" at bounding box center [477, 61] width 32 height 16
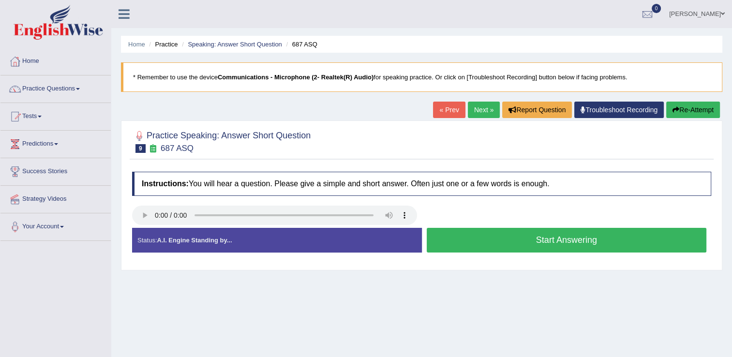
click at [469, 239] on button "Start Answering" at bounding box center [567, 240] width 280 height 25
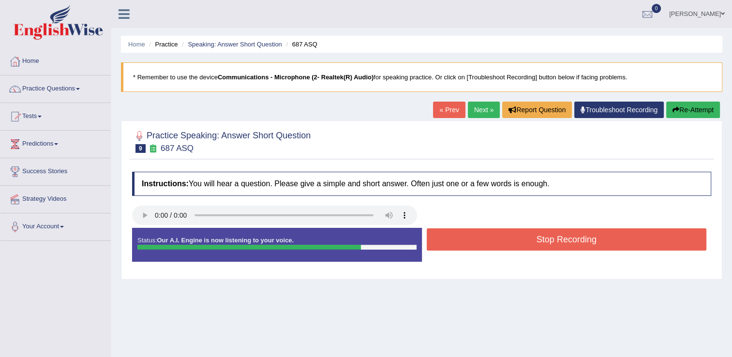
click at [511, 245] on button "Stop Recording" at bounding box center [567, 239] width 280 height 22
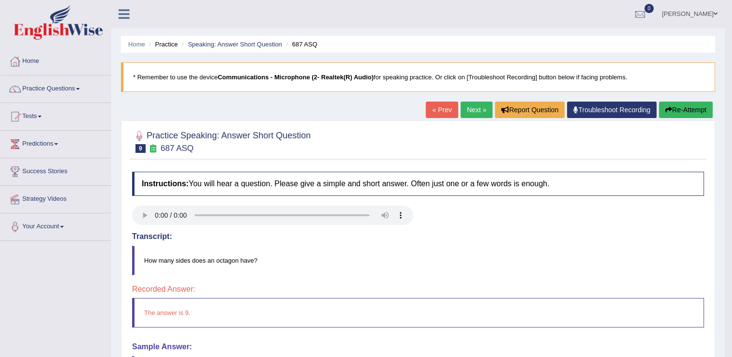
click at [472, 110] on link "Next »" at bounding box center [477, 110] width 32 height 16
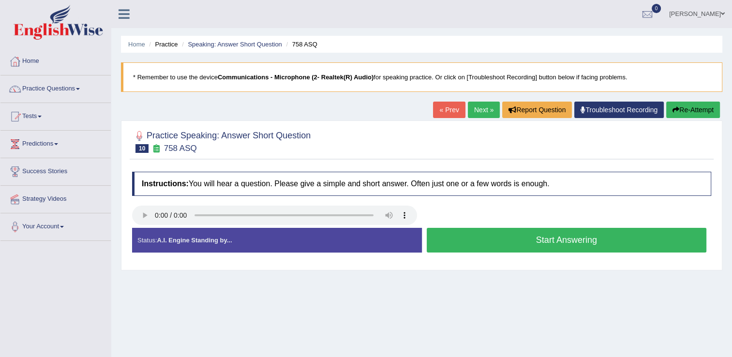
click at [532, 236] on button "Start Answering" at bounding box center [567, 240] width 280 height 25
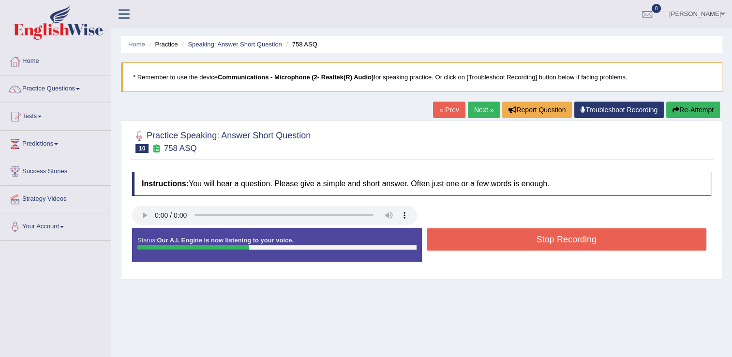
click at [535, 237] on button "Stop Recording" at bounding box center [567, 239] width 280 height 22
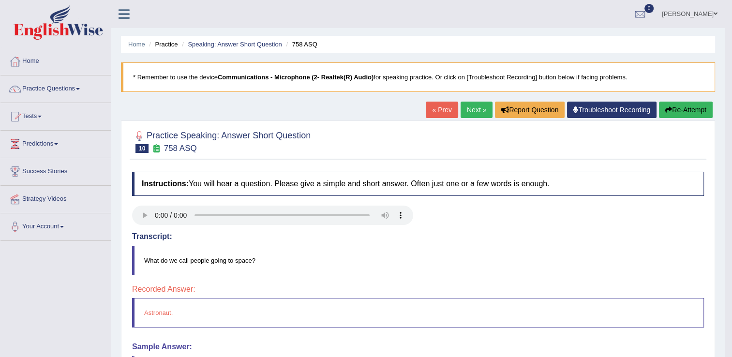
click at [469, 110] on link "Next »" at bounding box center [477, 110] width 32 height 16
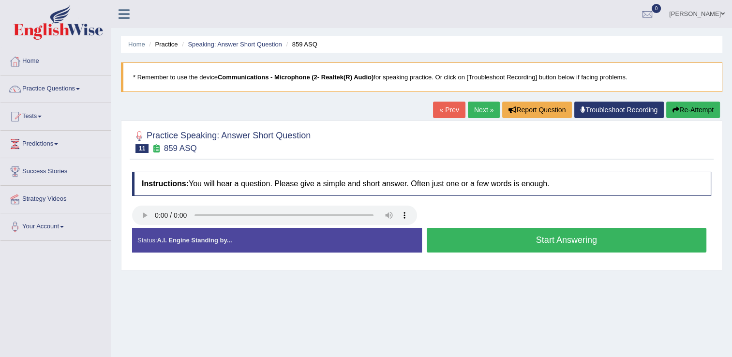
click at [540, 239] on button "Start Answering" at bounding box center [567, 240] width 280 height 25
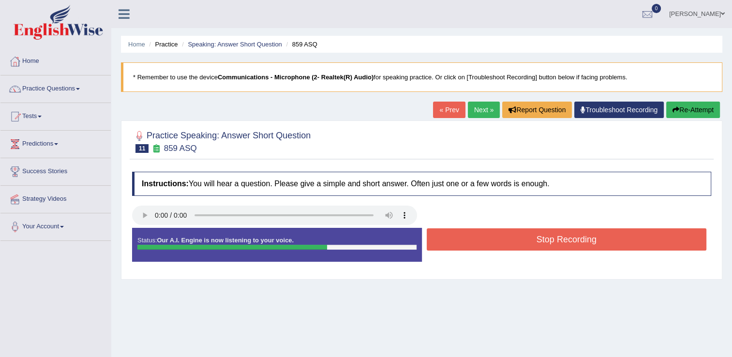
click at [511, 233] on button "Stop Recording" at bounding box center [567, 239] width 280 height 22
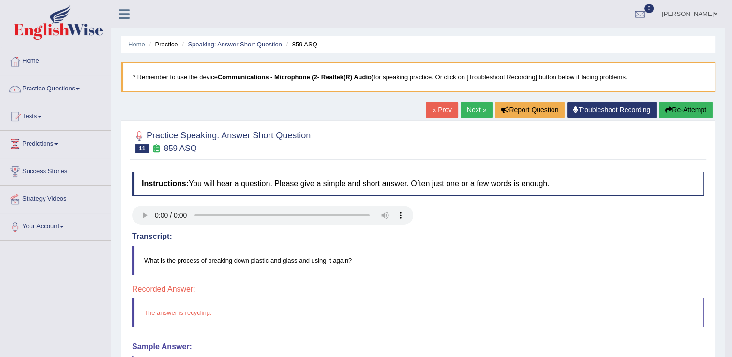
click at [475, 109] on link "Next »" at bounding box center [477, 110] width 32 height 16
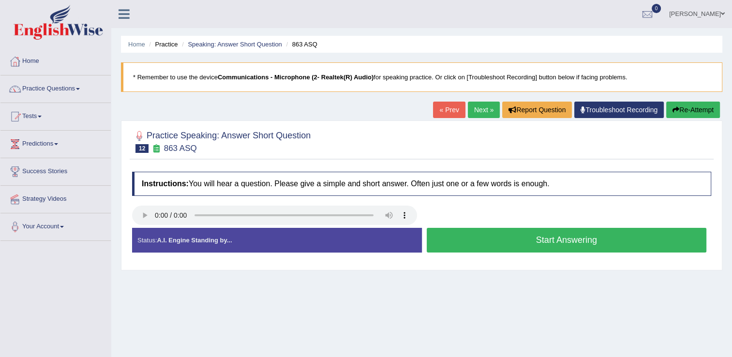
click at [555, 235] on button "Start Answering" at bounding box center [567, 240] width 280 height 25
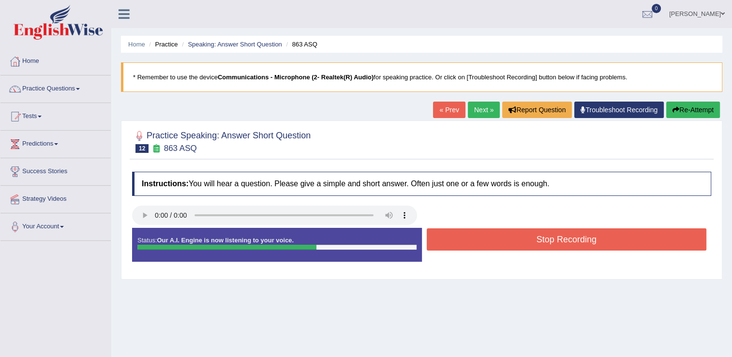
click at [531, 241] on button "Stop Recording" at bounding box center [567, 239] width 280 height 22
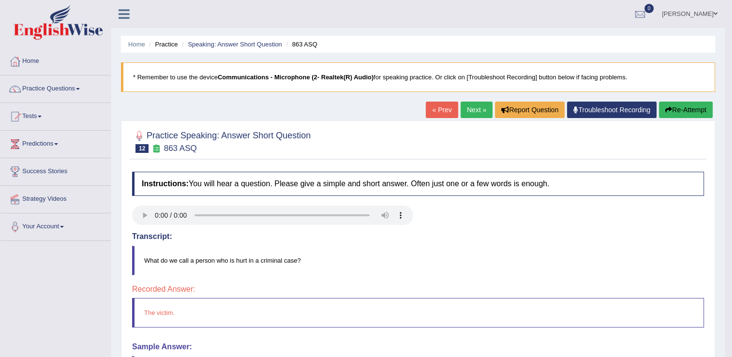
click at [474, 109] on link "Next »" at bounding box center [477, 110] width 32 height 16
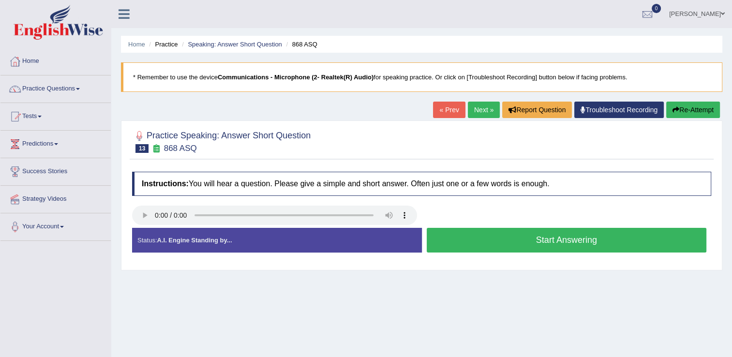
click at [486, 239] on button "Start Answering" at bounding box center [567, 240] width 280 height 25
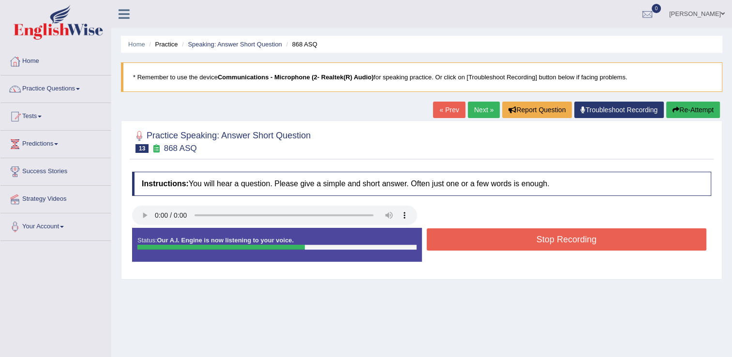
click at [486, 239] on button "Stop Recording" at bounding box center [567, 239] width 280 height 22
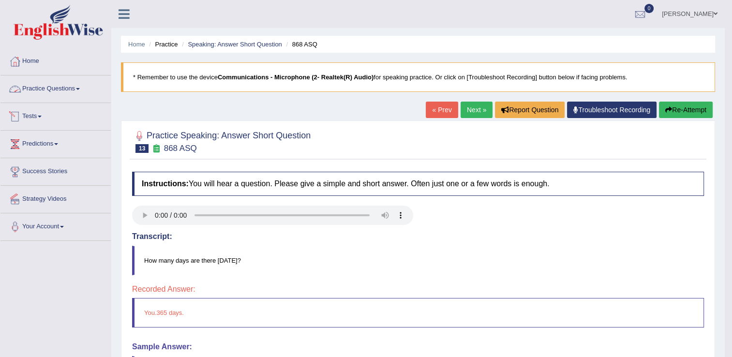
click at [72, 84] on link "Practice Questions" at bounding box center [55, 88] width 110 height 24
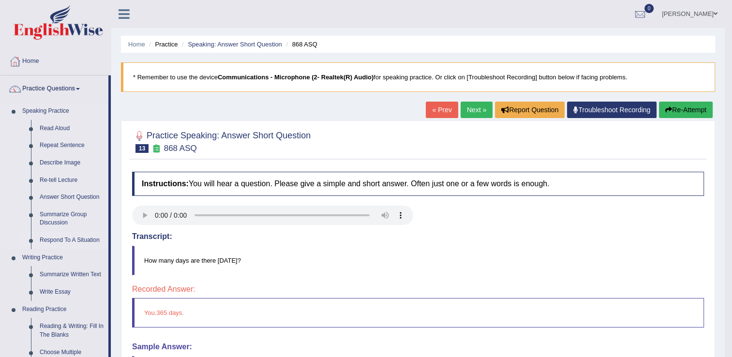
click at [82, 241] on link "Respond To A Situation" at bounding box center [71, 240] width 73 height 17
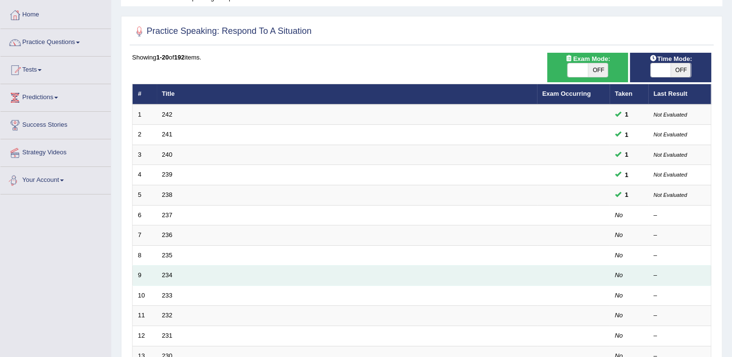
scroll to position [48, 0]
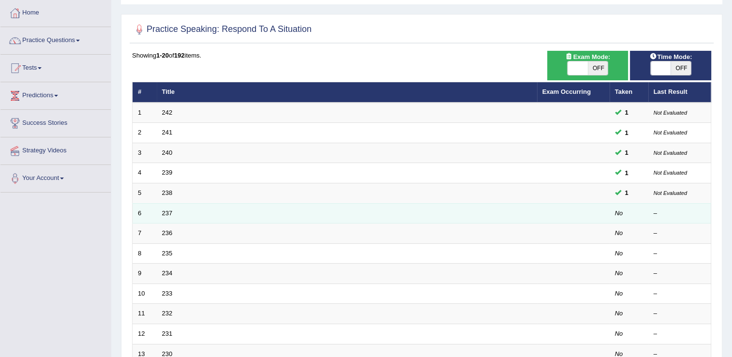
click at [167, 216] on td "237" at bounding box center [347, 213] width 380 height 20
click at [165, 205] on td "237" at bounding box center [347, 213] width 380 height 20
click at [166, 212] on link "237" at bounding box center [167, 213] width 11 height 7
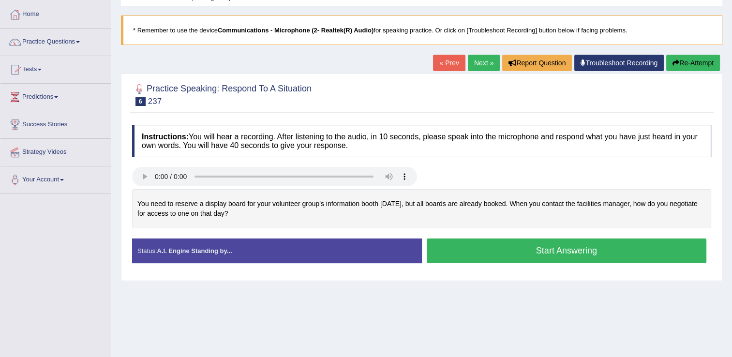
scroll to position [48, 0]
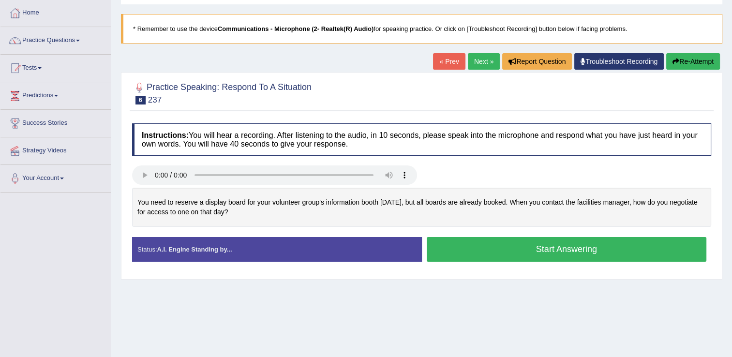
click at [476, 242] on button "Start Answering" at bounding box center [567, 249] width 280 height 25
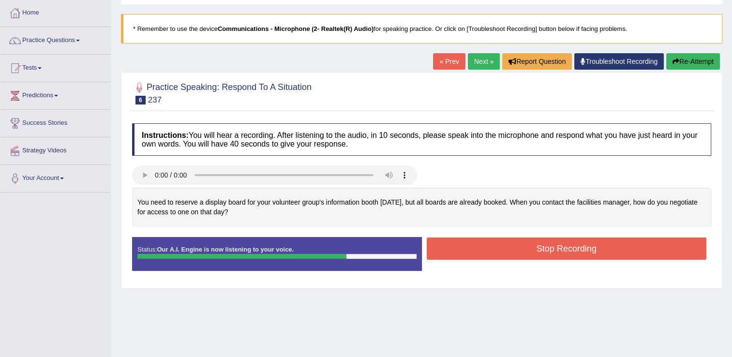
click at [516, 249] on button "Stop Recording" at bounding box center [567, 249] width 280 height 22
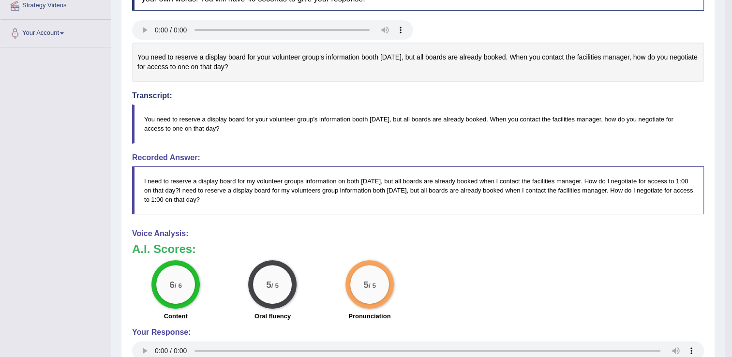
scroll to position [0, 0]
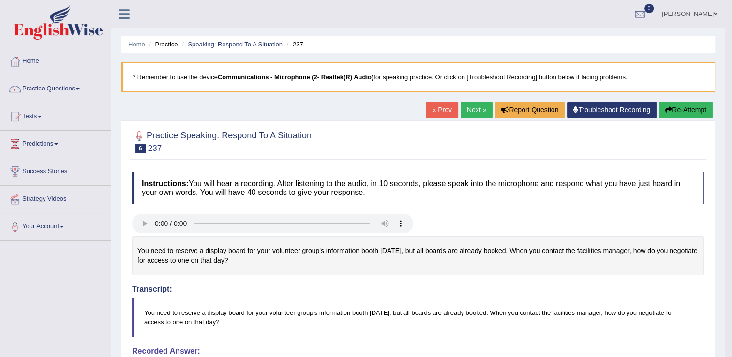
click at [467, 113] on link "Next »" at bounding box center [477, 110] width 32 height 16
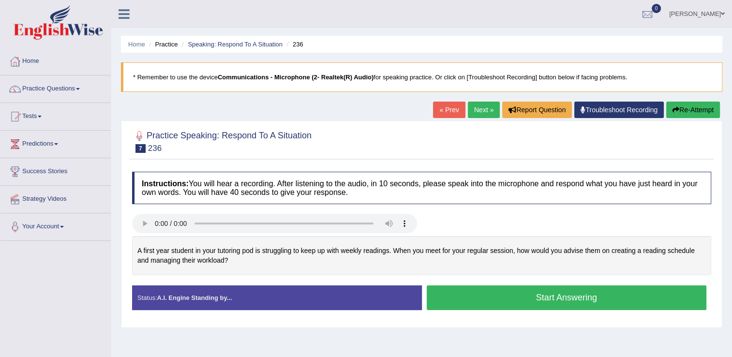
click at [444, 297] on button "Start Answering" at bounding box center [567, 298] width 280 height 25
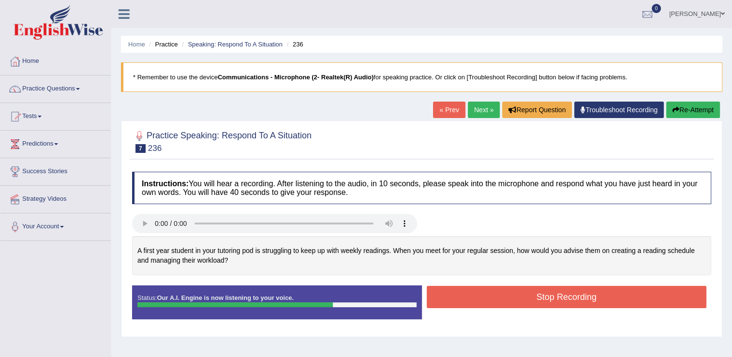
click at [488, 293] on button "Stop Recording" at bounding box center [567, 297] width 280 height 22
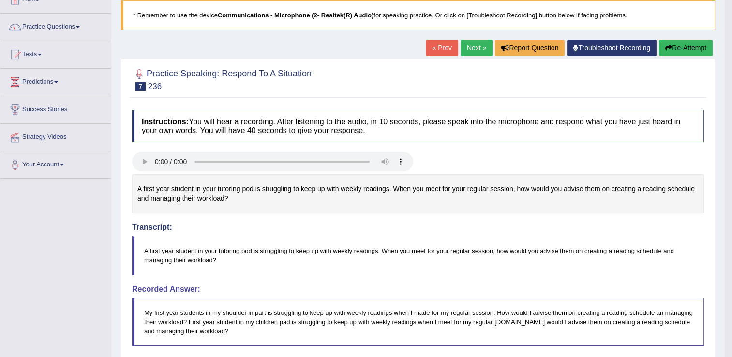
scroll to position [48, 0]
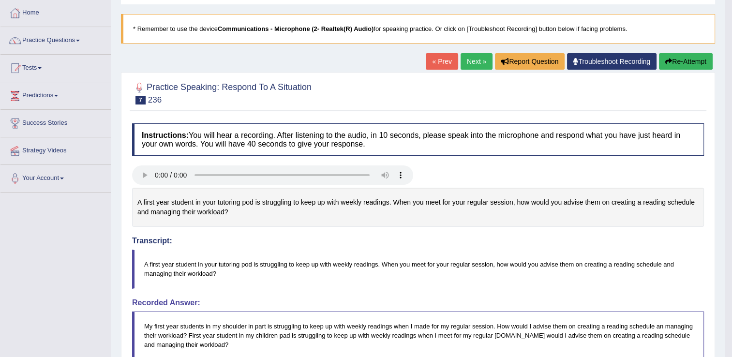
click at [467, 57] on link "Next »" at bounding box center [477, 61] width 32 height 16
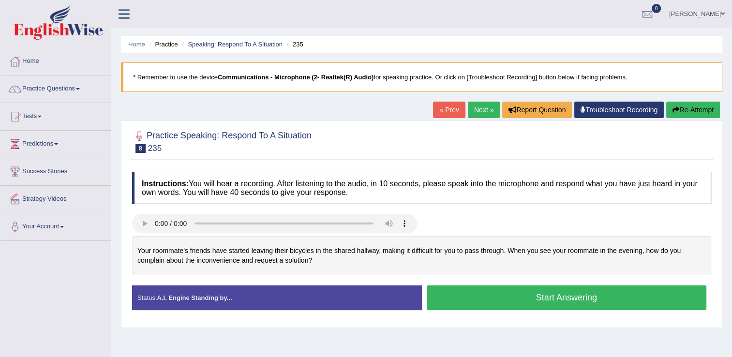
click at [478, 302] on button "Start Answering" at bounding box center [567, 298] width 280 height 25
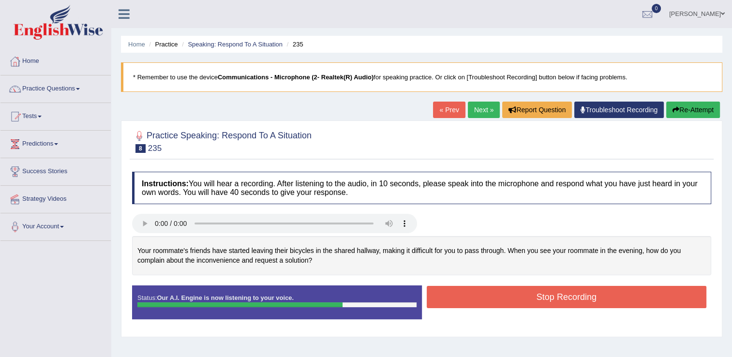
click at [568, 299] on button "Stop Recording" at bounding box center [567, 297] width 280 height 22
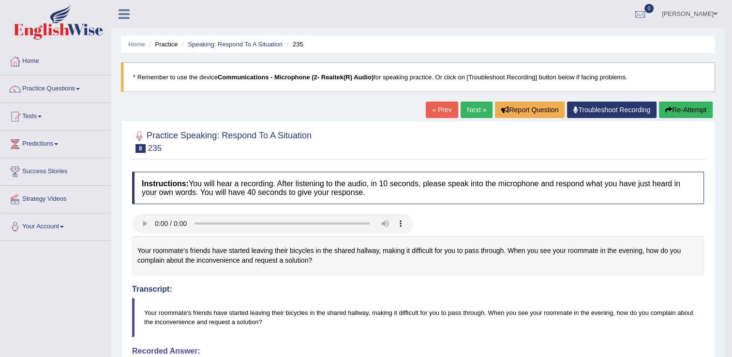
click at [468, 113] on link "Next »" at bounding box center [477, 110] width 32 height 16
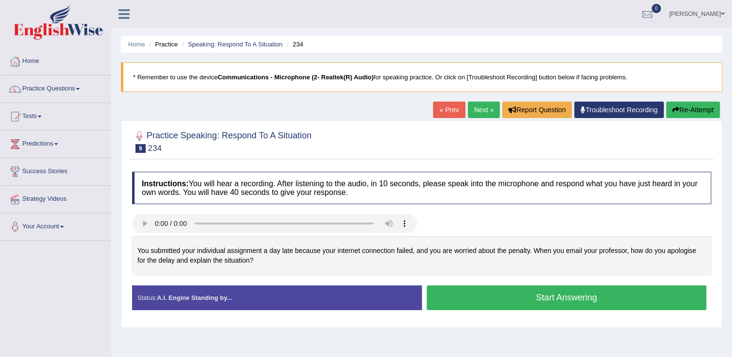
click at [482, 300] on button "Start Answering" at bounding box center [567, 298] width 280 height 25
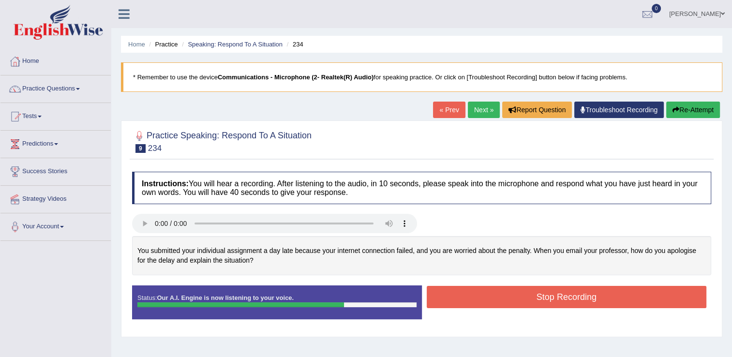
click at [538, 295] on button "Stop Recording" at bounding box center [567, 297] width 280 height 22
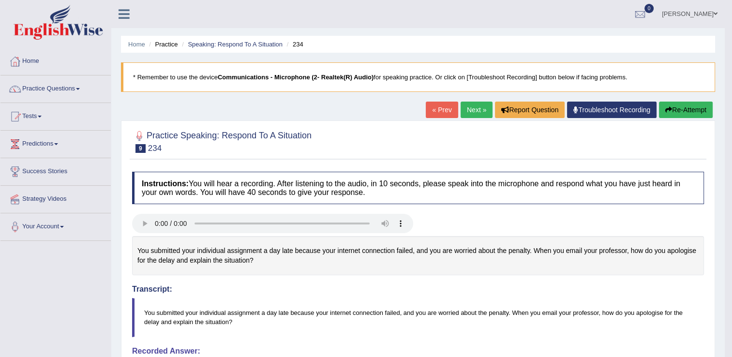
click at [470, 111] on link "Next »" at bounding box center [477, 110] width 32 height 16
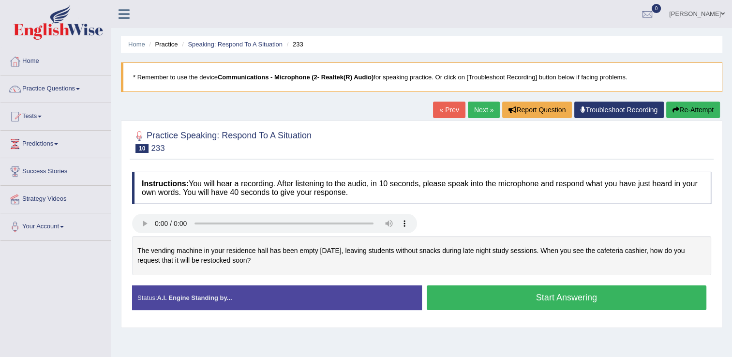
click at [490, 295] on button "Start Answering" at bounding box center [567, 298] width 280 height 25
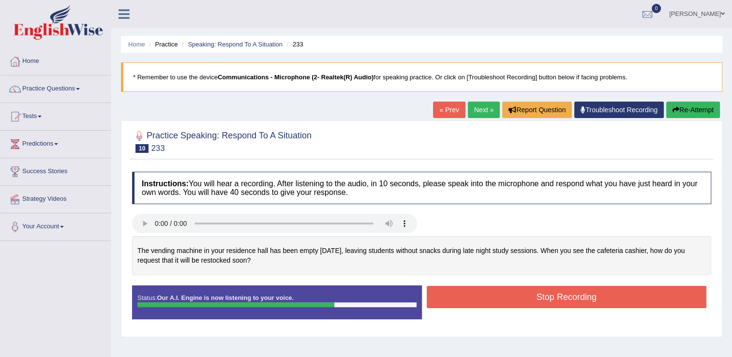
click at [503, 293] on button "Stop Recording" at bounding box center [567, 297] width 280 height 22
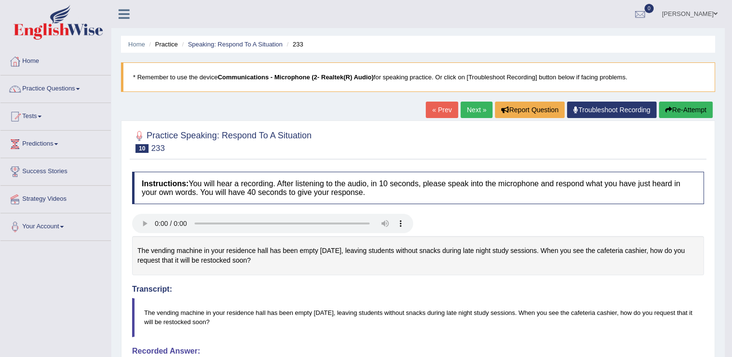
click at [469, 106] on link "Next »" at bounding box center [477, 110] width 32 height 16
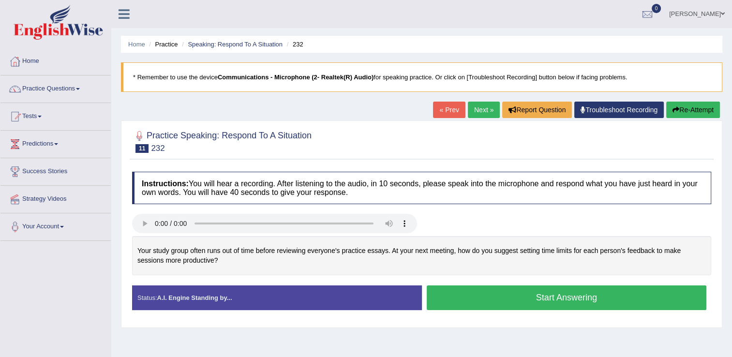
click at [503, 297] on button "Start Answering" at bounding box center [567, 298] width 280 height 25
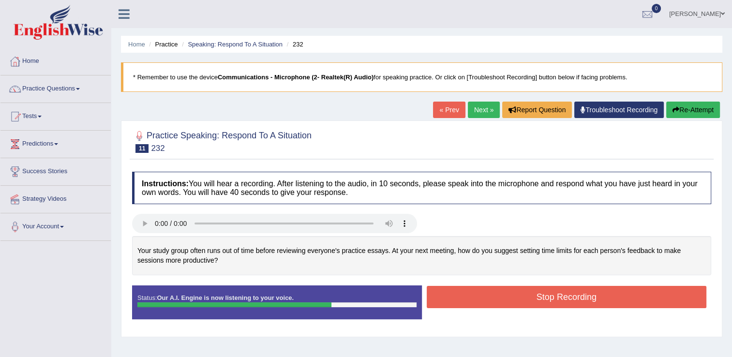
click at [571, 296] on button "Stop Recording" at bounding box center [567, 297] width 280 height 22
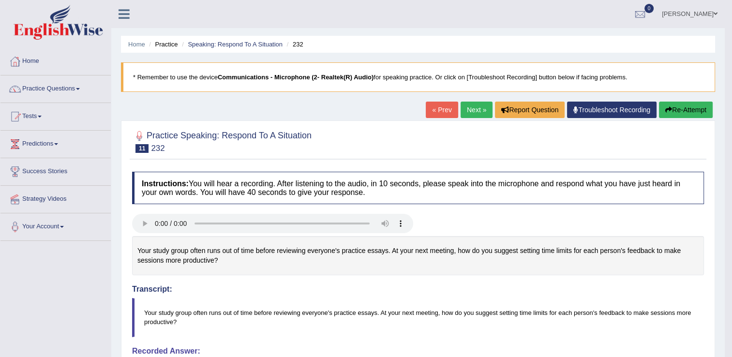
click at [474, 105] on link "Next »" at bounding box center [477, 110] width 32 height 16
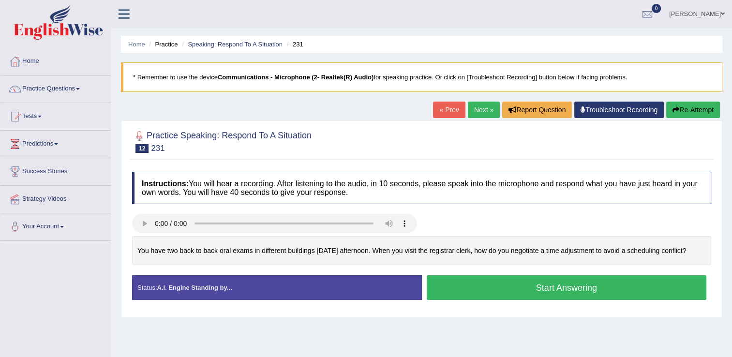
click at [489, 288] on button "Start Answering" at bounding box center [567, 287] width 280 height 25
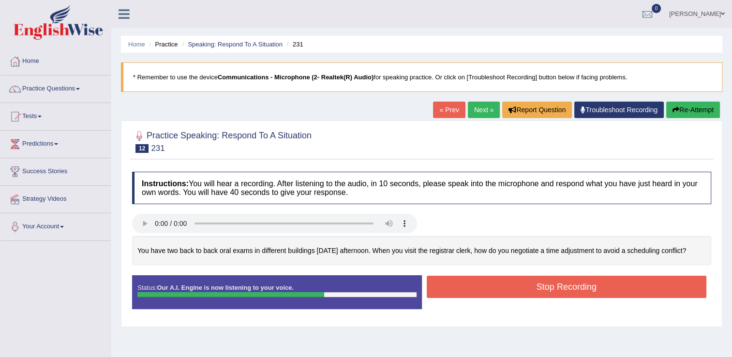
click at [553, 290] on button "Stop Recording" at bounding box center [567, 287] width 280 height 22
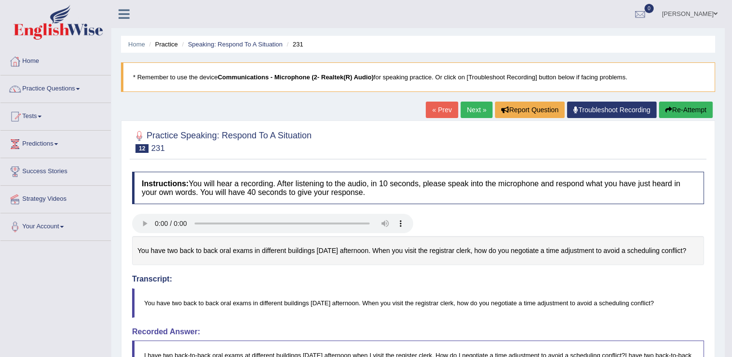
click at [475, 109] on link "Next »" at bounding box center [477, 110] width 32 height 16
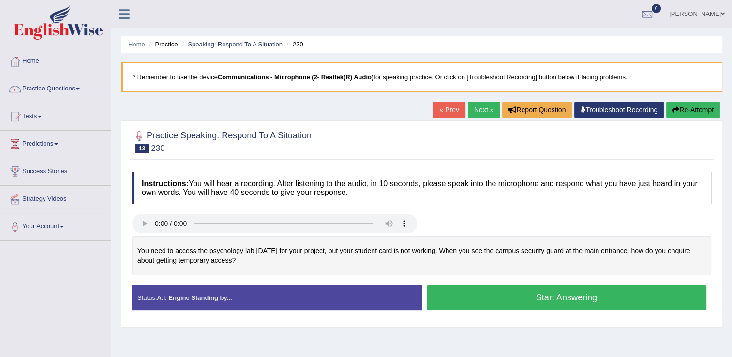
click at [449, 293] on button "Start Answering" at bounding box center [567, 298] width 280 height 25
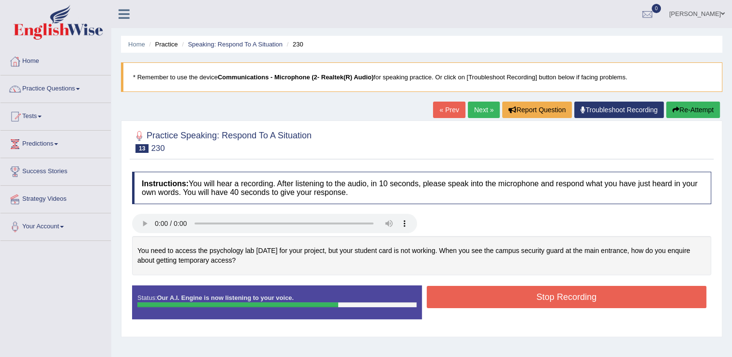
click at [639, 293] on button "Stop Recording" at bounding box center [567, 297] width 280 height 22
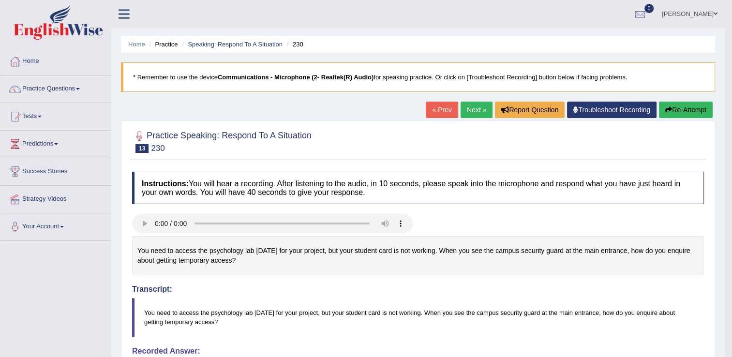
click at [478, 107] on link "Next »" at bounding box center [477, 110] width 32 height 16
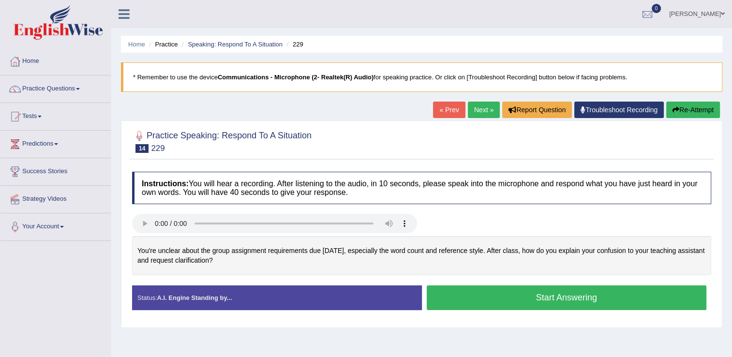
click at [471, 296] on button "Start Answering" at bounding box center [567, 298] width 280 height 25
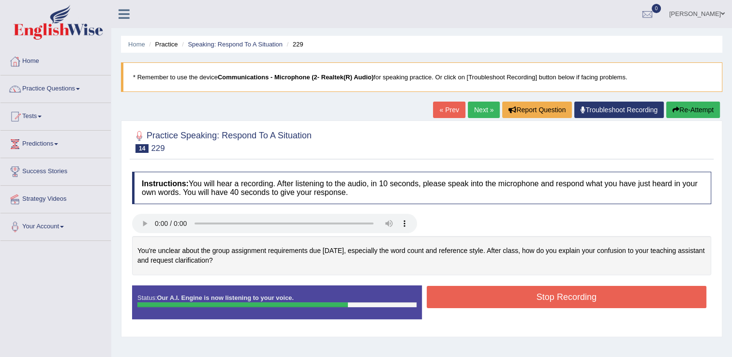
click at [515, 294] on button "Stop Recording" at bounding box center [567, 297] width 280 height 22
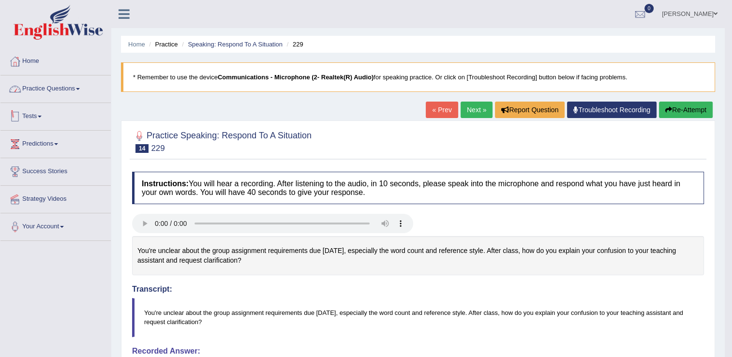
click at [77, 88] on link "Practice Questions" at bounding box center [55, 88] width 110 height 24
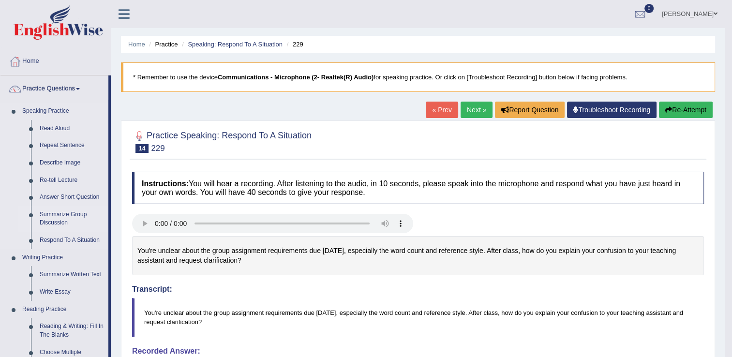
click at [68, 214] on link "Summarize Group Discussion" at bounding box center [71, 219] width 73 height 26
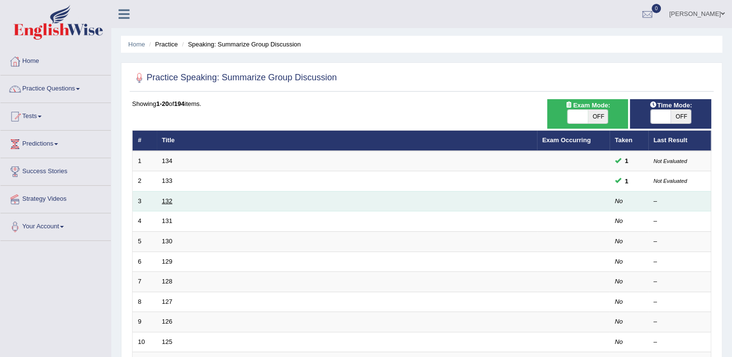
click at [162, 201] on link "132" at bounding box center [167, 201] width 11 height 7
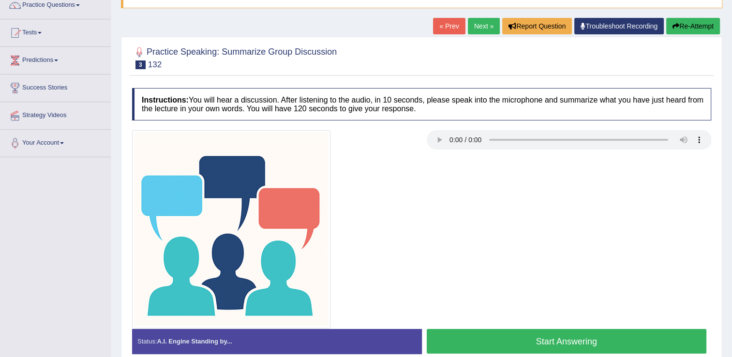
scroll to position [97, 0]
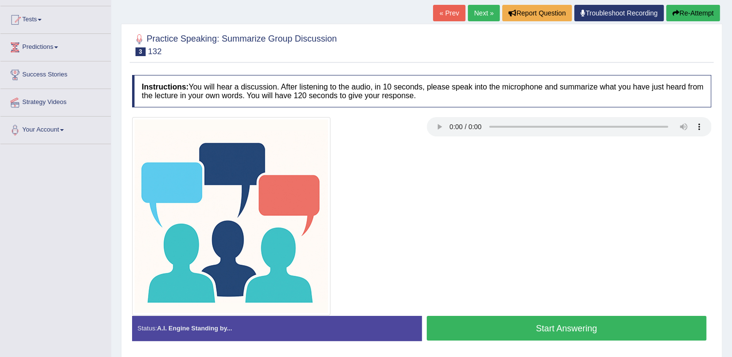
click at [593, 320] on button "Start Answering" at bounding box center [567, 328] width 280 height 25
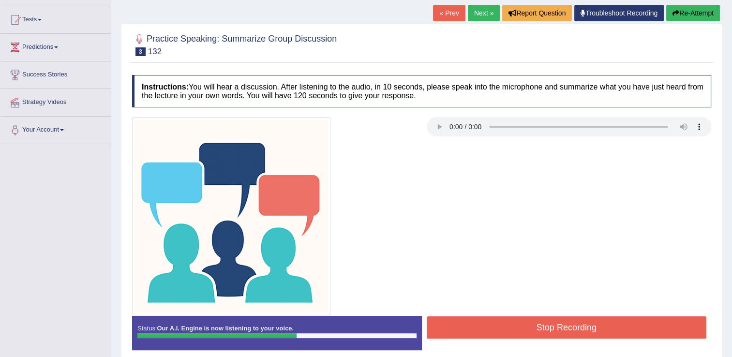
click at [624, 323] on button "Stop Recording" at bounding box center [567, 328] width 280 height 22
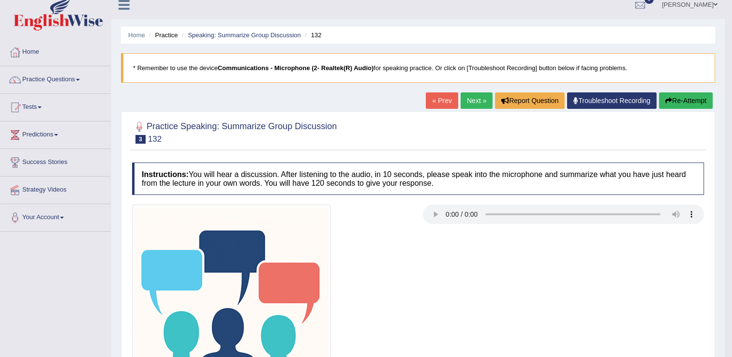
scroll to position [0, 0]
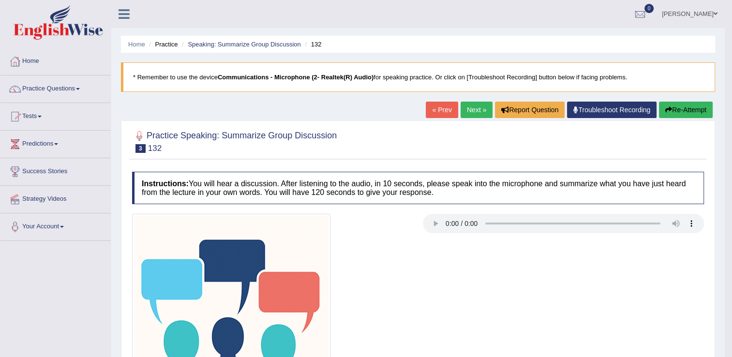
click at [676, 110] on button "Re-Attempt" at bounding box center [686, 110] width 54 height 16
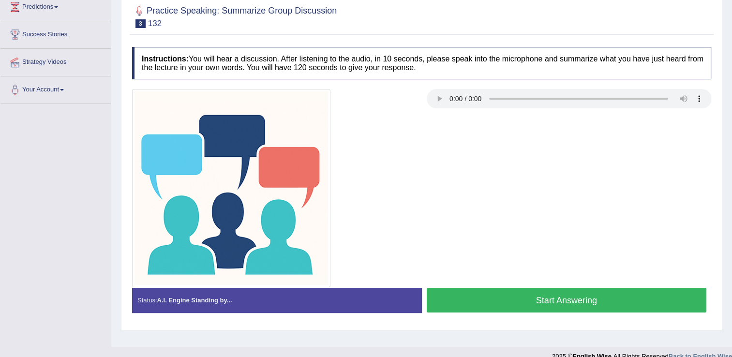
scroll to position [151, 0]
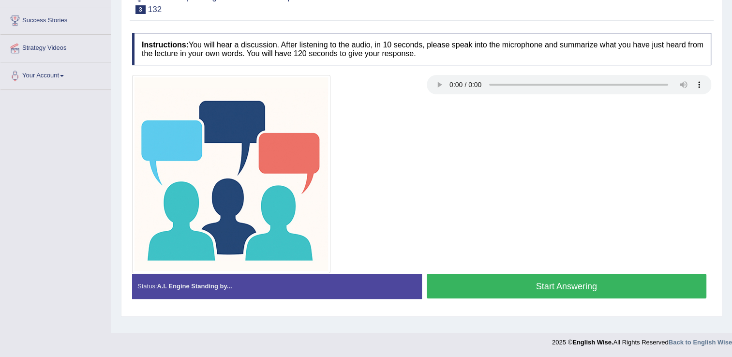
click at [502, 289] on button "Start Answering" at bounding box center [567, 286] width 280 height 25
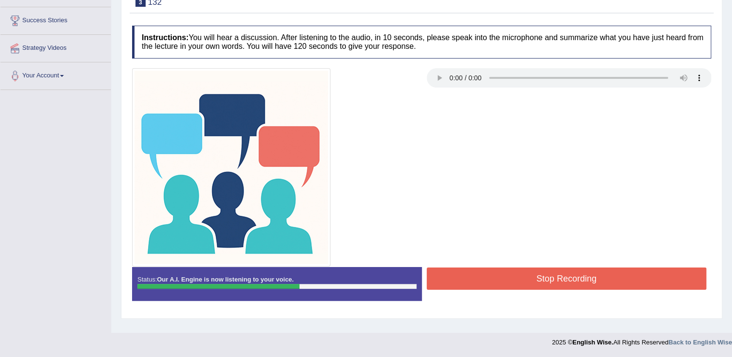
click at [592, 278] on button "Stop Recording" at bounding box center [567, 279] width 280 height 22
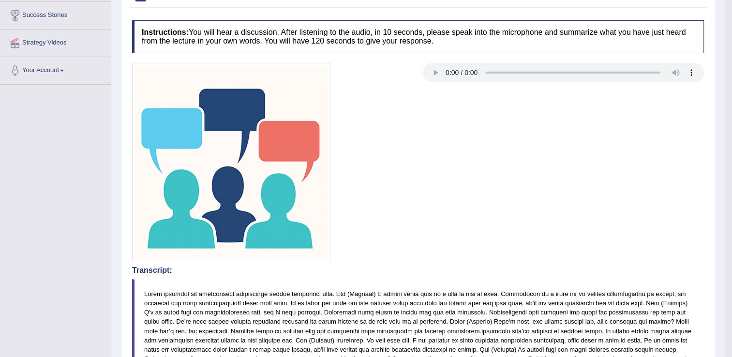
scroll to position [25, 0]
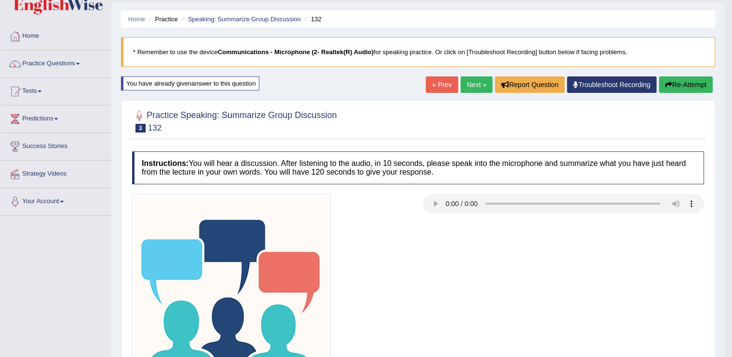
click at [79, 65] on link "Practice Questions" at bounding box center [55, 62] width 110 height 24
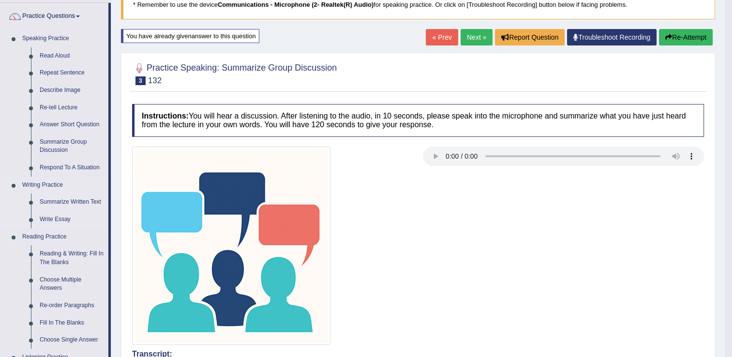
scroll to position [74, 0]
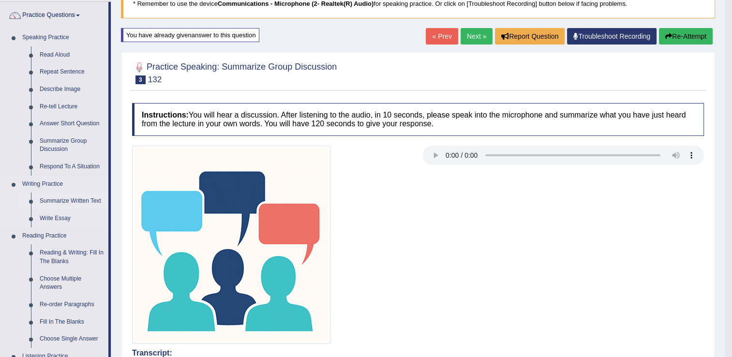
click at [71, 195] on link "Summarize Written Text" at bounding box center [71, 201] width 73 height 17
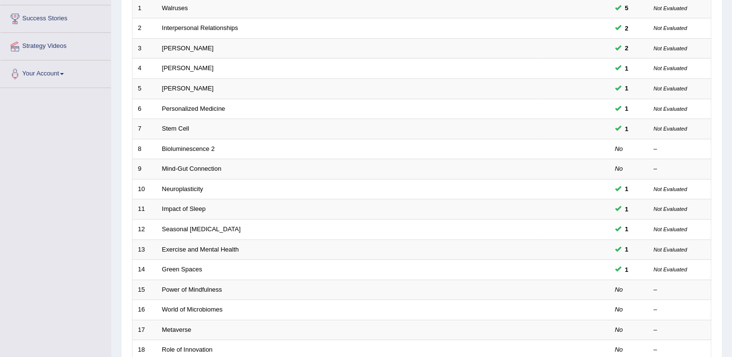
scroll to position [194, 0]
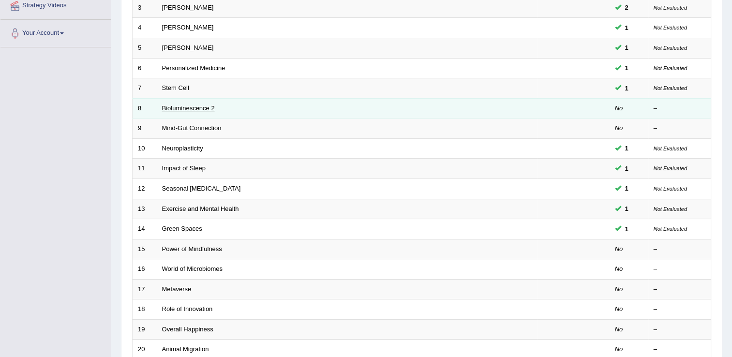
click at [191, 105] on link "Bioluminescence 2" at bounding box center [188, 108] width 53 height 7
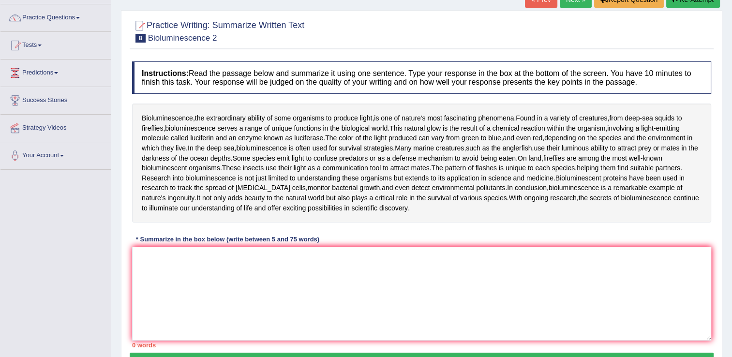
scroll to position [97, 0]
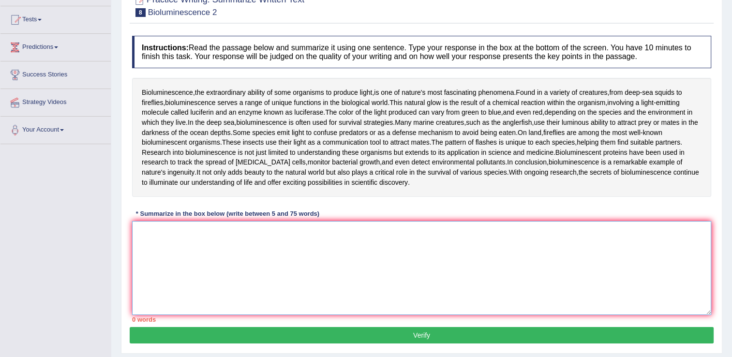
click at [275, 249] on textarea at bounding box center [421, 268] width 579 height 94
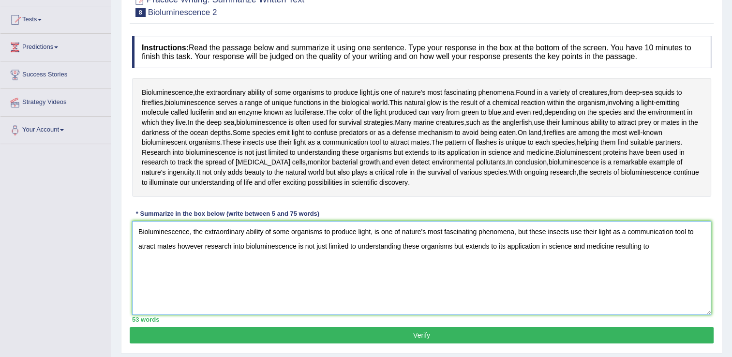
click at [616, 243] on textarea "Bioluminescence, the extraordinary ability of some organisms to produce light, …" at bounding box center [421, 268] width 579 height 94
click at [669, 249] on textarea "Bioluminescence, the extraordinary ability of some organisms to produce light, …" at bounding box center [421, 268] width 579 height 94
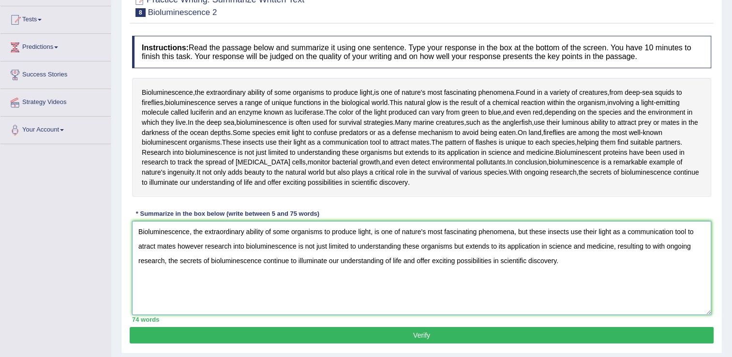
click at [145, 246] on textarea "Bioluminescence, the extraordinary ability of some organisms to produce light, …" at bounding box center [421, 268] width 579 height 94
click at [178, 246] on textarea "Bioluminescence, the extraordinary ability of some organisms to produce light, …" at bounding box center [421, 268] width 579 height 94
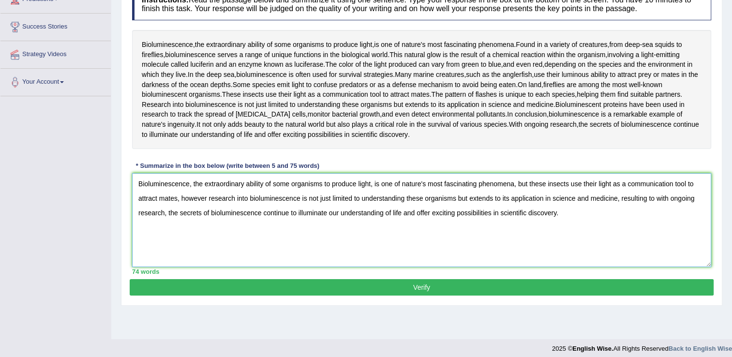
scroll to position [145, 0]
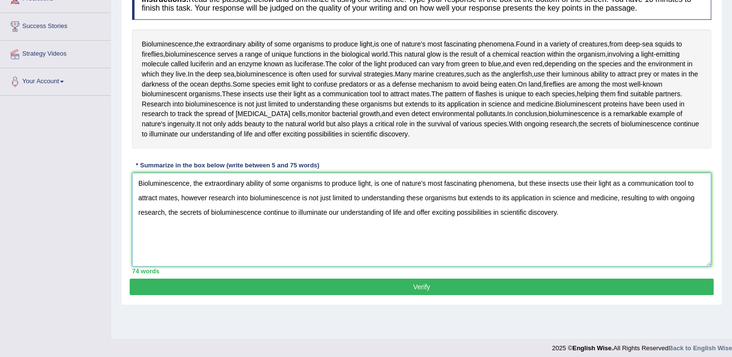
type textarea "Bioluminescence, the extraordinary ability of some organisms to produce light, …"
click at [444, 284] on button "Verify" at bounding box center [422, 287] width 584 height 16
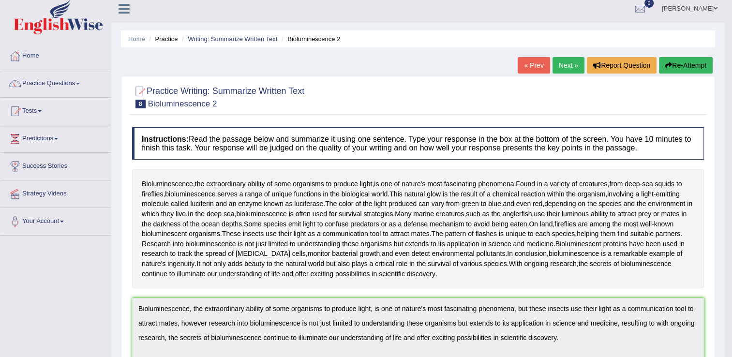
scroll to position [0, 0]
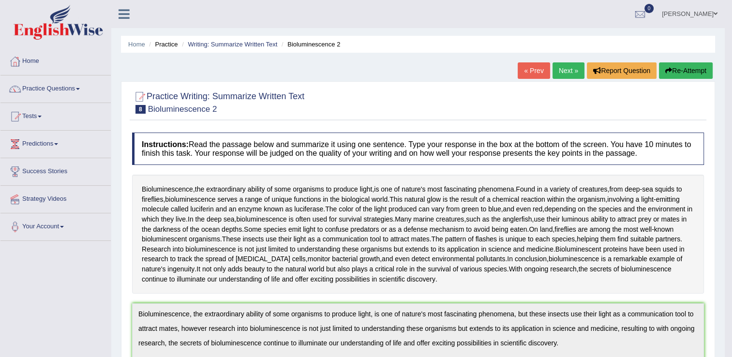
click at [563, 70] on link "Next »" at bounding box center [569, 70] width 32 height 16
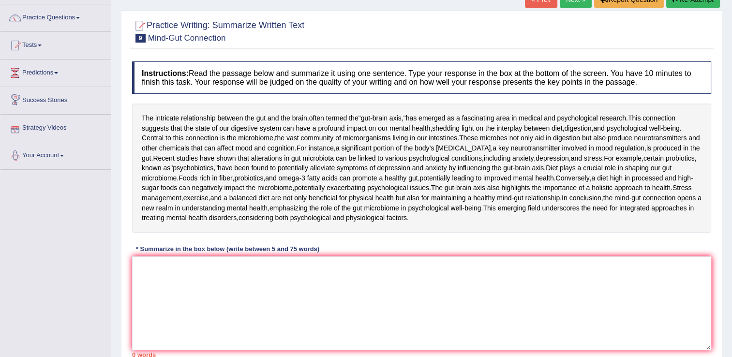
scroll to position [145, 0]
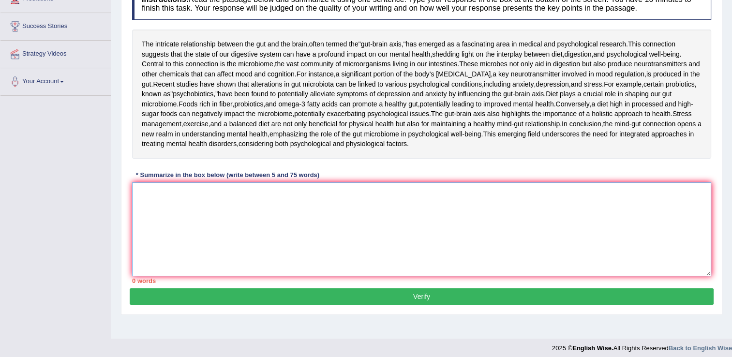
click at [243, 256] on textarea at bounding box center [421, 230] width 579 height 94
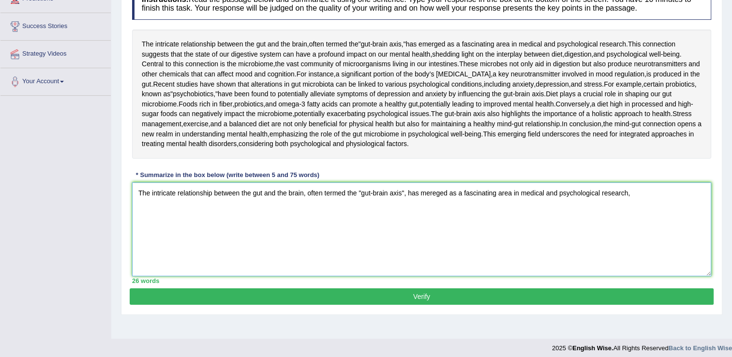
click at [418, 263] on textarea "The intricate relationship between the gut and the brain, often termed the "gut…" at bounding box center [421, 230] width 579 height 94
click at [654, 266] on textarea "The intricate relationship between the gut and the brain, often termed the "gut…" at bounding box center [421, 230] width 579 height 94
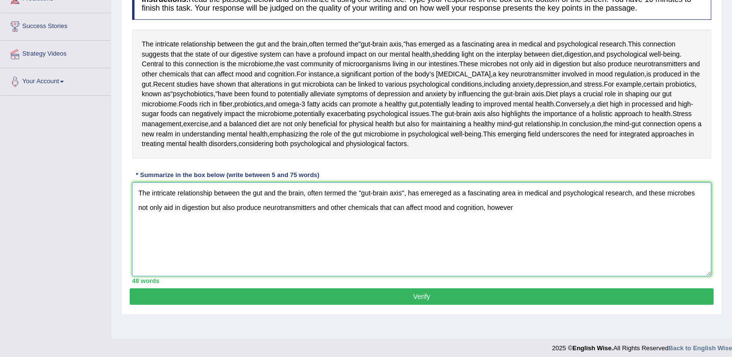
click at [331, 276] on textarea "The intricate relationship between the gut and the brain, often termed the "gut…" at bounding box center [421, 230] width 579 height 94
click at [524, 276] on textarea "The intricate relationship between the gut and the brain, often termed the "gut…" at bounding box center [421, 230] width 579 height 94
click at [669, 276] on textarea "The intricate relationship between the gut and the brain, often termed the "gut…" at bounding box center [421, 230] width 579 height 94
click at [479, 276] on textarea "The intricate relationship between the gut and the brain, often termed the "gut…" at bounding box center [421, 230] width 579 height 94
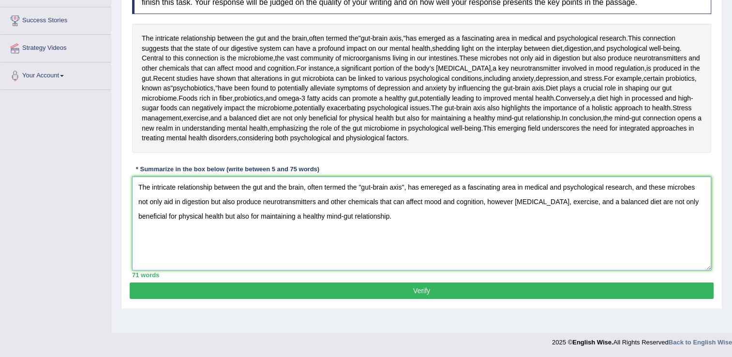
scroll to position [203, 0]
type textarea "The intricate relationship between the gut and the brain, often termed the "gut…"
click at [376, 299] on button "Verify" at bounding box center [422, 291] width 584 height 16
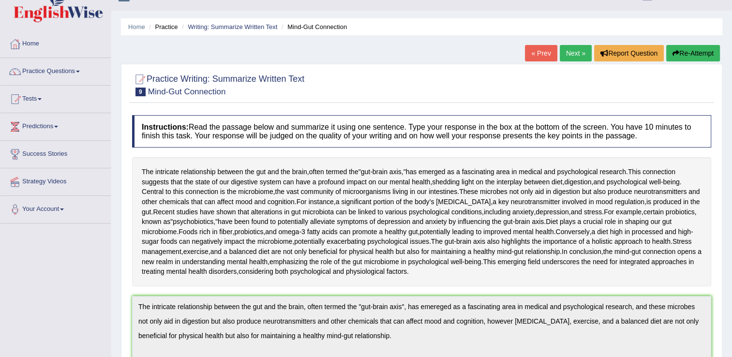
scroll to position [4, 0]
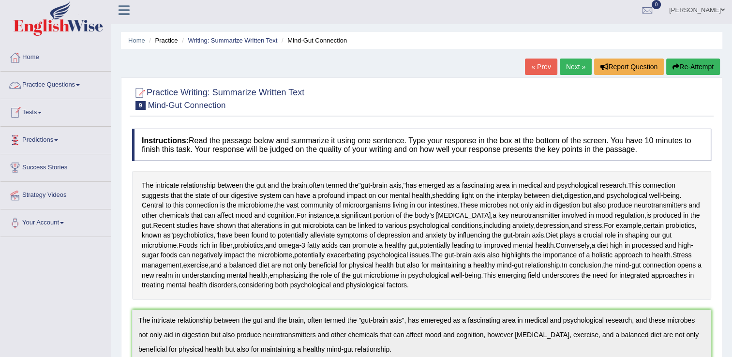
click at [86, 86] on link "Practice Questions" at bounding box center [55, 84] width 110 height 24
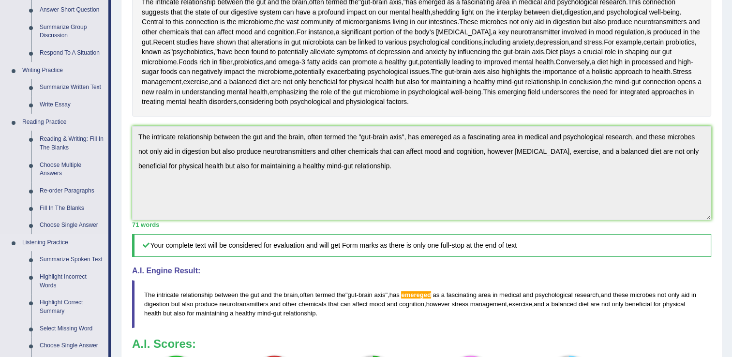
scroll to position [198, 0]
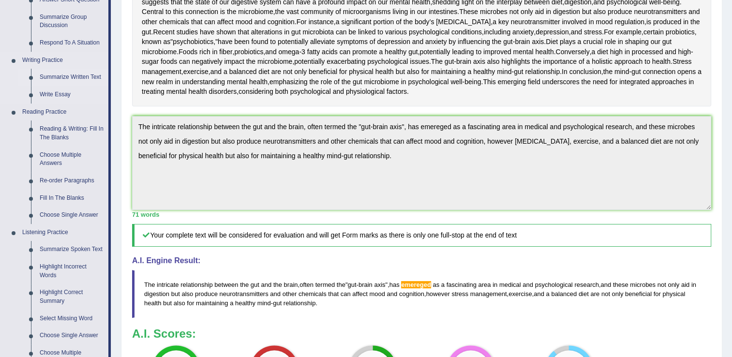
click at [71, 74] on link "Summarize Written Text" at bounding box center [71, 77] width 73 height 17
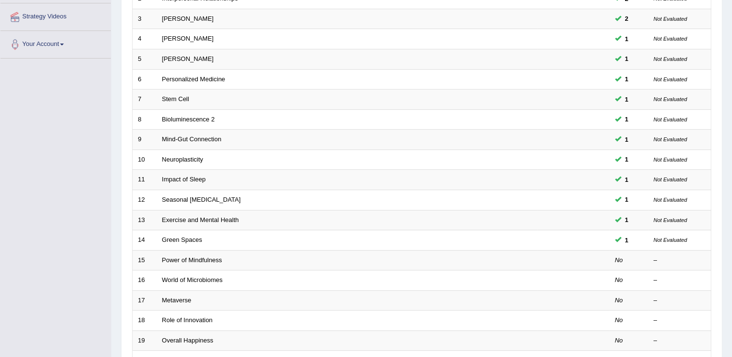
scroll to position [194, 0]
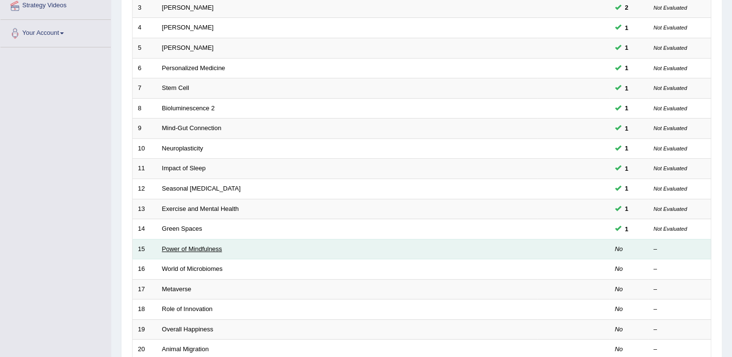
click at [193, 247] on link "Power of Mindfulness" at bounding box center [192, 248] width 60 height 7
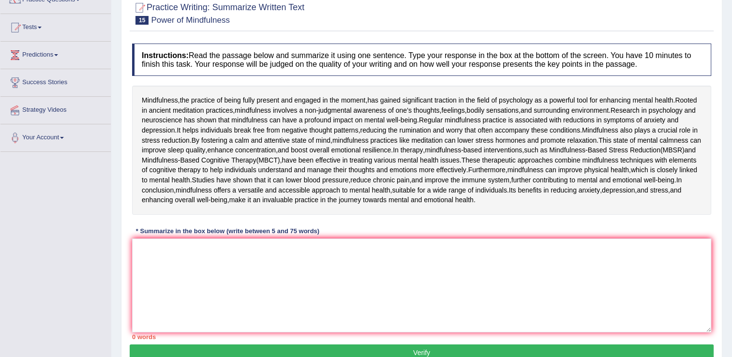
scroll to position [97, 0]
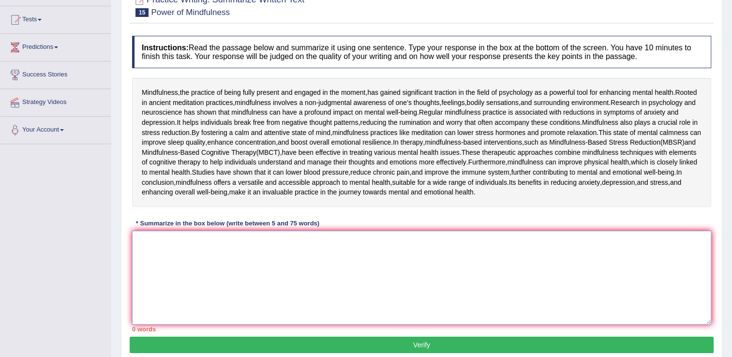
click at [359, 320] on textarea at bounding box center [421, 278] width 579 height 94
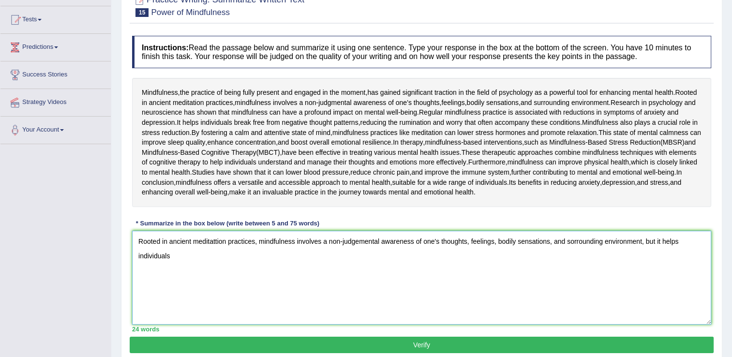
click at [656, 309] on textarea "Rooted in ancient meditattion practices, mindfulness involves a non-judgemental…" at bounding box center [421, 278] width 579 height 94
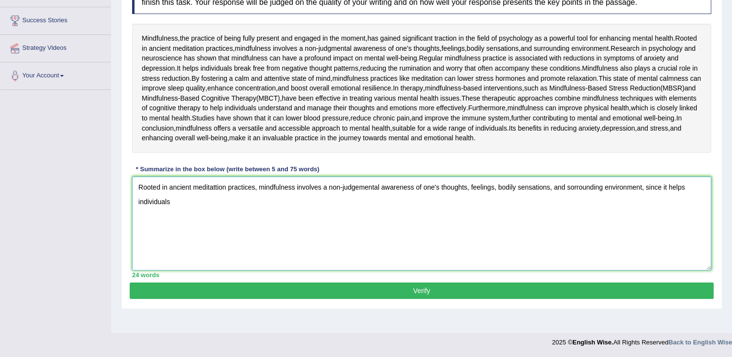
scroll to position [194, 0]
click at [286, 225] on textarea "Rooted in ancient meditattion practices, mindfulness involves a non-judgemental…" at bounding box center [421, 224] width 579 height 94
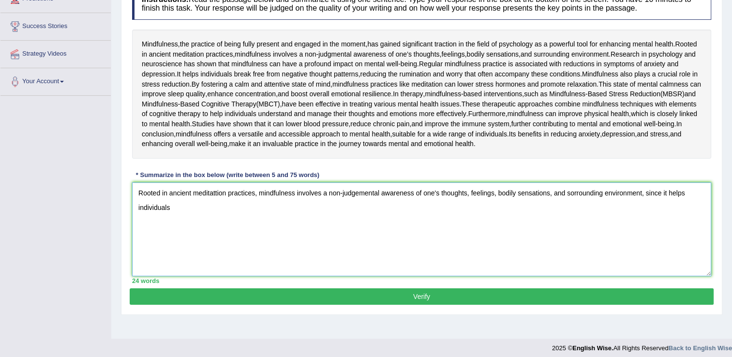
scroll to position [145, 0]
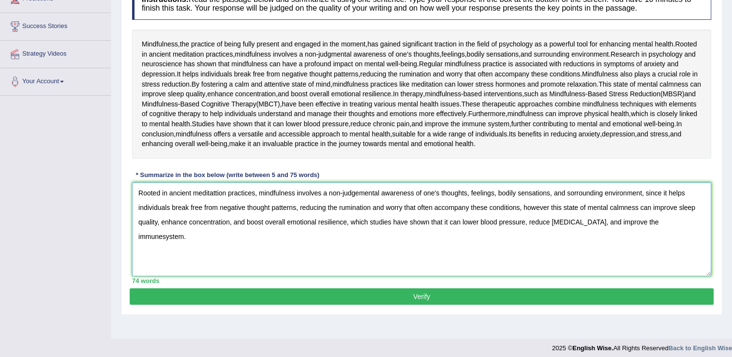
click at [664, 276] on textarea "Rooted in ancient meditattion practices, mindfulness involves a non-judgemental…" at bounding box center [421, 230] width 579 height 94
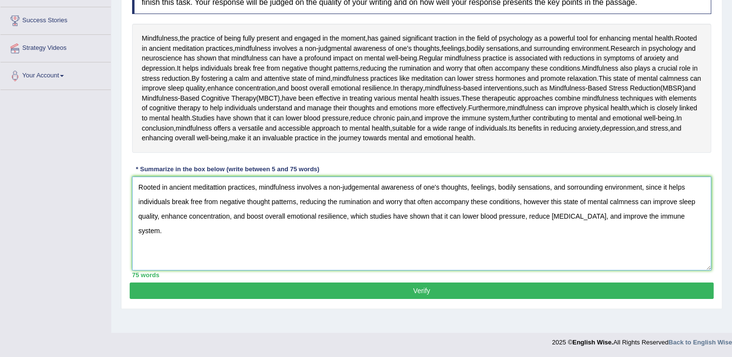
scroll to position [203, 0]
click at [216, 205] on textarea "Rooted in ancient meditattion practices, mindfulness involves a non-judgemental…" at bounding box center [421, 224] width 579 height 94
type textarea "Rooted in ancient meditation practices, mindfulness involves a non-judgemental …"
click at [472, 299] on button "Verify" at bounding box center [422, 291] width 584 height 16
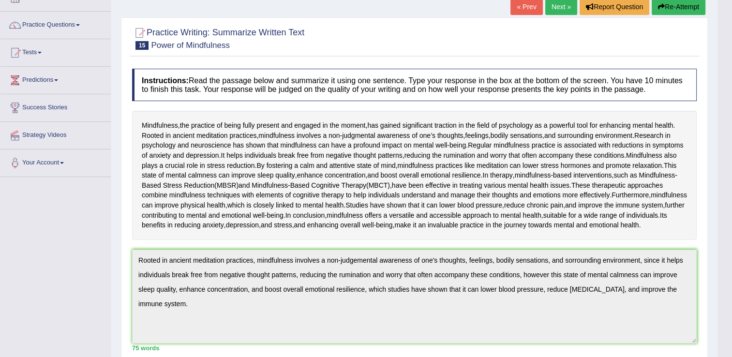
scroll to position [0, 0]
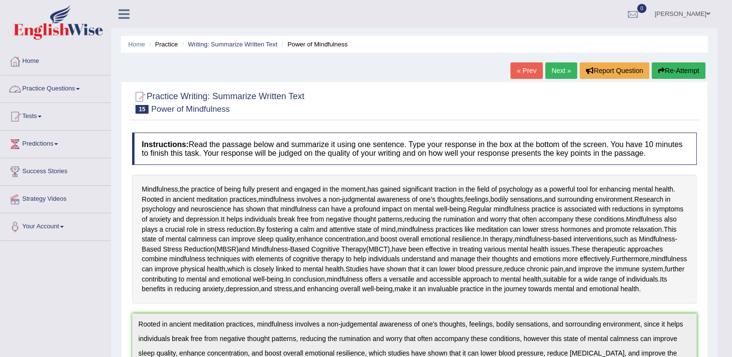
click at [81, 93] on link "Practice Questions" at bounding box center [55, 88] width 110 height 24
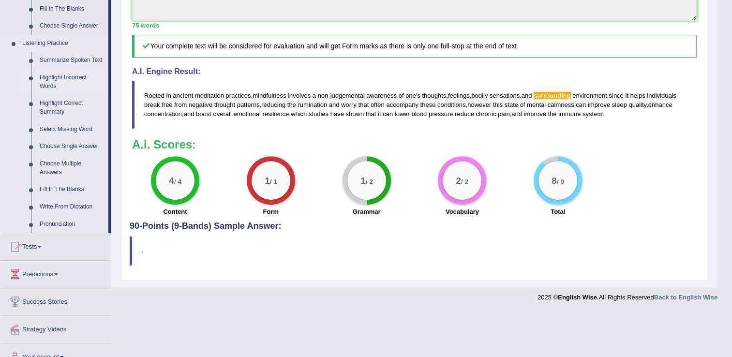
scroll to position [387, 0]
click at [59, 222] on link "Pronunciation" at bounding box center [71, 223] width 73 height 17
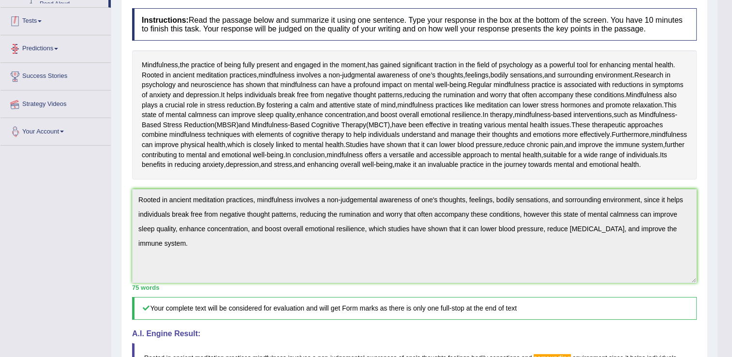
scroll to position [125, 0]
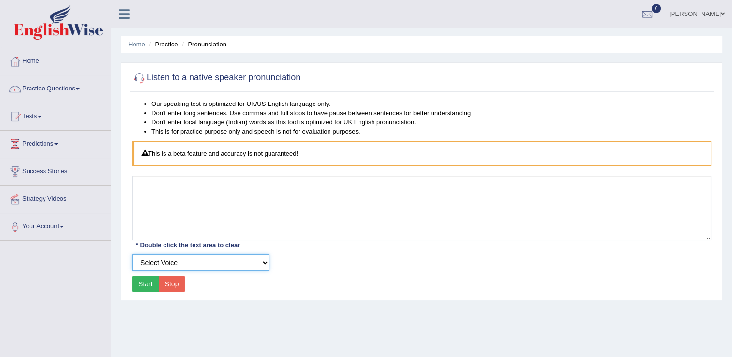
click at [260, 260] on select "Select Voice" at bounding box center [200, 263] width 137 height 16
click at [132, 255] on select "Select Voice" at bounding box center [200, 263] width 137 height 16
click at [142, 285] on button "Start" at bounding box center [145, 284] width 27 height 16
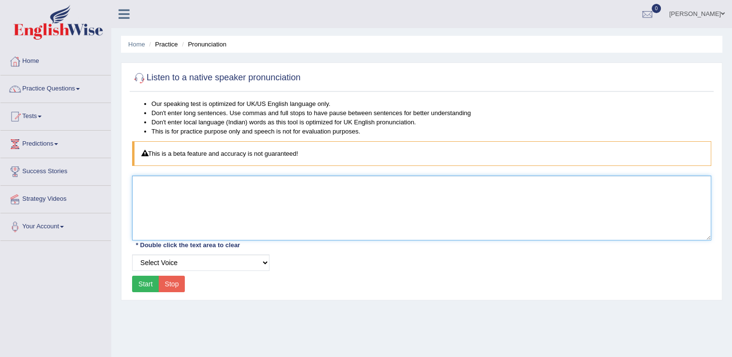
click at [227, 222] on textarea at bounding box center [421, 208] width 579 height 65
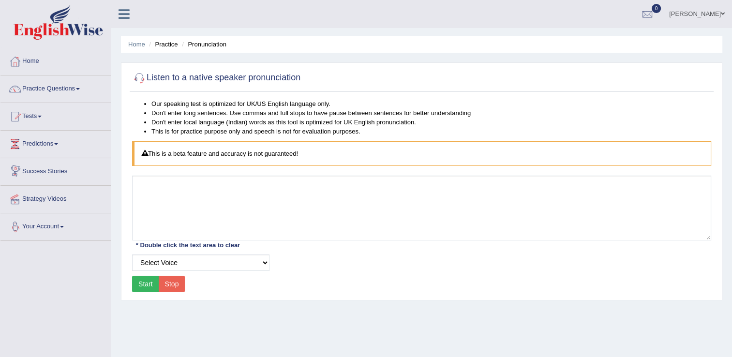
click at [58, 224] on link "Your Account" at bounding box center [55, 225] width 110 height 24
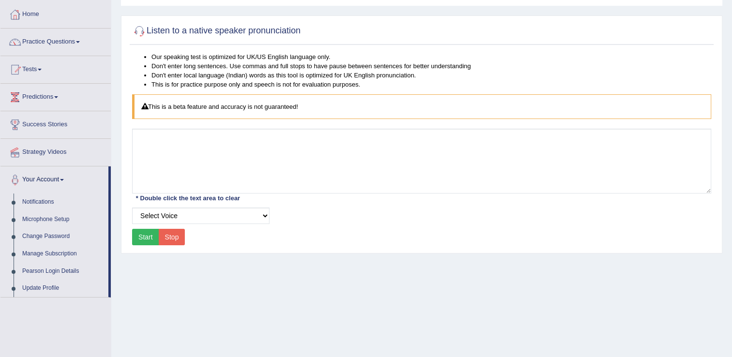
scroll to position [48, 0]
click at [58, 253] on link "Manage Subscription" at bounding box center [63, 252] width 91 height 17
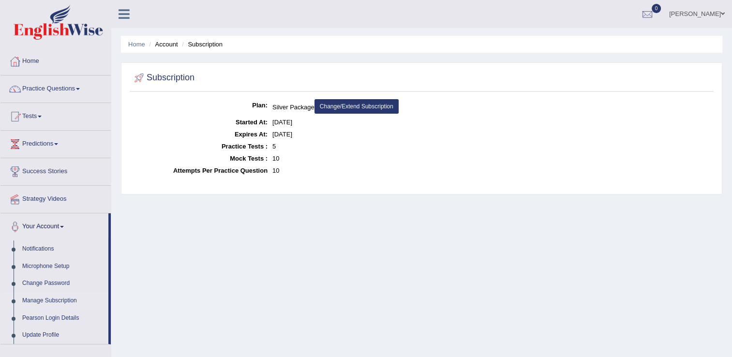
click at [349, 106] on link "Change/Extend Subscription" at bounding box center [357, 106] width 84 height 15
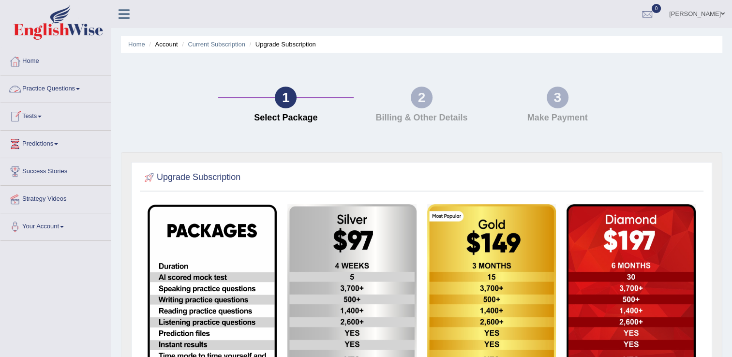
click at [126, 44] on ul "Home Account Current Subscription Upgrade Subscription" at bounding box center [422, 44] width 602 height 17
click at [131, 44] on link "Home" at bounding box center [136, 44] width 17 height 7
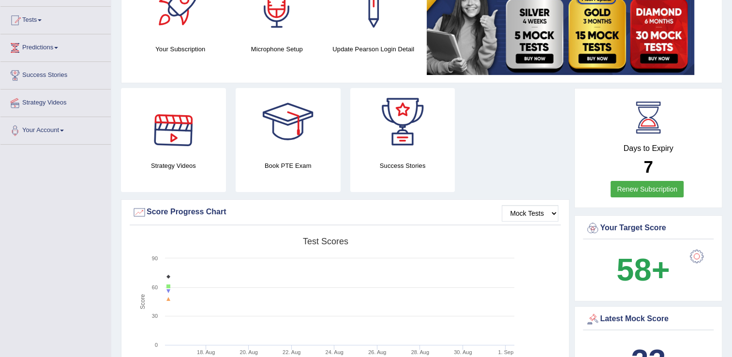
scroll to position [97, 0]
click at [550, 214] on select "Mock Tests" at bounding box center [530, 213] width 57 height 16
click at [502, 205] on select "Mock Tests" at bounding box center [530, 213] width 57 height 16
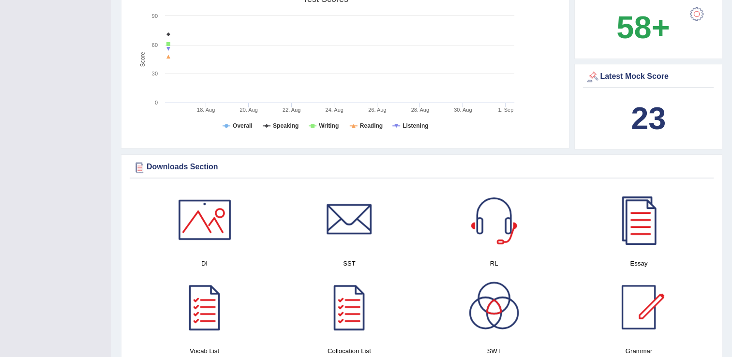
scroll to position [387, 0]
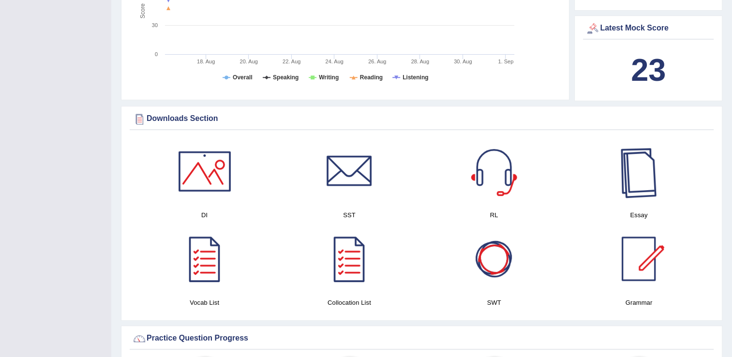
click at [627, 178] on div at bounding box center [639, 171] width 68 height 68
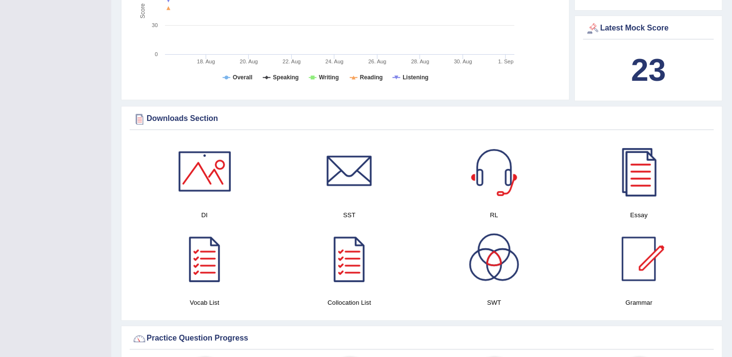
click at [223, 172] on div at bounding box center [205, 171] width 68 height 68
click at [192, 260] on div at bounding box center [205, 259] width 68 height 68
click at [492, 257] on div at bounding box center [494, 259] width 68 height 68
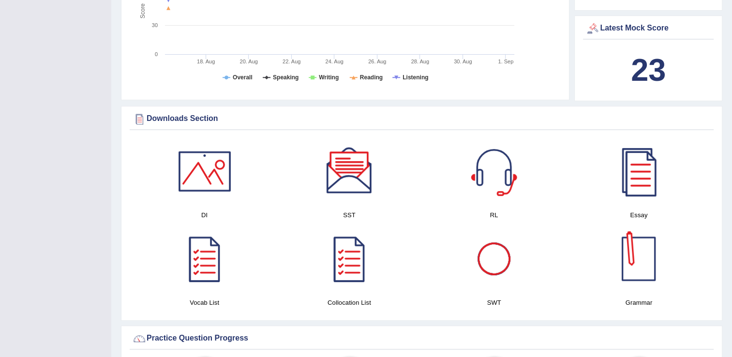
click at [637, 265] on div at bounding box center [639, 259] width 68 height 68
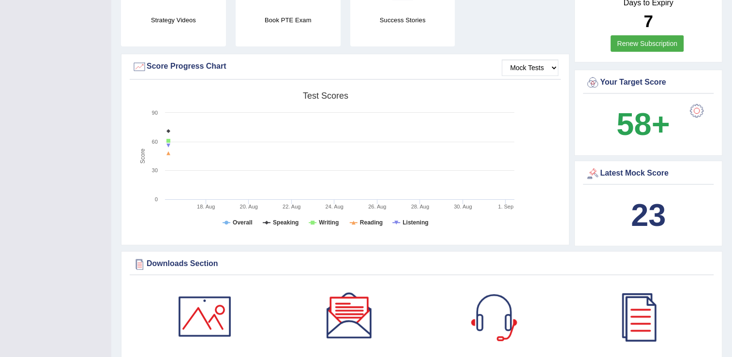
scroll to position [0, 0]
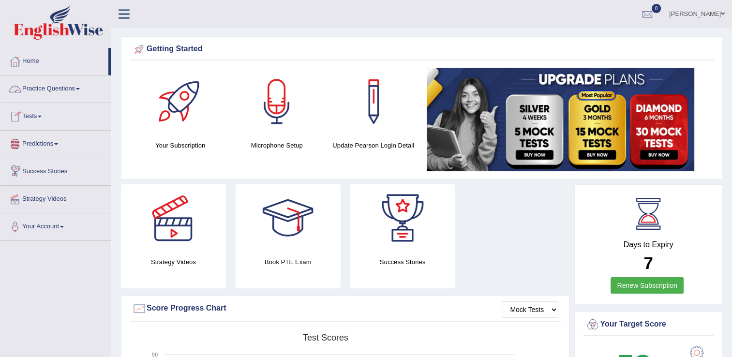
click at [85, 86] on link "Practice Questions" at bounding box center [55, 88] width 110 height 24
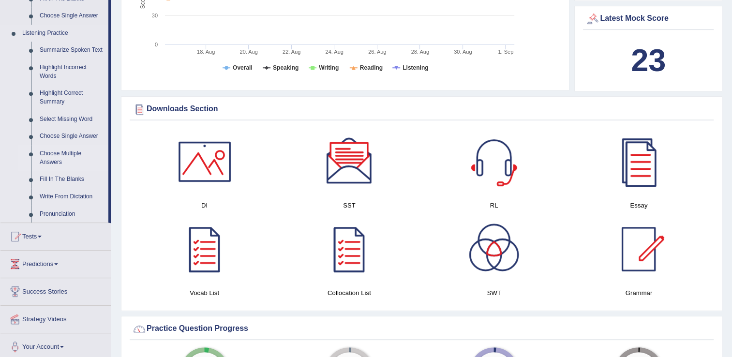
scroll to position [436, 0]
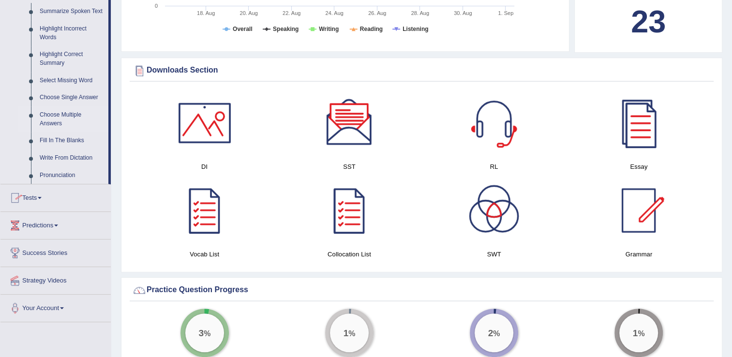
click at [66, 122] on link "Choose Multiple Answers" at bounding box center [71, 119] width 73 height 26
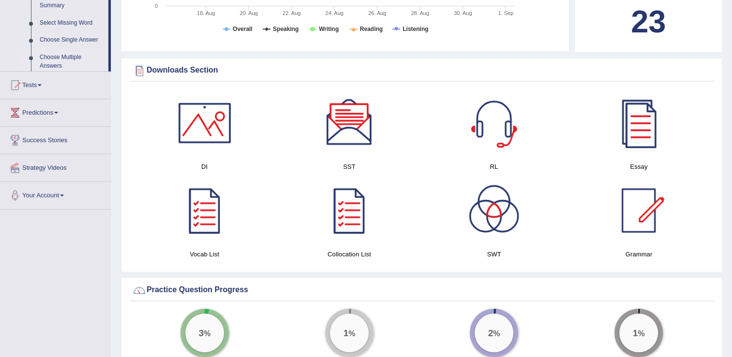
scroll to position [131, 0]
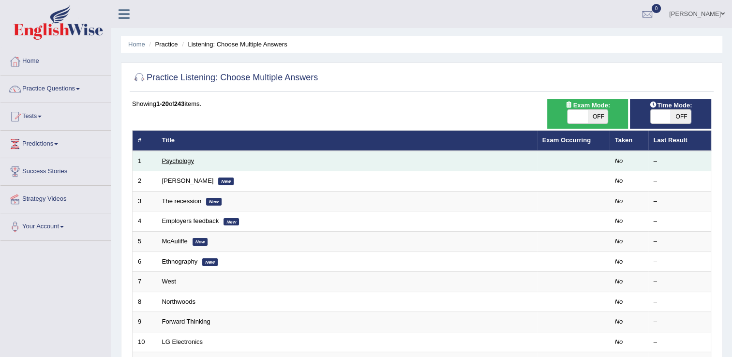
click at [175, 160] on link "Psychology" at bounding box center [178, 160] width 32 height 7
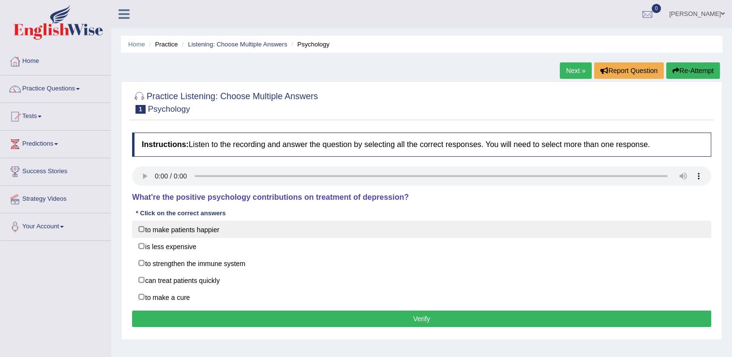
click at [184, 231] on label "to make patients happier" at bounding box center [421, 229] width 579 height 17
checkbox input "true"
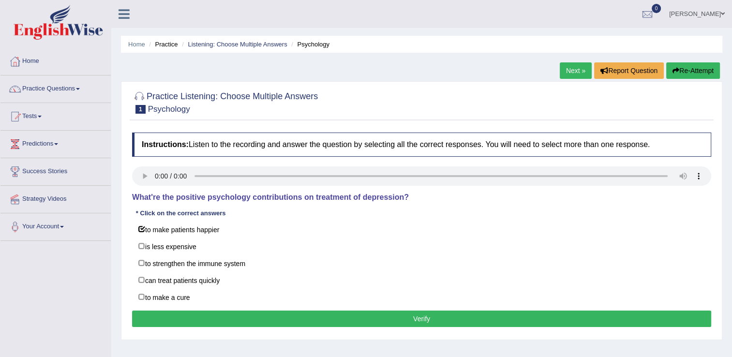
click at [265, 315] on button "Verify" at bounding box center [421, 319] width 579 height 16
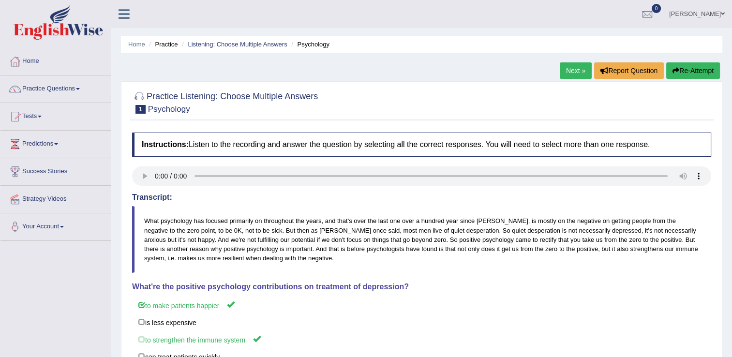
click at [568, 67] on link "Next »" at bounding box center [576, 70] width 32 height 16
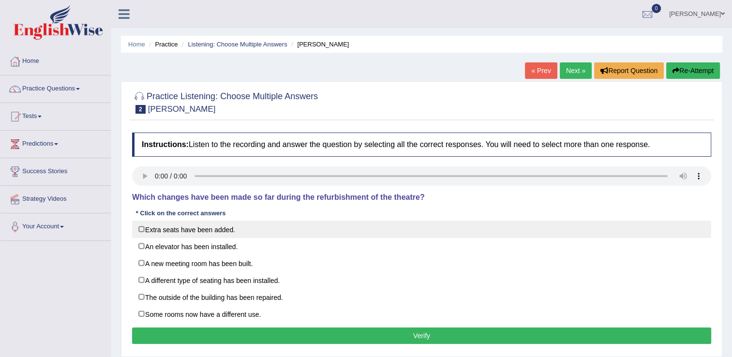
click at [170, 235] on label "Extra seats have been added." at bounding box center [421, 229] width 579 height 17
checkbox input "true"
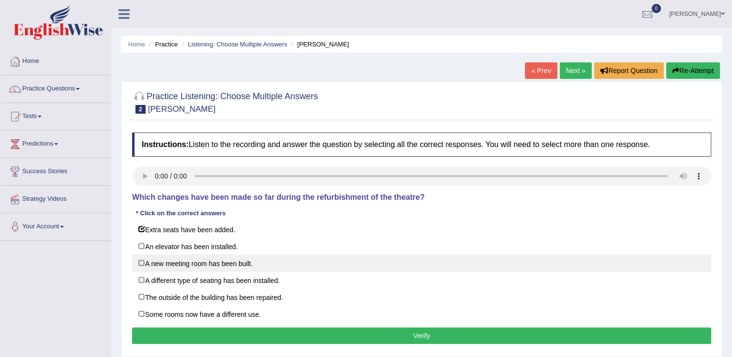
click at [203, 266] on label "A new meeting room has been built." at bounding box center [421, 263] width 579 height 17
checkbox input "true"
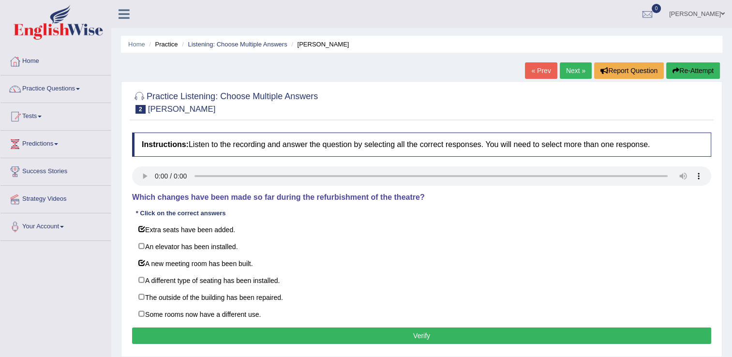
click at [308, 335] on button "Verify" at bounding box center [421, 336] width 579 height 16
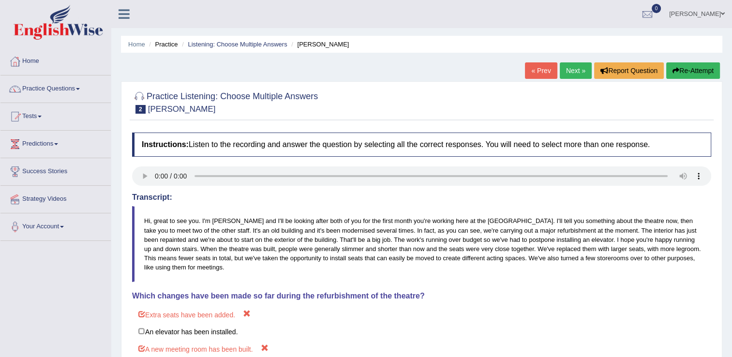
click at [571, 71] on link "Next »" at bounding box center [576, 70] width 32 height 16
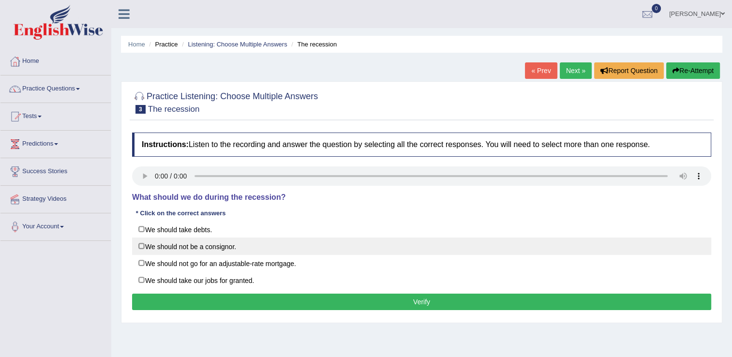
click at [217, 247] on label "We should not be a consignor." at bounding box center [421, 246] width 579 height 17
checkbox input "true"
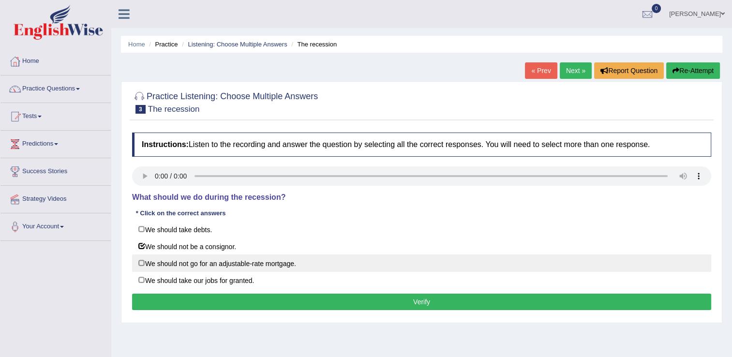
click at [294, 266] on label "We should not go for an adjustable-rate mortgage." at bounding box center [421, 263] width 579 height 17
checkbox input "true"
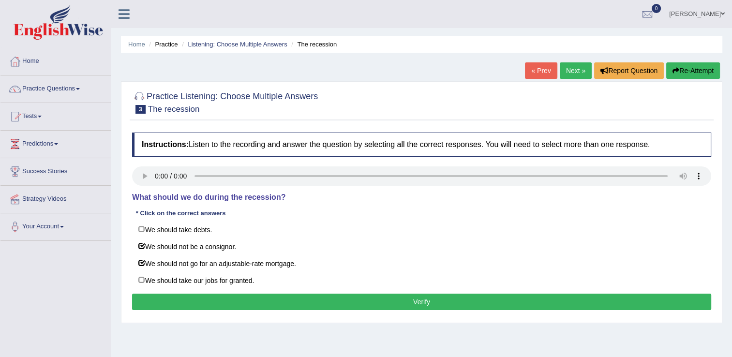
click at [305, 299] on button "Verify" at bounding box center [421, 302] width 579 height 16
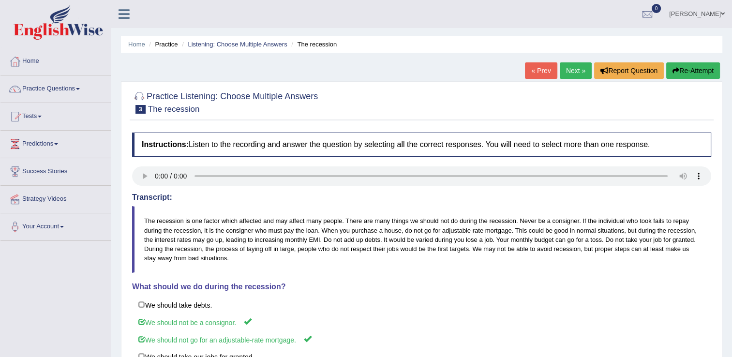
click at [576, 69] on link "Next »" at bounding box center [576, 70] width 32 height 16
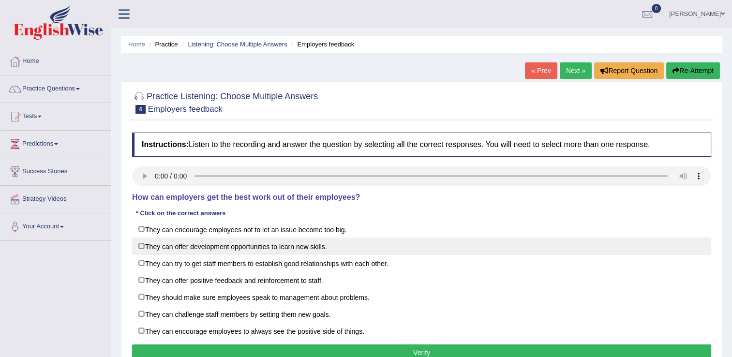
click at [242, 250] on label "They can offer development opportunities to learn new skills." at bounding box center [421, 246] width 579 height 17
checkbox input "true"
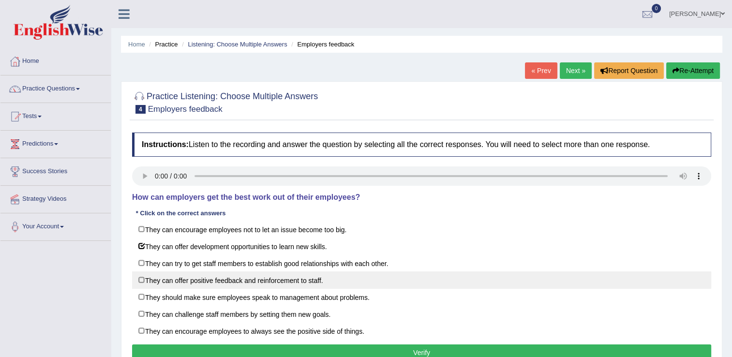
click at [180, 275] on label "They can offer positive feedback and reinforcement to staff." at bounding box center [421, 280] width 579 height 17
checkbox input "true"
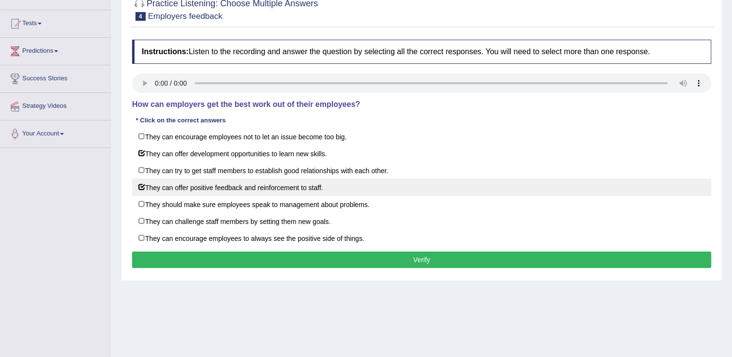
scroll to position [97, 0]
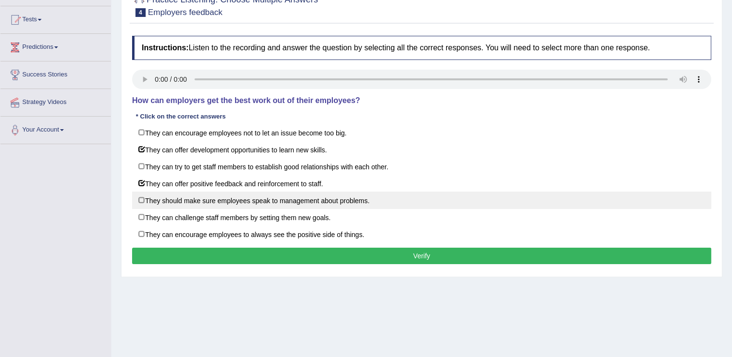
click at [204, 201] on label "They should make sure employees speak to management about problems." at bounding box center [421, 200] width 579 height 17
checkbox input "true"
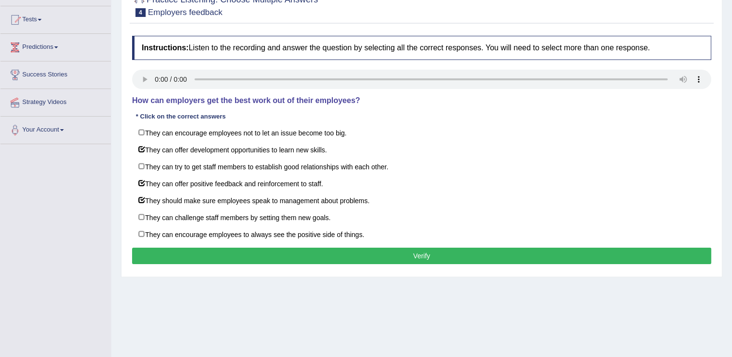
click at [216, 251] on button "Verify" at bounding box center [421, 256] width 579 height 16
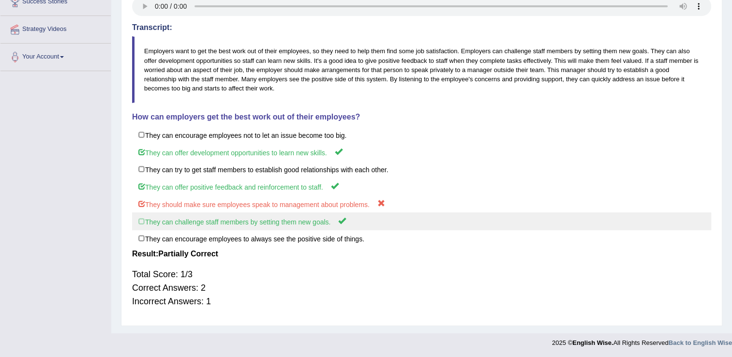
scroll to position [0, 0]
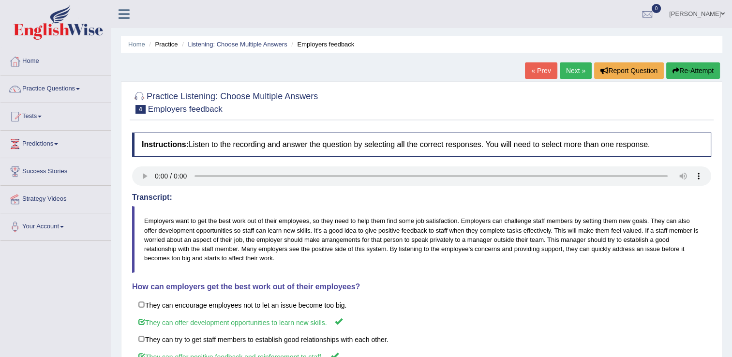
click at [574, 73] on link "Next »" at bounding box center [576, 70] width 32 height 16
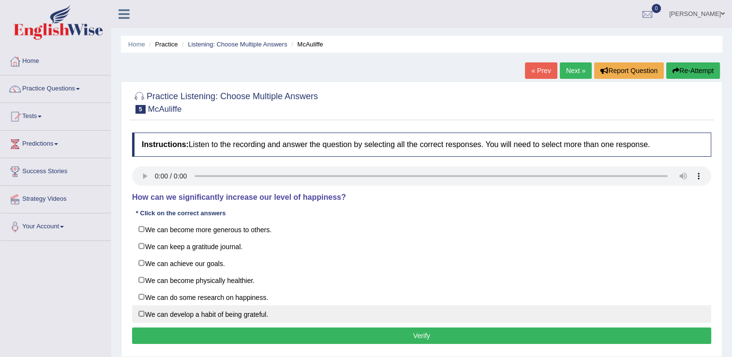
click at [191, 311] on label "We can develop a habit of being grateful." at bounding box center [421, 313] width 579 height 17
checkbox input "true"
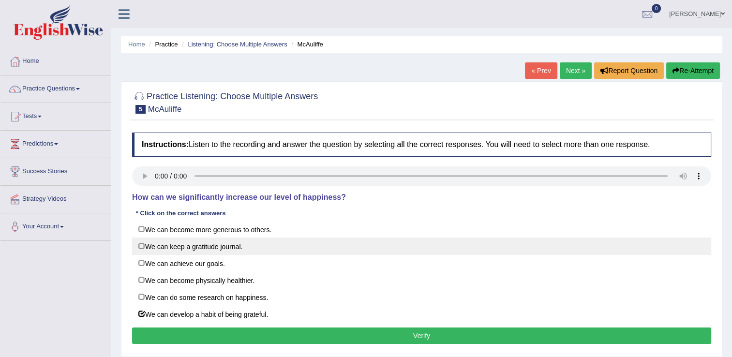
click at [184, 244] on label "We can keep a gratitude journal." at bounding box center [421, 246] width 579 height 17
checkbox input "true"
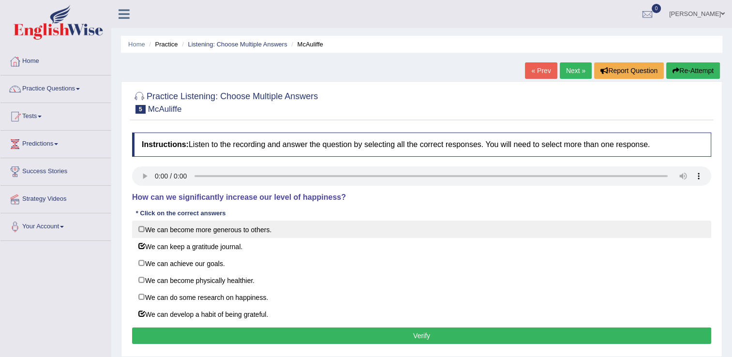
click at [190, 228] on label "We can become more generous to others." at bounding box center [421, 229] width 579 height 17
checkbox input "true"
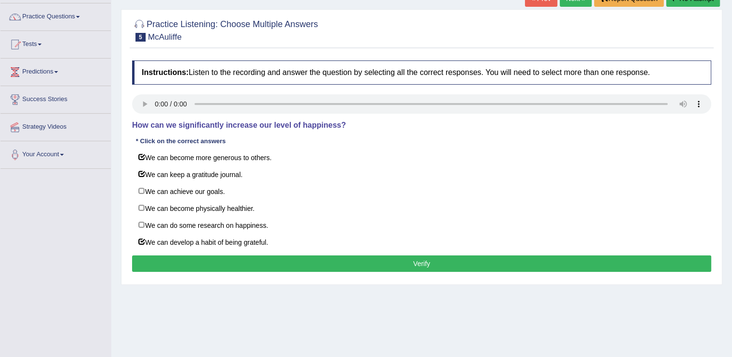
scroll to position [97, 0]
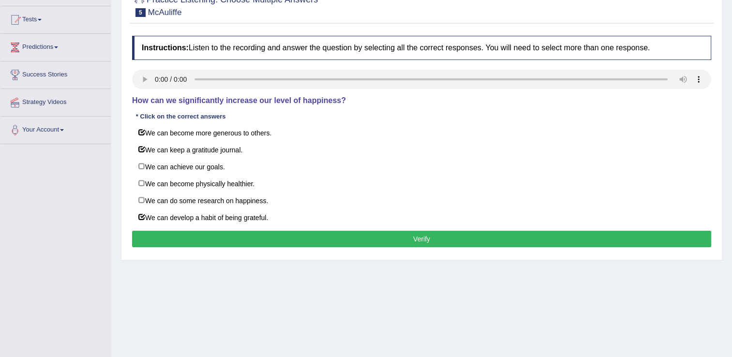
click at [319, 235] on button "Verify" at bounding box center [421, 239] width 579 height 16
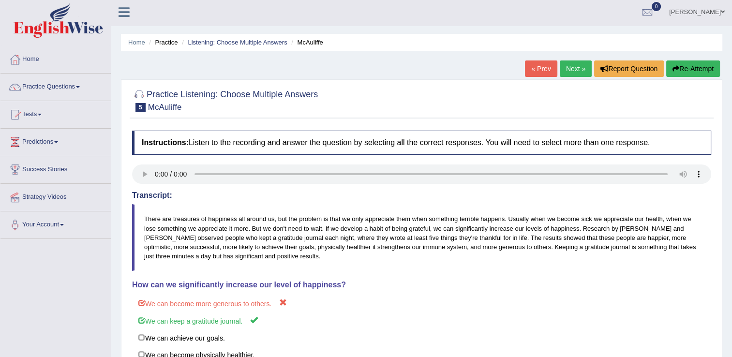
scroll to position [0, 0]
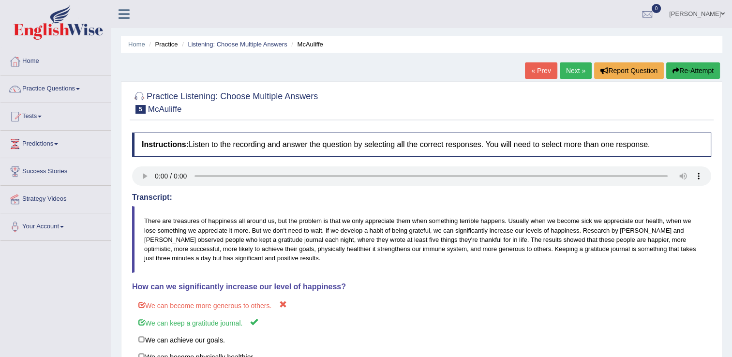
click at [578, 69] on link "Next »" at bounding box center [576, 70] width 32 height 16
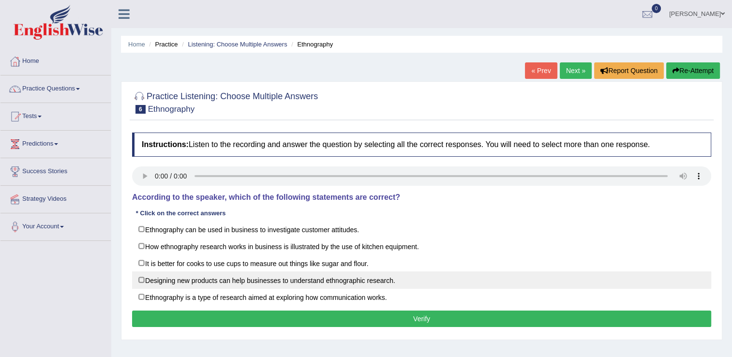
click at [344, 284] on label "Designing new products can help businesses to understand ethnographic research." at bounding box center [421, 280] width 579 height 17
checkbox input "true"
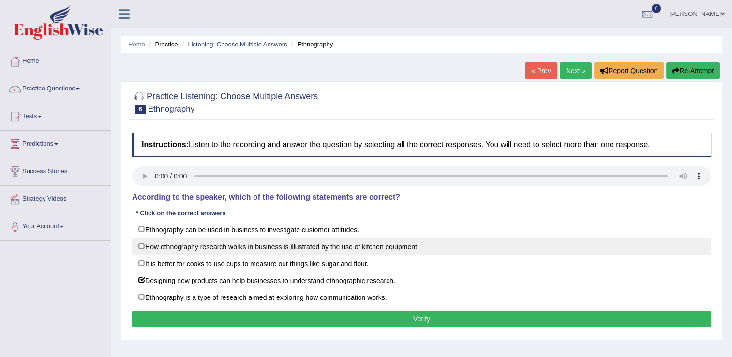
click at [347, 248] on label "How ethnography research works in business is illustrated by the use of kitchen…" at bounding box center [421, 246] width 579 height 17
checkbox input "true"
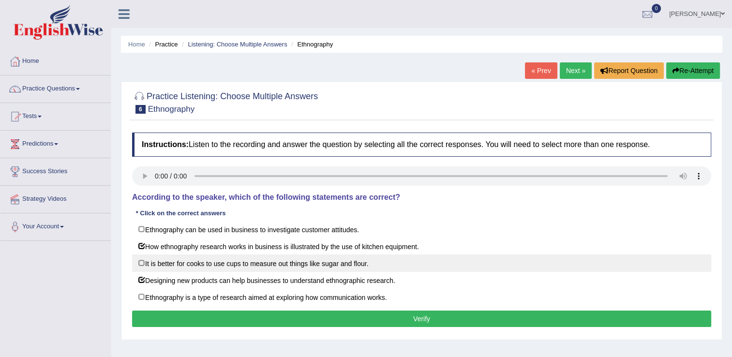
click at [347, 264] on label "It is better for cooks to use cups to measure out things like sugar and flour." at bounding box center [421, 263] width 579 height 17
checkbox input "true"
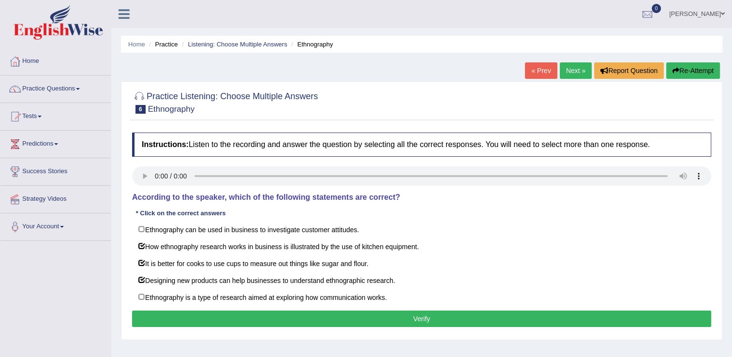
click at [349, 312] on button "Verify" at bounding box center [421, 319] width 579 height 16
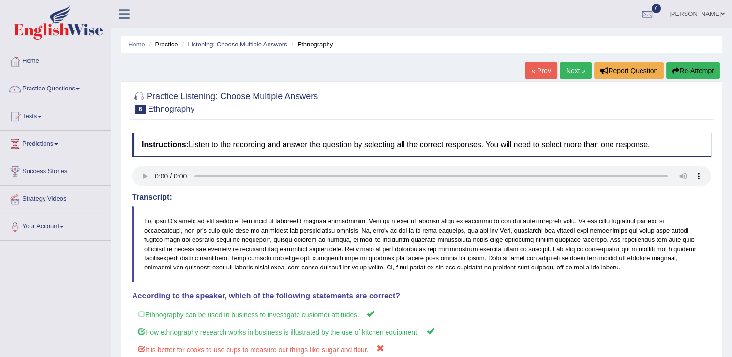
click at [567, 66] on link "Next »" at bounding box center [576, 70] width 32 height 16
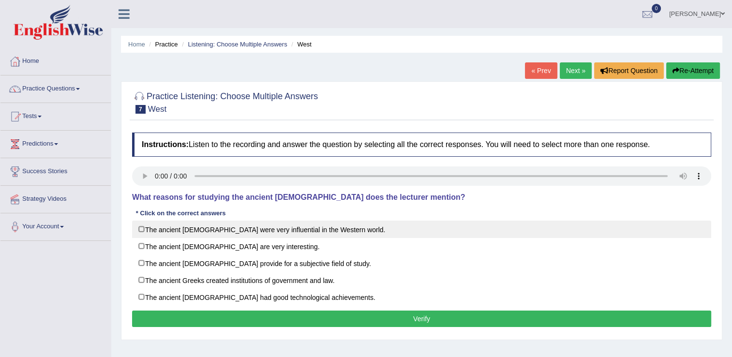
click at [170, 232] on label "The ancient [DEMOGRAPHIC_DATA] were very influential in the Western world." at bounding box center [421, 229] width 579 height 17
checkbox input "true"
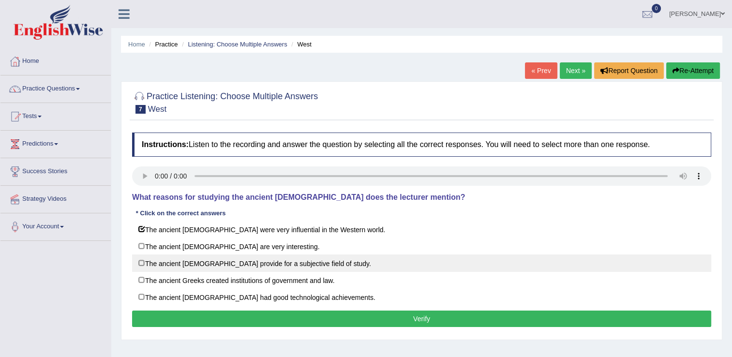
click at [179, 260] on label "The ancient Greeks provide for a subjective field of study." at bounding box center [421, 263] width 579 height 17
checkbox input "true"
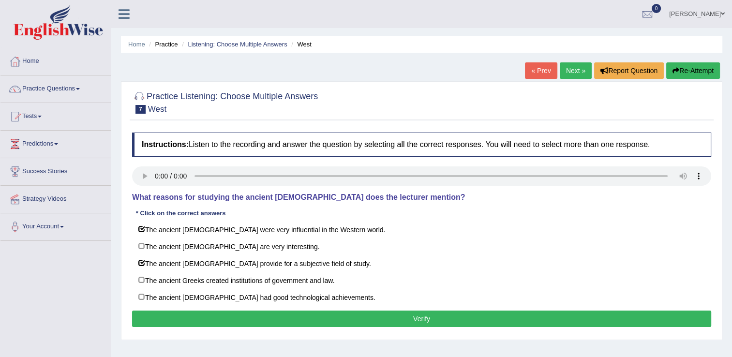
click at [215, 318] on button "Verify" at bounding box center [421, 319] width 579 height 16
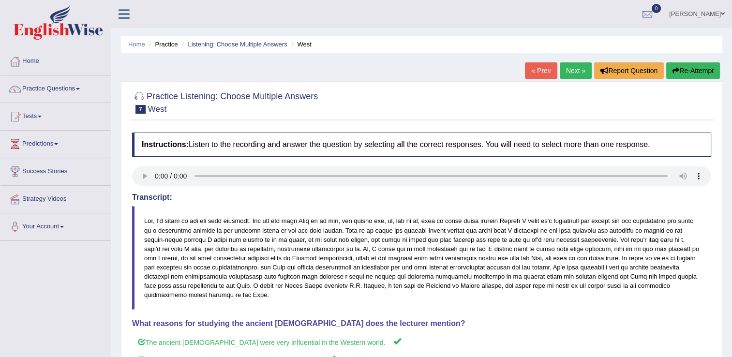
click at [570, 74] on link "Next »" at bounding box center [576, 70] width 32 height 16
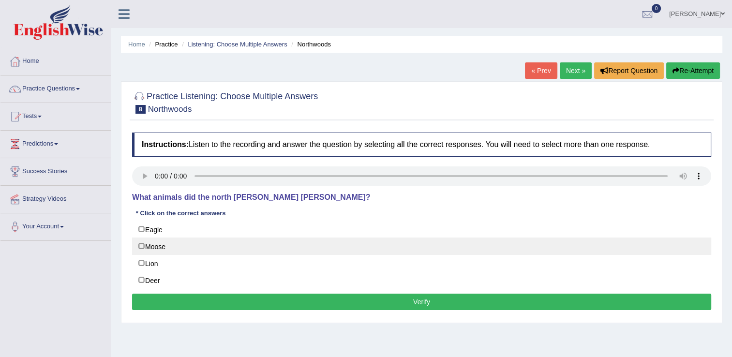
click at [175, 246] on label "Moose" at bounding box center [421, 246] width 579 height 17
checkbox input "true"
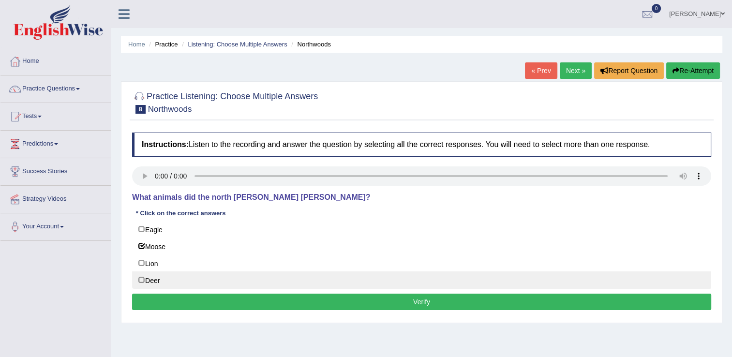
click at [155, 281] on label "Deer" at bounding box center [421, 280] width 579 height 17
checkbox input "true"
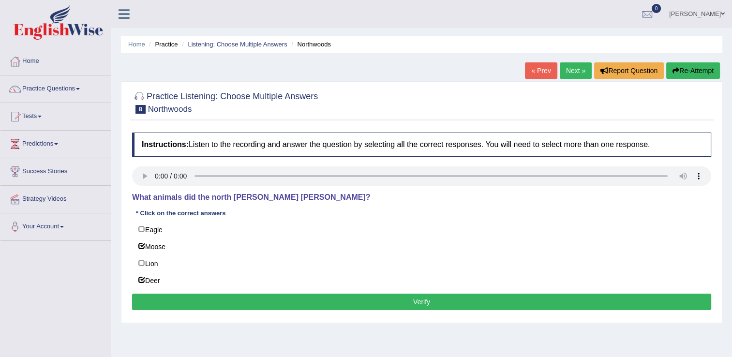
click at [187, 302] on button "Verify" at bounding box center [421, 302] width 579 height 16
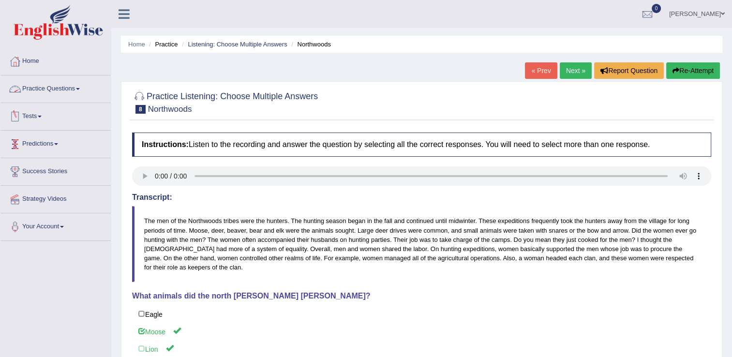
click at [77, 88] on link "Practice Questions" at bounding box center [55, 88] width 110 height 24
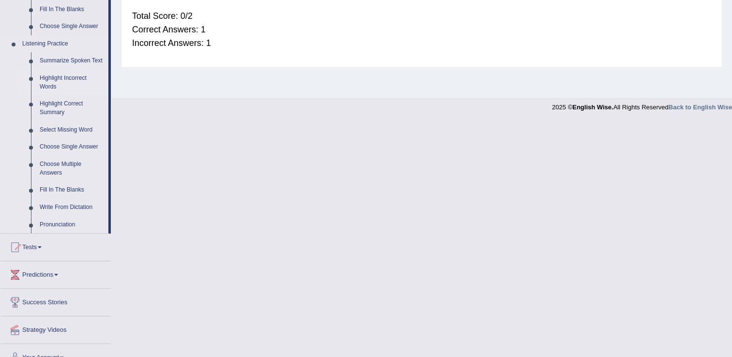
scroll to position [387, 0]
click at [69, 144] on link "Choose Single Answer" at bounding box center [71, 145] width 73 height 17
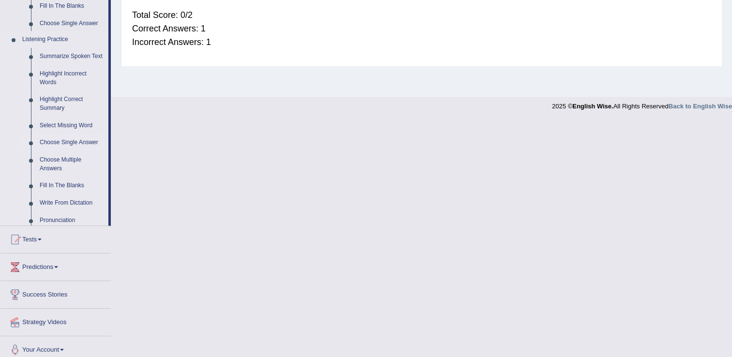
scroll to position [151, 0]
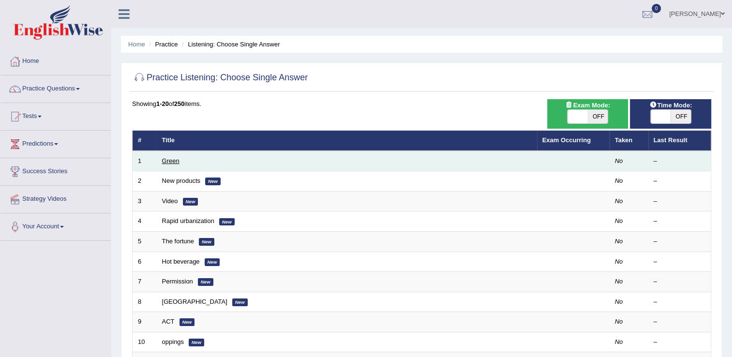
click at [172, 158] on link "Green" at bounding box center [170, 160] width 17 height 7
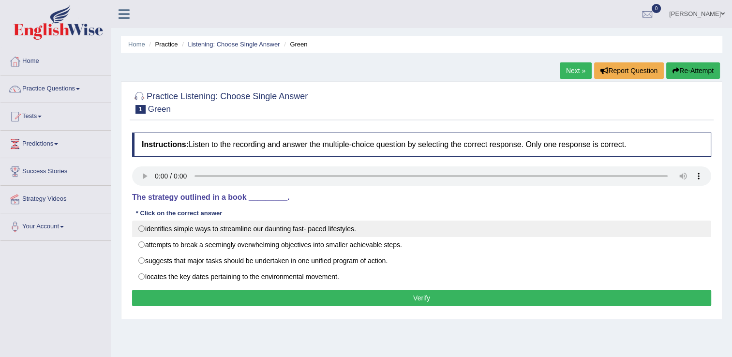
click at [205, 230] on label "identifies simple ways to streamline our daunting fast- paced lifestyles." at bounding box center [421, 229] width 579 height 16
radio input "true"
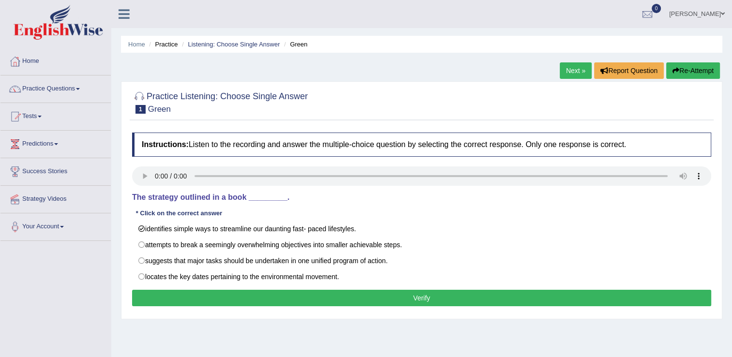
click at [221, 297] on button "Verify" at bounding box center [421, 298] width 579 height 16
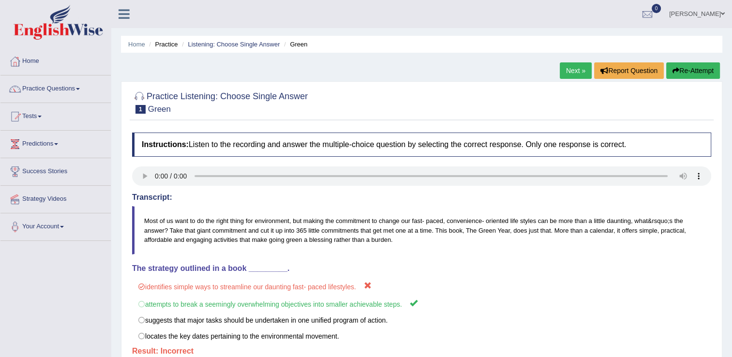
click at [571, 74] on link "Next »" at bounding box center [576, 70] width 32 height 16
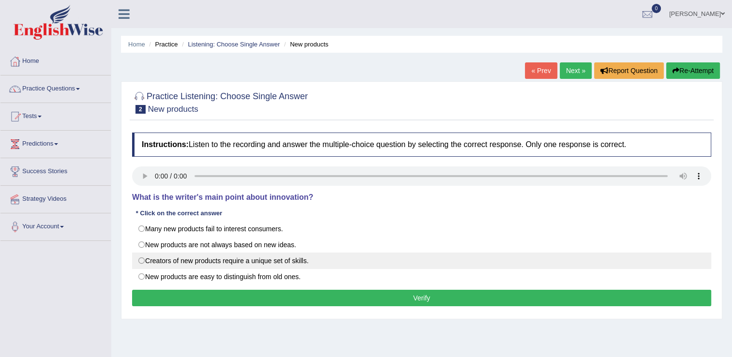
click at [171, 261] on label "Creators of new products require a unique set of skills." at bounding box center [421, 261] width 579 height 16
radio input "true"
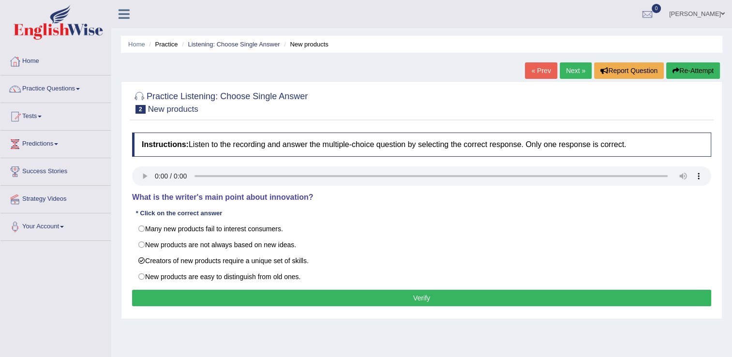
click at [197, 299] on button "Verify" at bounding box center [421, 298] width 579 height 16
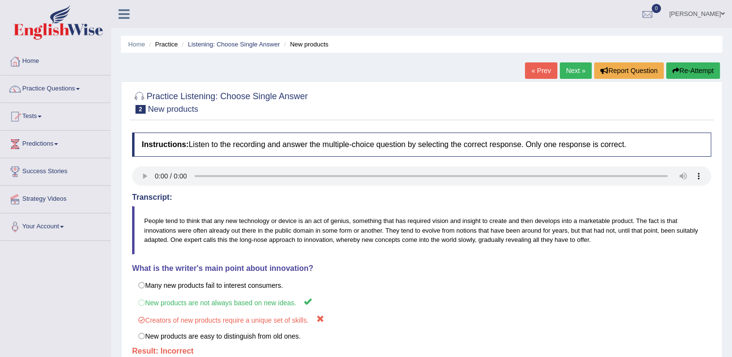
click at [563, 69] on link "Next »" at bounding box center [576, 70] width 32 height 16
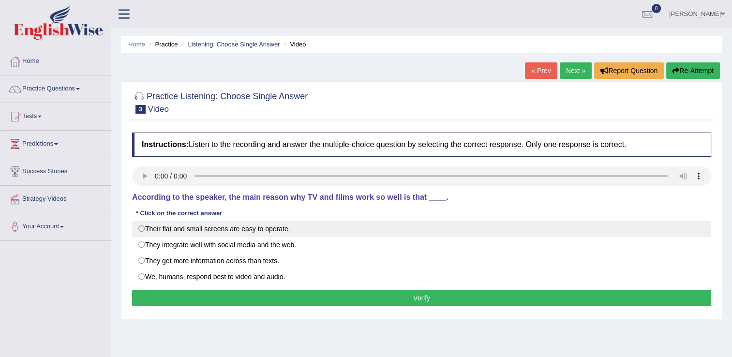
click at [228, 229] on label "Their flat and small screens are easy to operate." at bounding box center [421, 229] width 579 height 16
radio input "true"
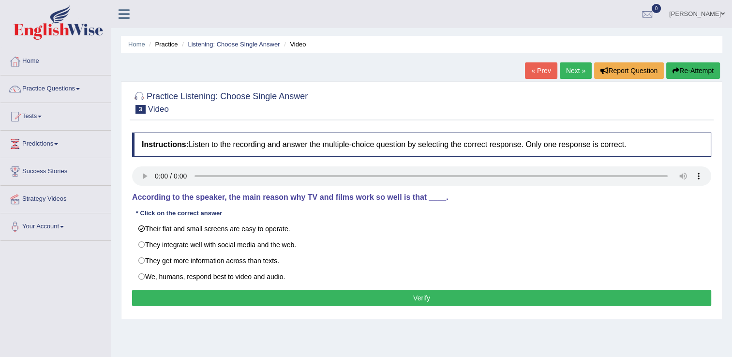
click at [236, 295] on button "Verify" at bounding box center [421, 298] width 579 height 16
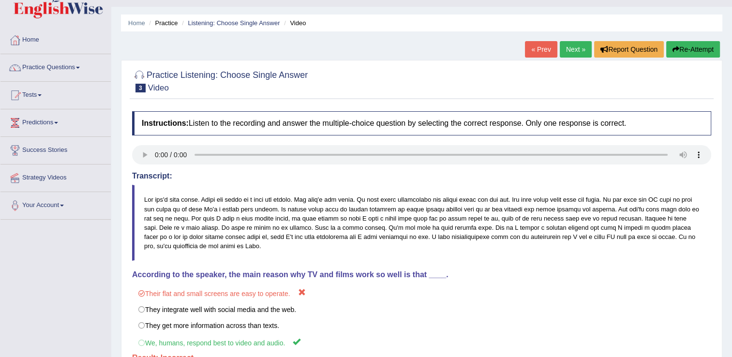
scroll to position [6, 0]
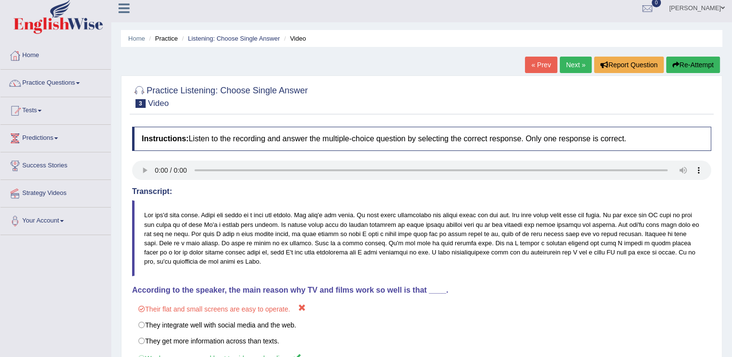
click at [577, 65] on link "Next »" at bounding box center [576, 65] width 32 height 16
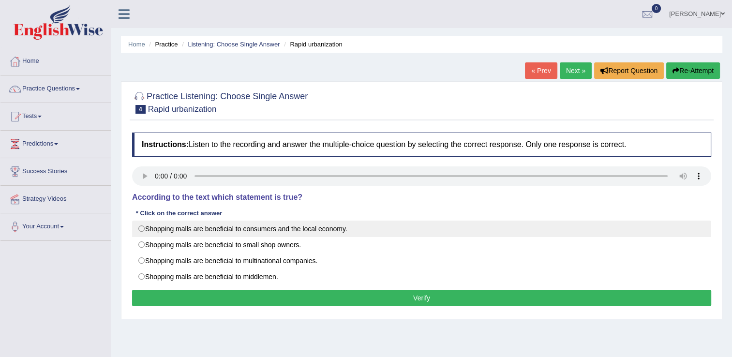
click at [171, 232] on label "Shopping malls are beneficial to consumers and the local economy." at bounding box center [421, 229] width 579 height 16
radio input "true"
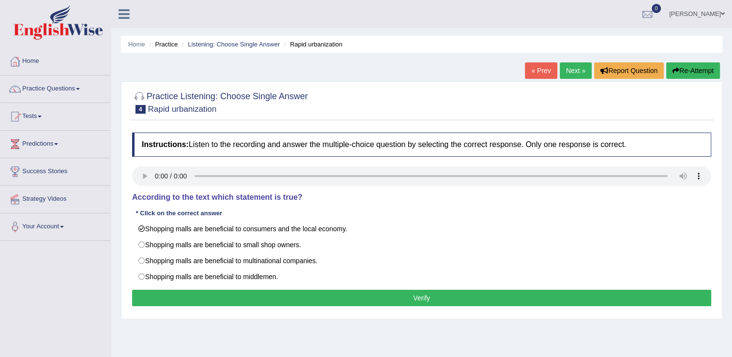
click at [203, 299] on button "Verify" at bounding box center [421, 298] width 579 height 16
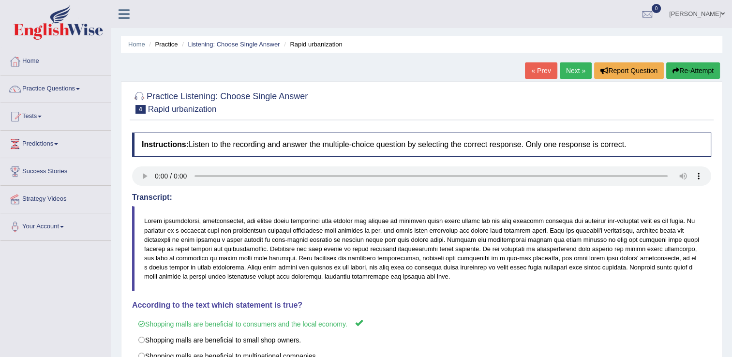
click at [572, 69] on link "Next »" at bounding box center [576, 70] width 32 height 16
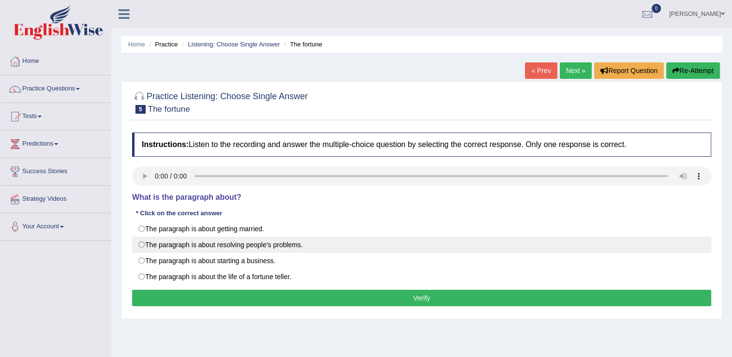
click at [187, 247] on label "The paragraph is about resolving people’s problems." at bounding box center [421, 245] width 579 height 16
radio input "true"
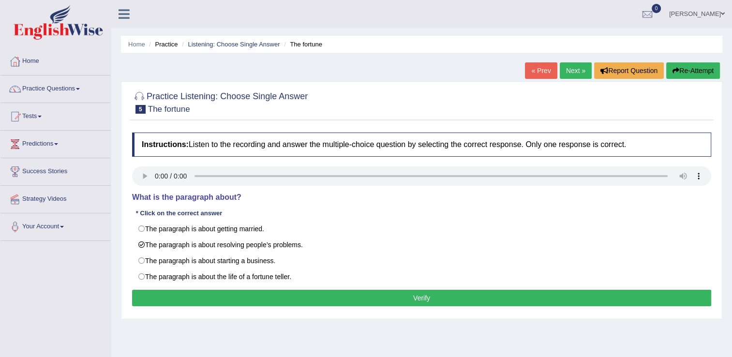
click at [235, 300] on button "Verify" at bounding box center [421, 298] width 579 height 16
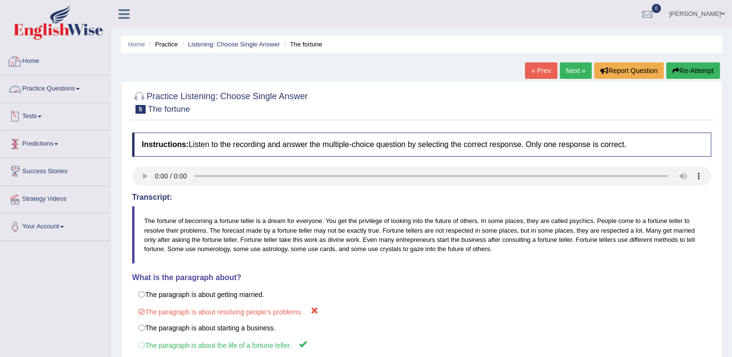
click at [40, 59] on link "Home" at bounding box center [55, 60] width 110 height 24
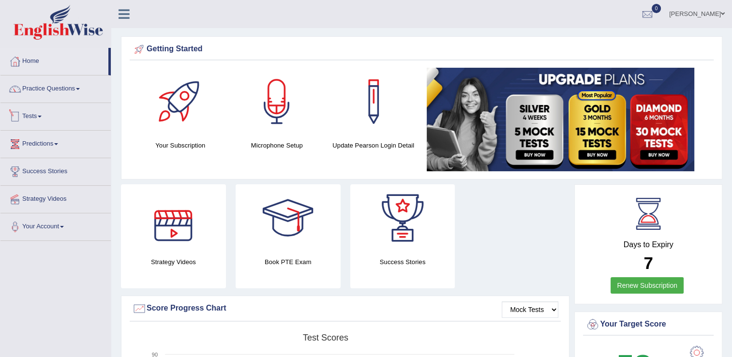
click at [46, 119] on link "Tests" at bounding box center [55, 115] width 110 height 24
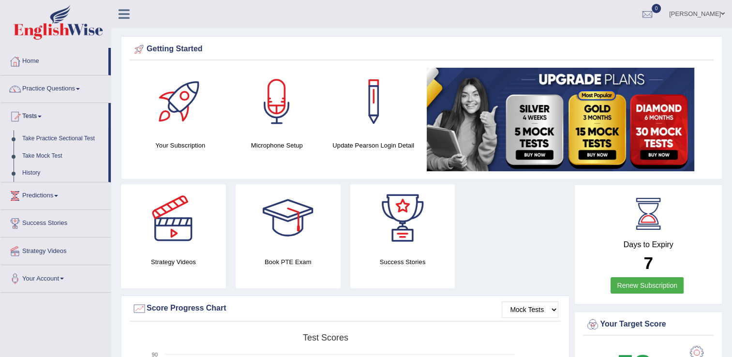
click at [49, 160] on link "Take Mock Test" at bounding box center [63, 156] width 91 height 17
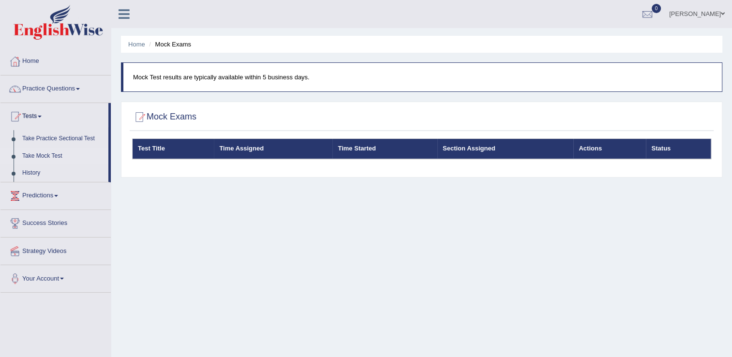
click at [37, 159] on link "Take Mock Test" at bounding box center [63, 156] width 91 height 17
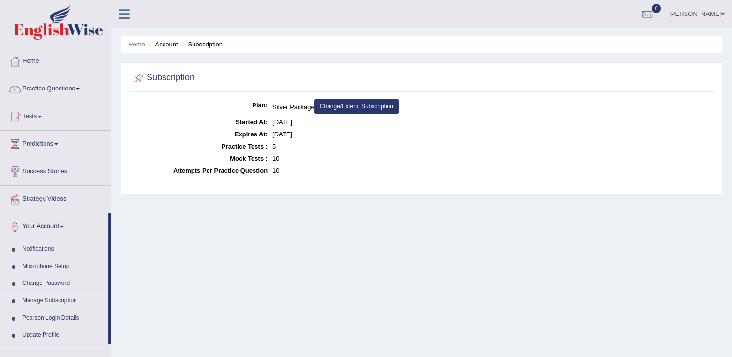
click at [724, 11] on span at bounding box center [723, 14] width 4 height 6
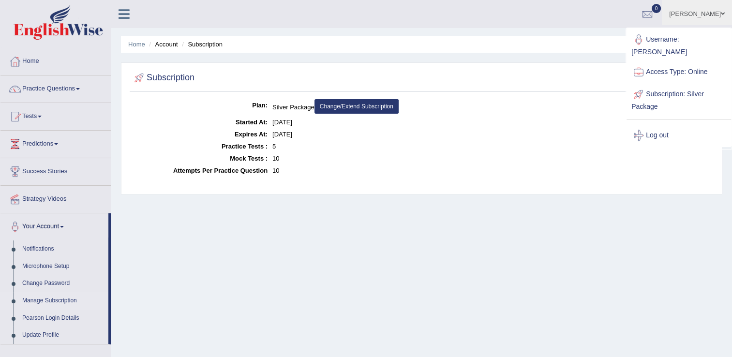
click at [651, 64] on link "Access Type: Online" at bounding box center [679, 72] width 105 height 22
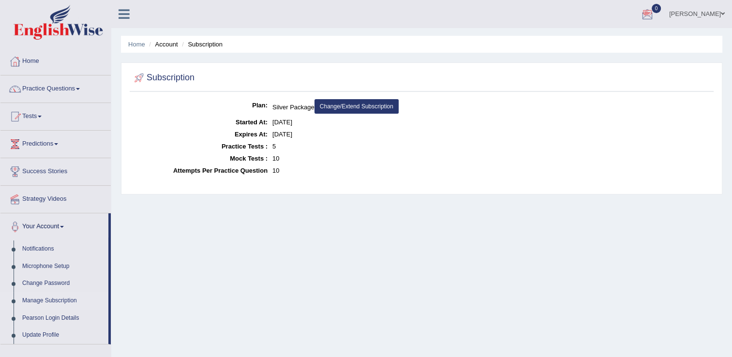
click at [650, 12] on link "0" at bounding box center [647, 12] width 29 height 25
click at [579, 38] on strong "See All Alerts" at bounding box center [586, 41] width 43 height 8
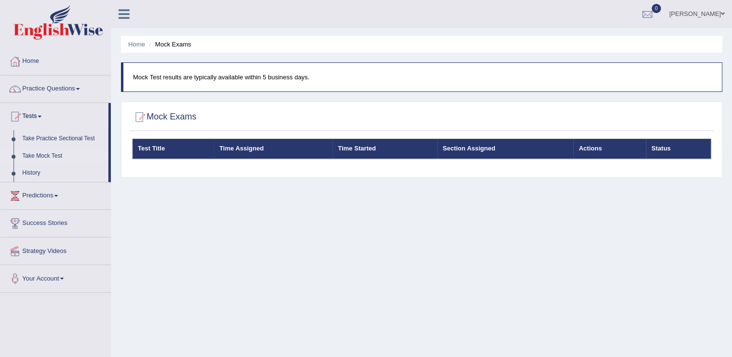
click at [134, 48] on li "Home" at bounding box center [136, 44] width 17 height 9
click at [136, 43] on link "Home" at bounding box center [136, 44] width 17 height 7
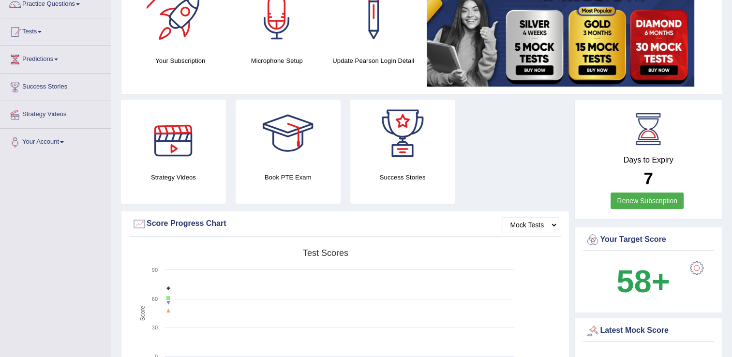
scroll to position [145, 0]
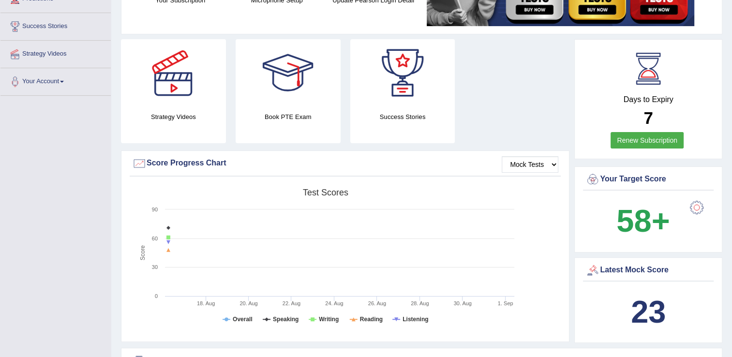
click at [660, 138] on link "Renew Subscription" at bounding box center [647, 140] width 73 height 16
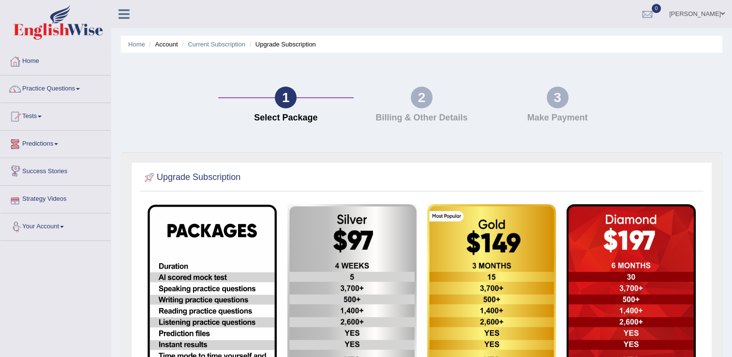
click at [56, 142] on link "Predictions" at bounding box center [55, 143] width 110 height 24
click at [54, 167] on link "Latest Predictions" at bounding box center [63, 166] width 91 height 17
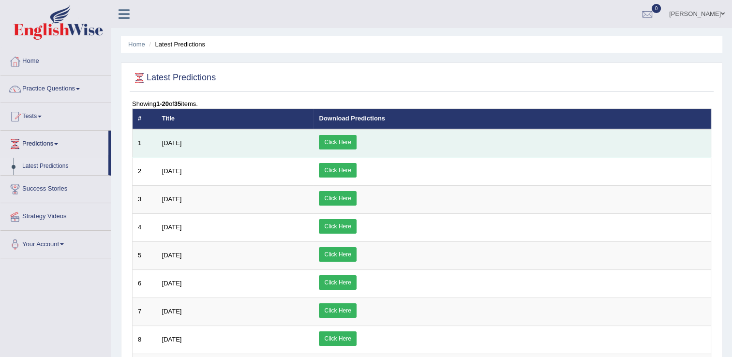
click at [356, 139] on link "Click Here" at bounding box center [337, 142] width 37 height 15
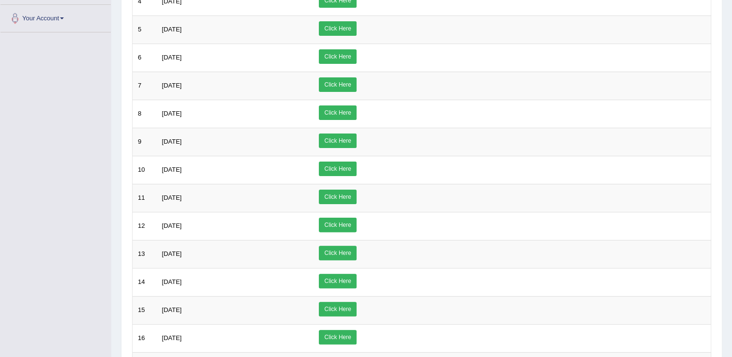
scroll to position [242, 0]
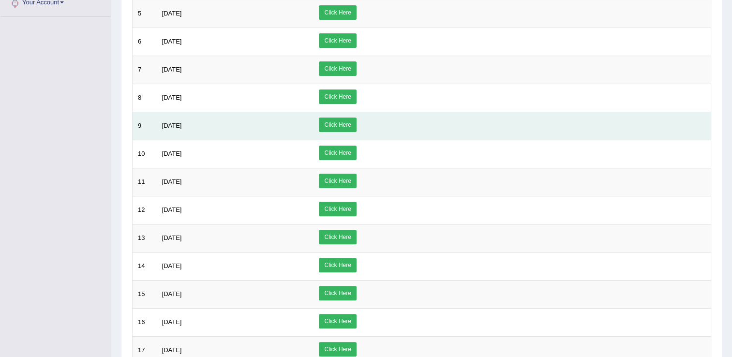
click at [356, 122] on link "Click Here" at bounding box center [337, 125] width 37 height 15
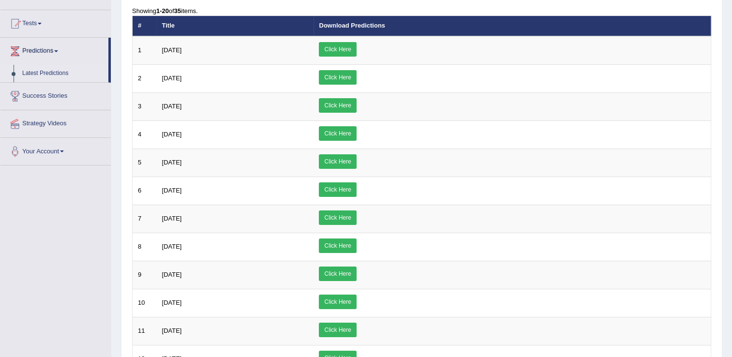
scroll to position [0, 0]
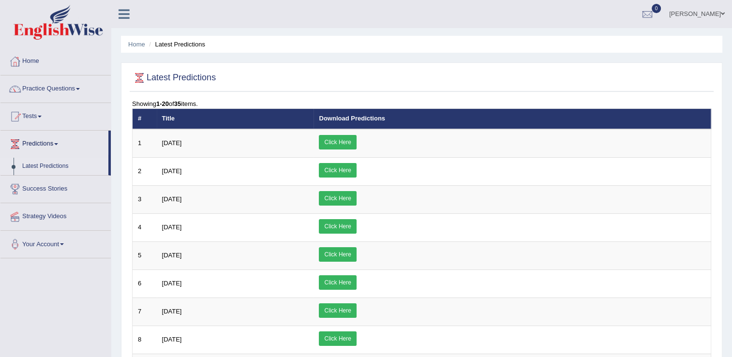
click at [42, 117] on span at bounding box center [40, 117] width 4 height 2
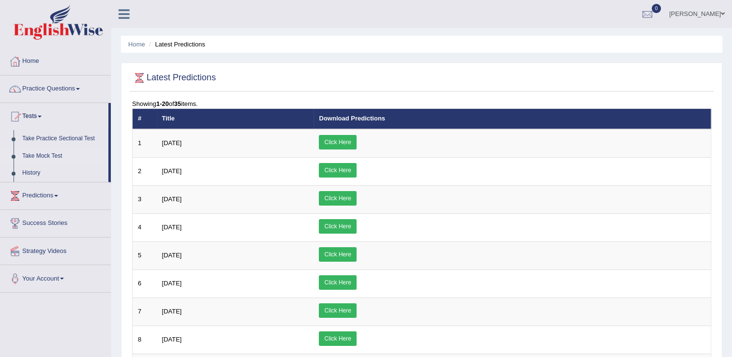
click at [43, 154] on link "Take Mock Test" at bounding box center [63, 156] width 91 height 17
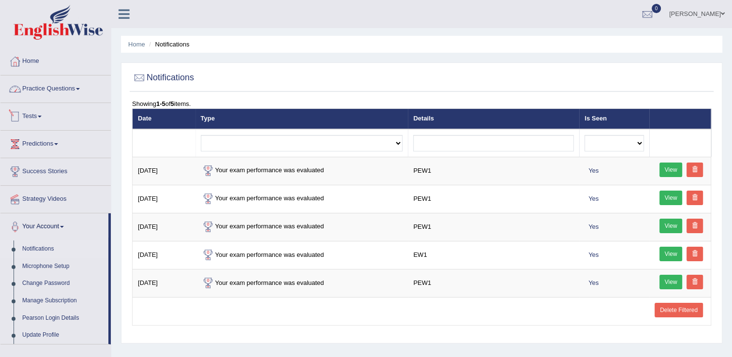
click at [85, 91] on link "Practice Questions" at bounding box center [55, 88] width 110 height 24
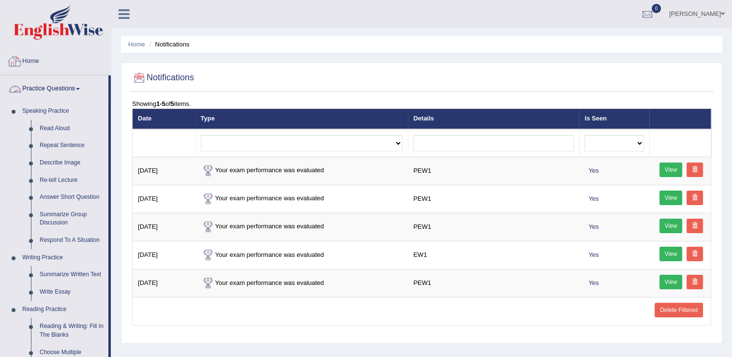
click at [30, 59] on link "Home" at bounding box center [55, 60] width 110 height 24
